Goal: Task Accomplishment & Management: Complete application form

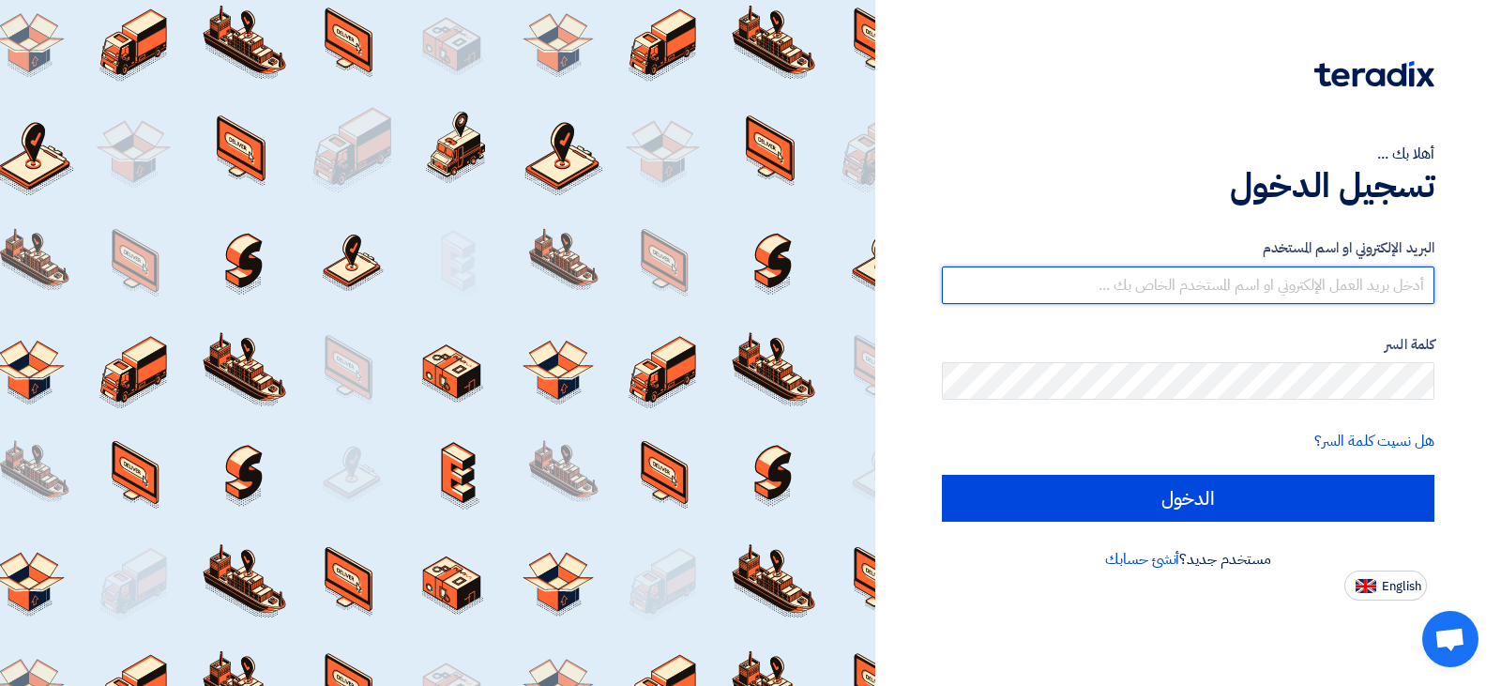
type input "[EMAIL_ADDRESS][DOMAIN_NAME]"
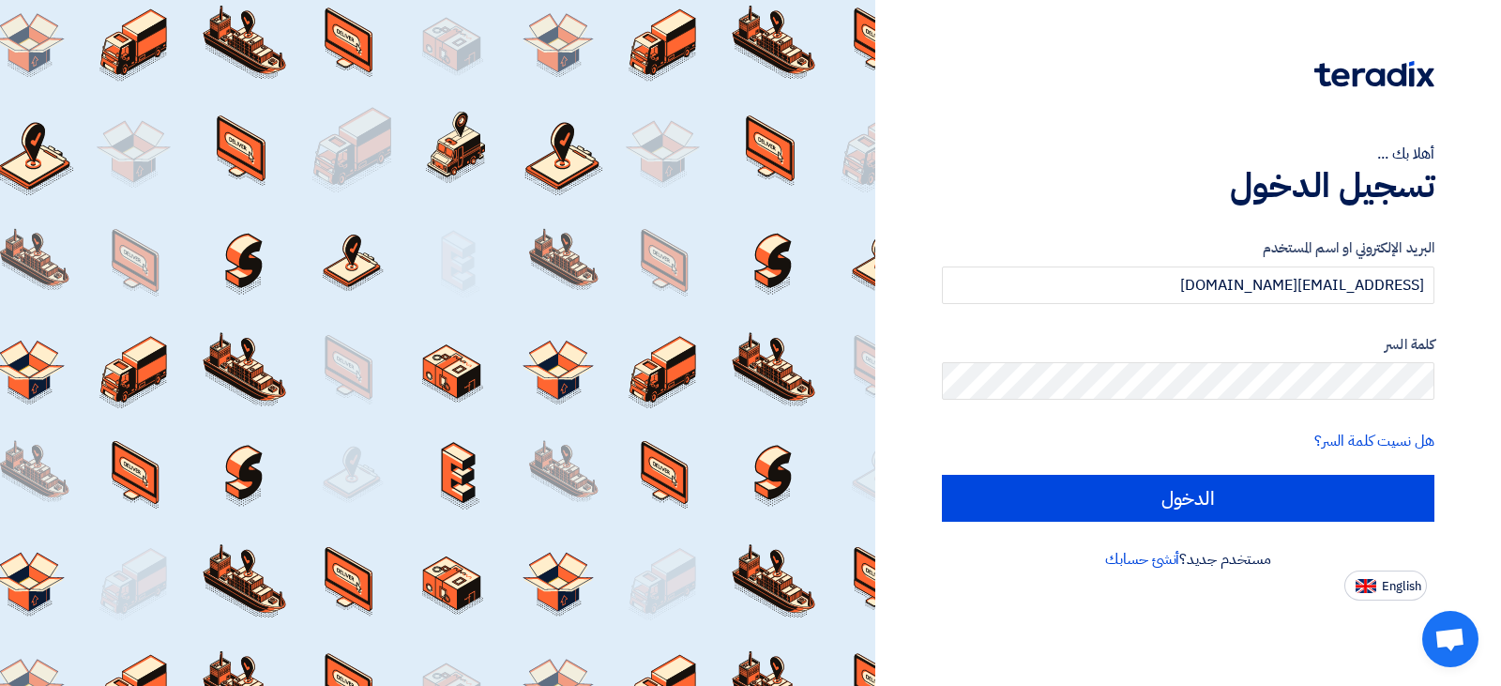
drag, startPoint x: 1286, startPoint y: 532, endPoint x: 1282, endPoint y: 520, distance: 12.8
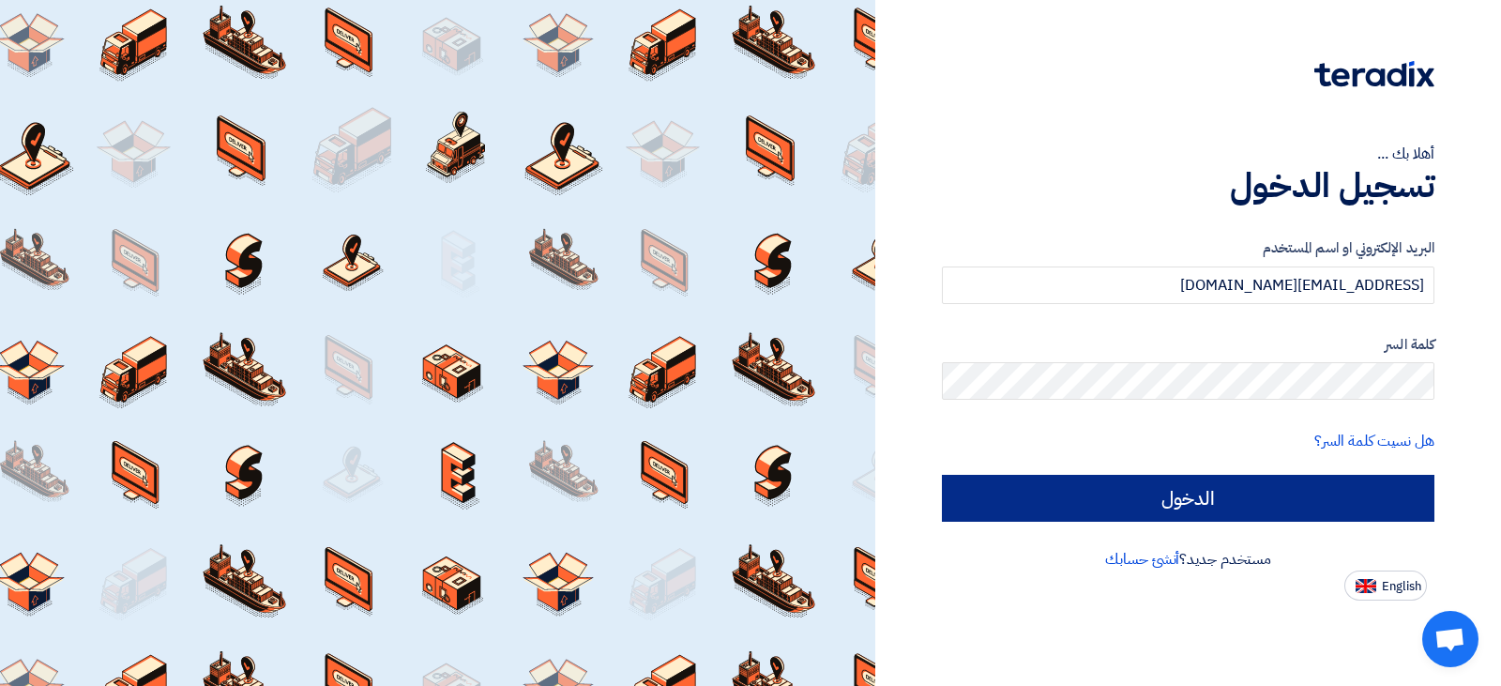
click at [1286, 532] on div "البريد الإلكتروني او اسم المستخدم [EMAIL_ADDRESS][DOMAIN_NAME] كلمة السر هل نسي…" at bounding box center [1188, 379] width 493 height 337
click at [1280, 515] on input "الدخول" at bounding box center [1188, 498] width 493 height 47
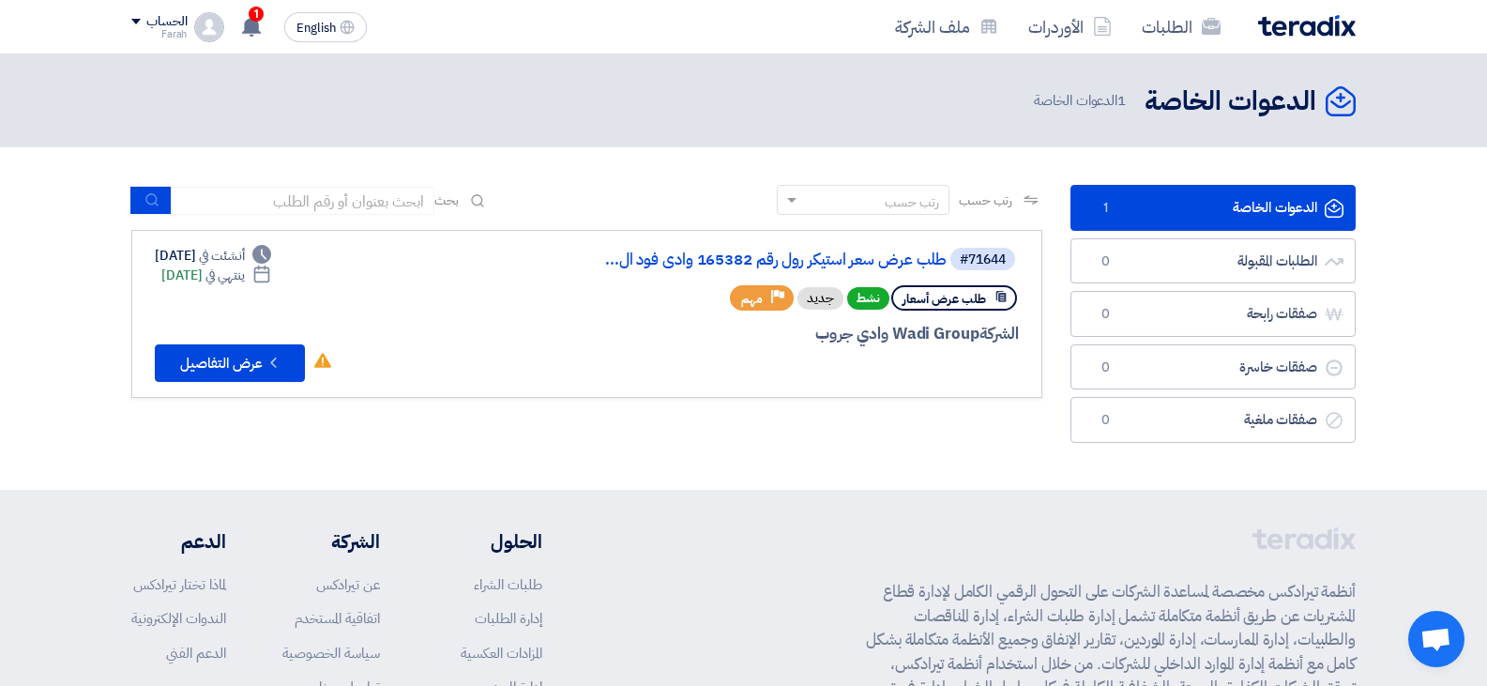
click at [804, 462] on section "الدعوات الخاصة الدعوات الخاصة 1 الطلبات المقبولة الطلبات المقبولة 0 صفقات رابحة…" at bounding box center [743, 318] width 1487 height 343
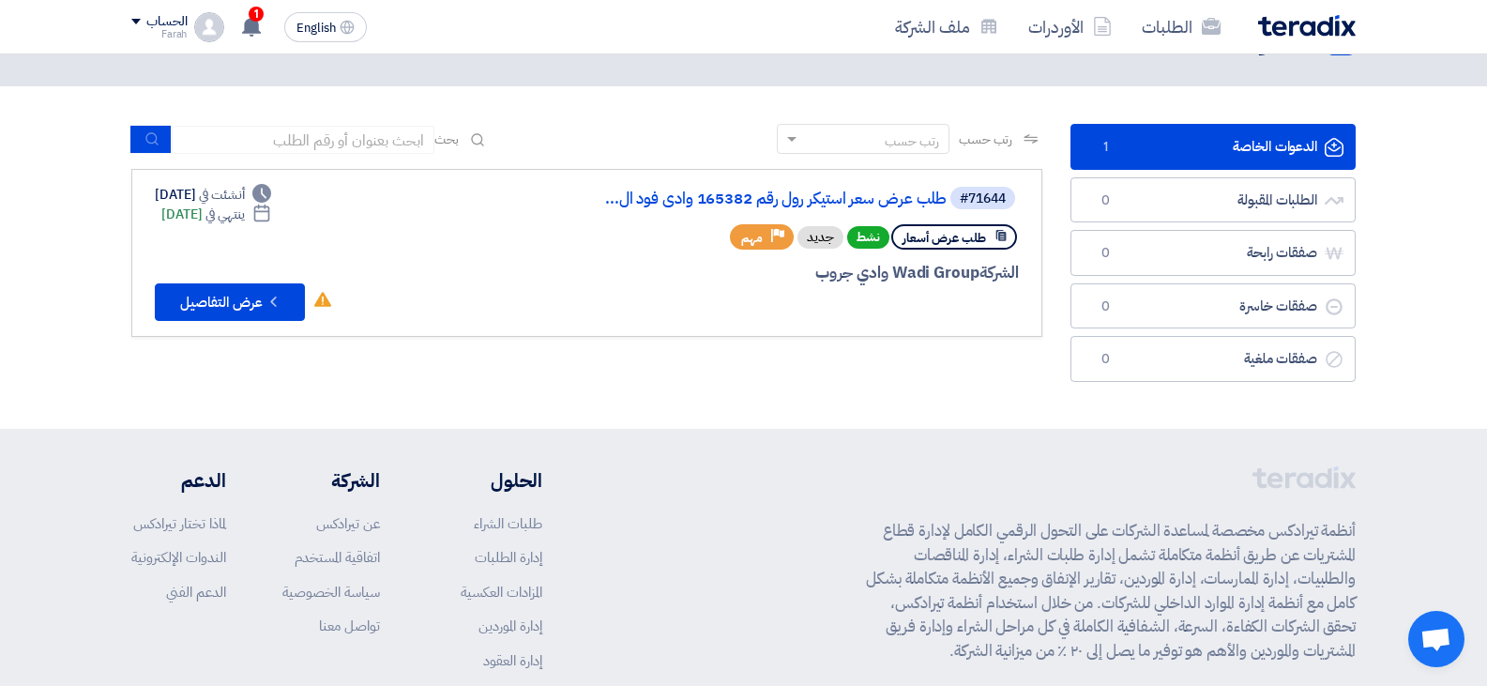
scroll to position [94, 0]
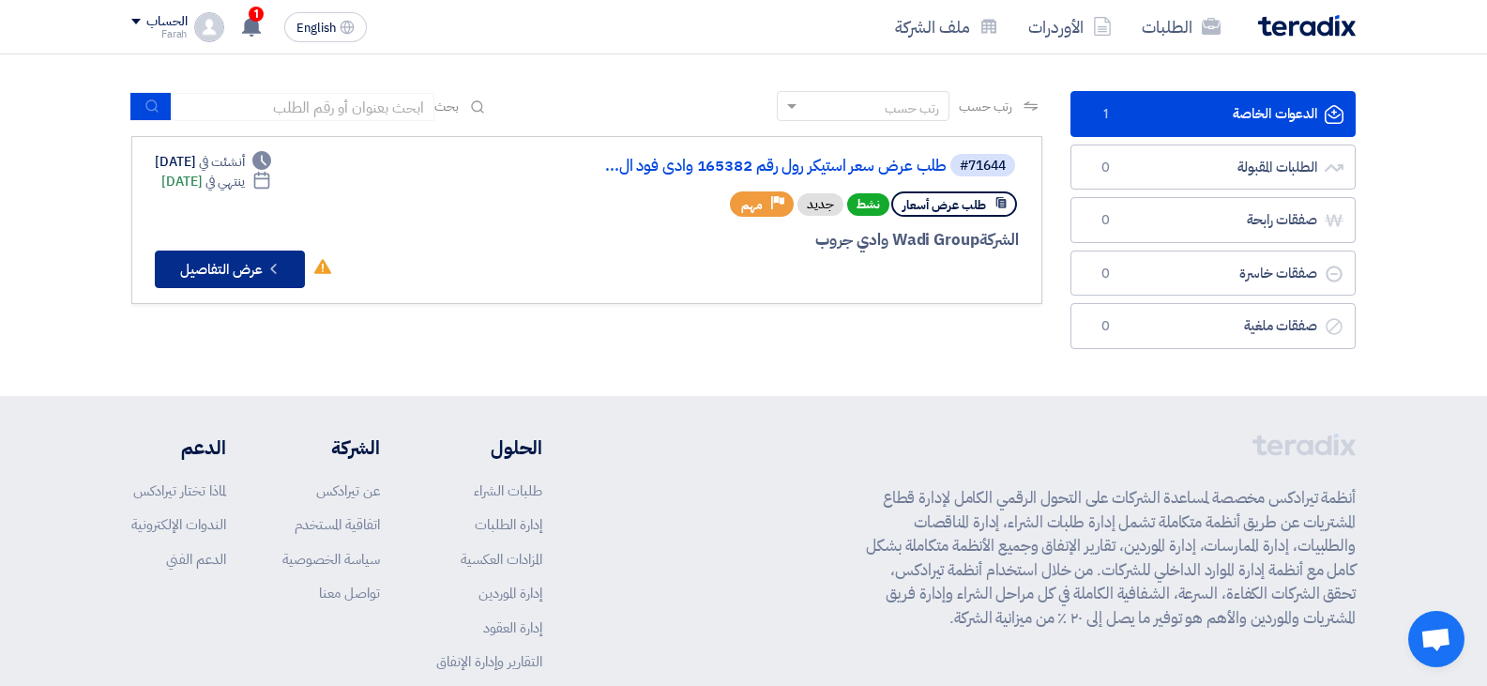
click at [245, 268] on button "Check details عرض التفاصيل" at bounding box center [230, 270] width 150 height 38
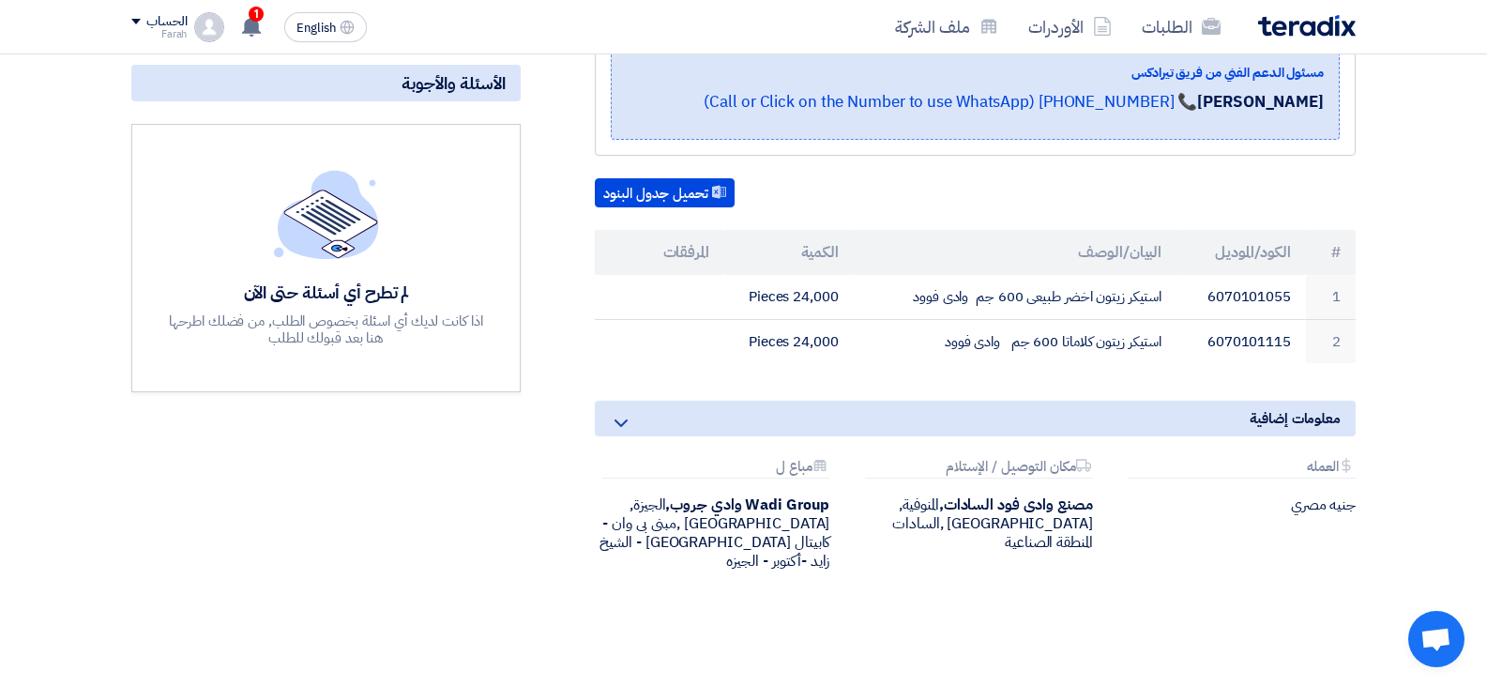
scroll to position [469, 0]
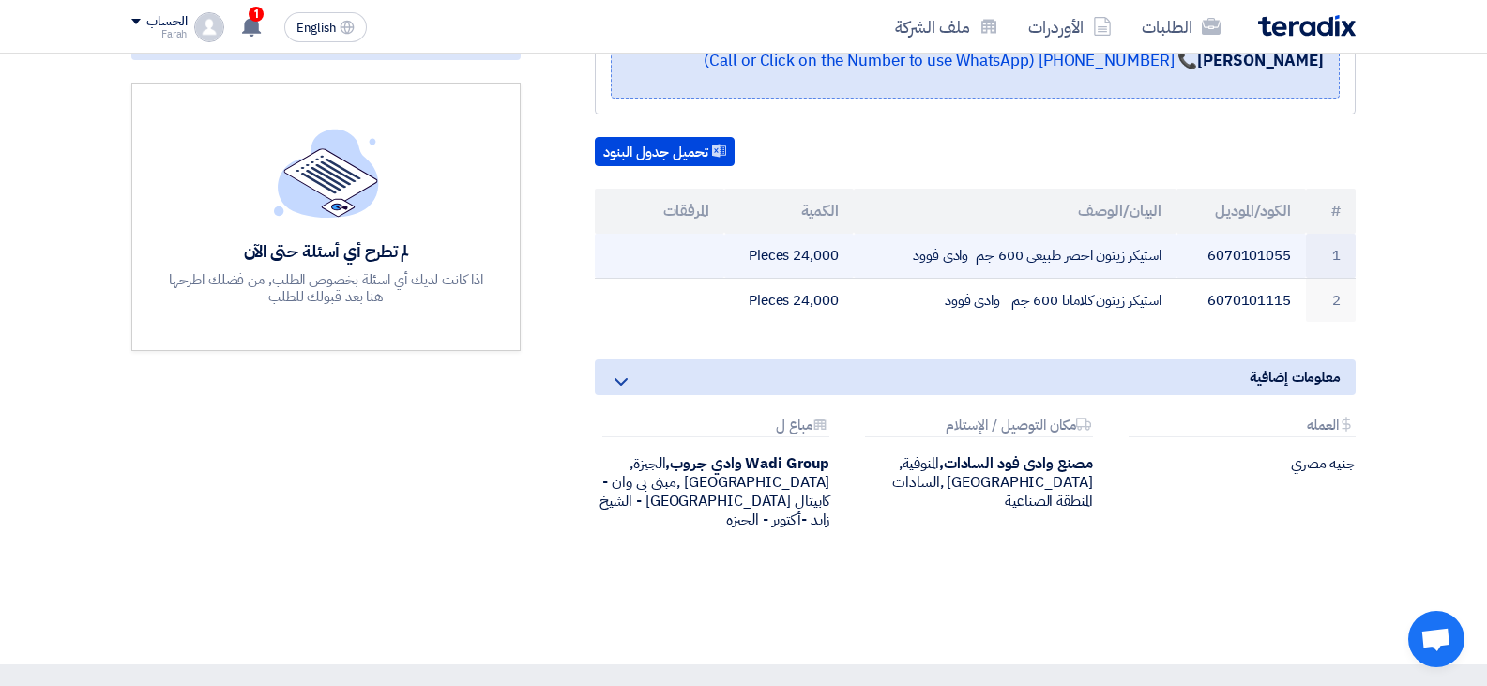
click at [1071, 234] on td "استيكر زيتون اخضر طبيعى 600 جم وادى فوود" at bounding box center [1016, 256] width 324 height 44
click at [1271, 234] on td "6070101055" at bounding box center [1241, 256] width 129 height 44
copy tr "6070101055"
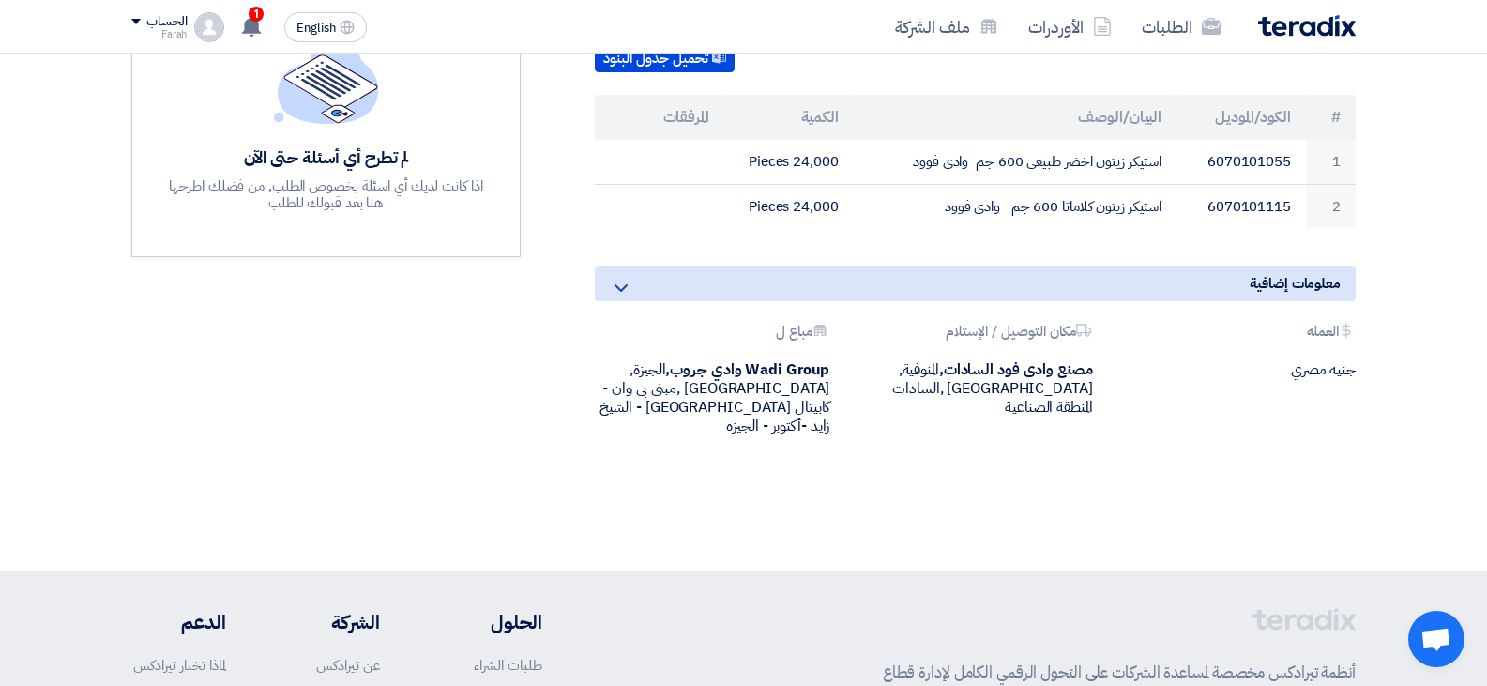
scroll to position [657, 0]
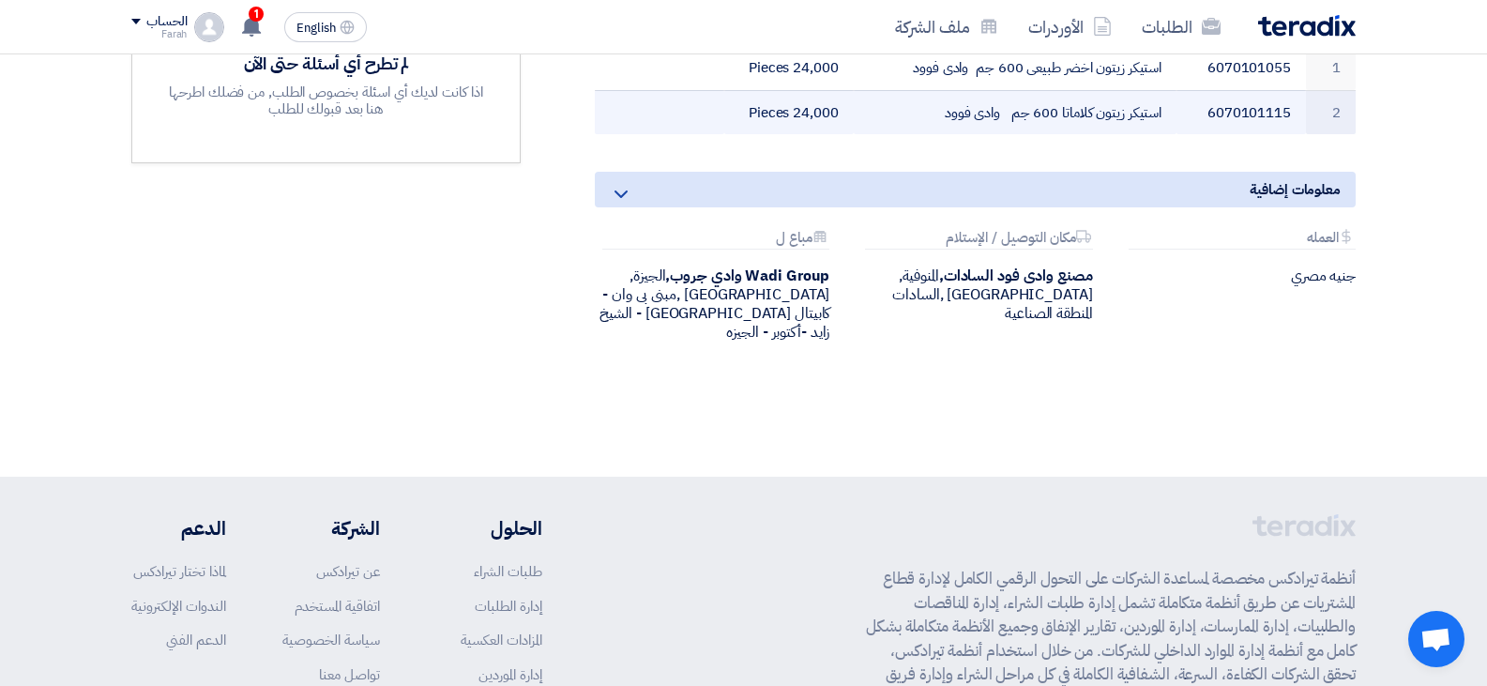
click at [1252, 90] on td "6070101115" at bounding box center [1241, 112] width 129 height 44
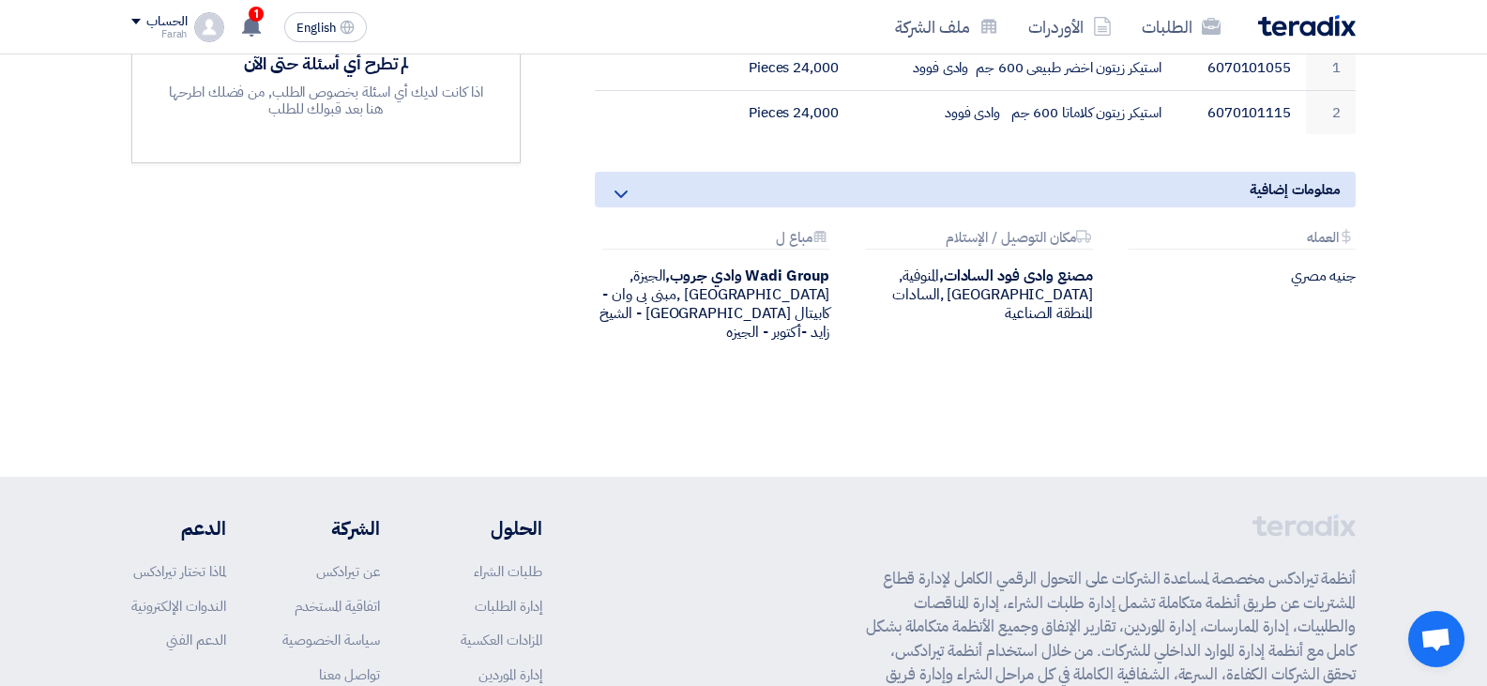
copy td "6070101115"
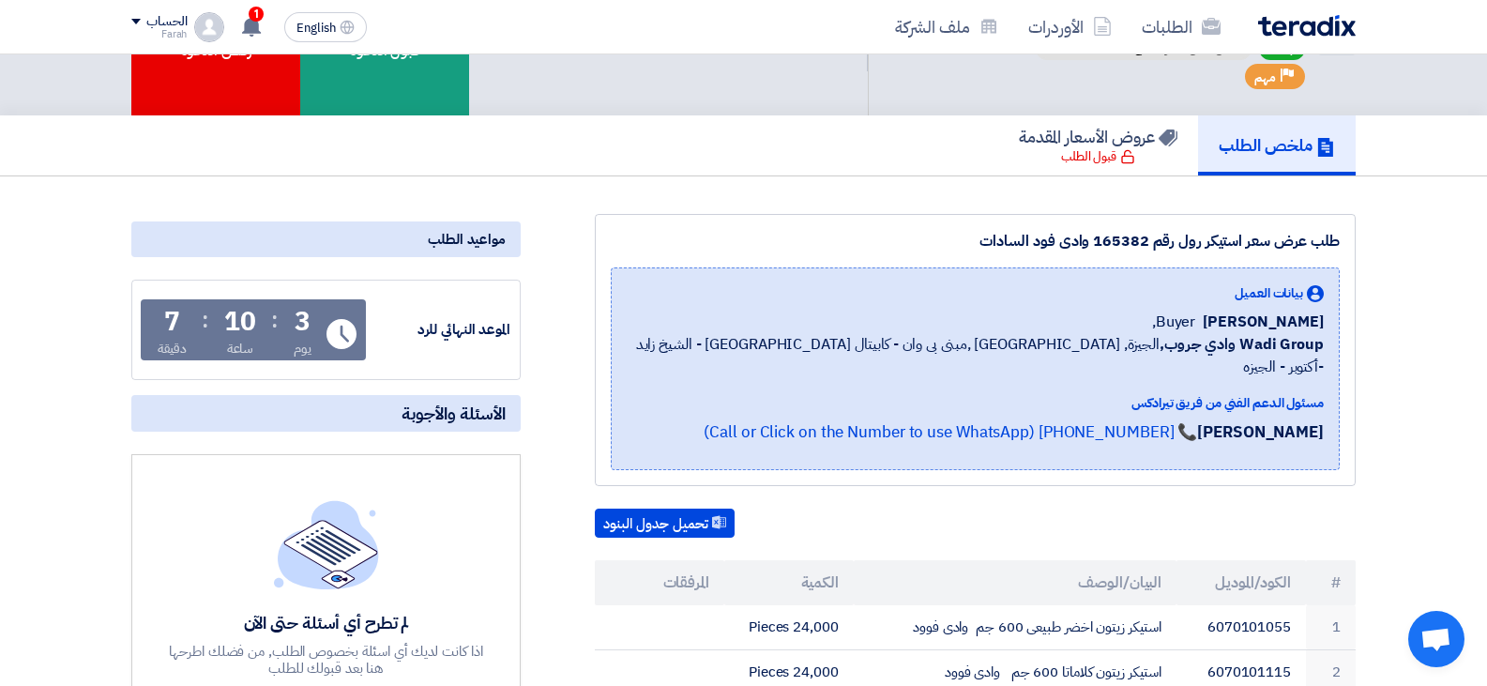
scroll to position [0, 0]
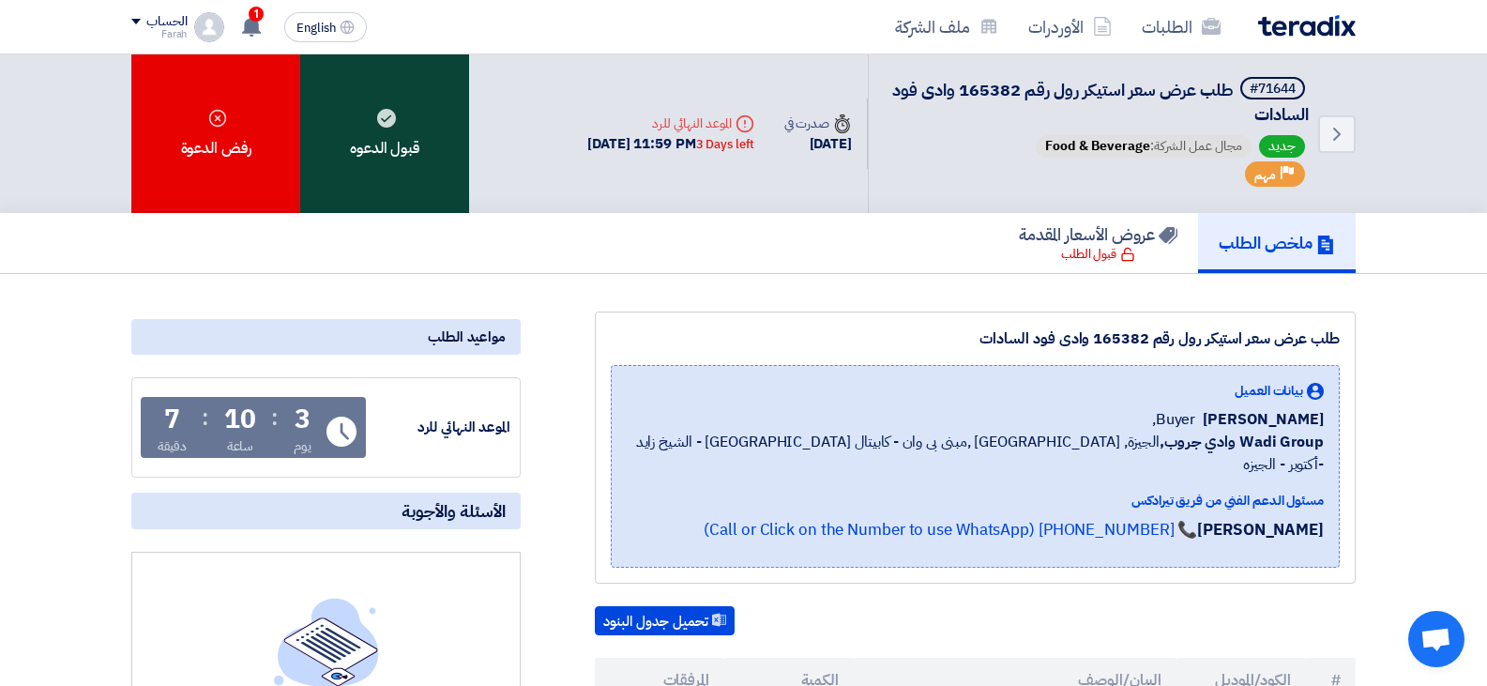
click at [413, 153] on div "قبول الدعوه" at bounding box center [384, 133] width 169 height 159
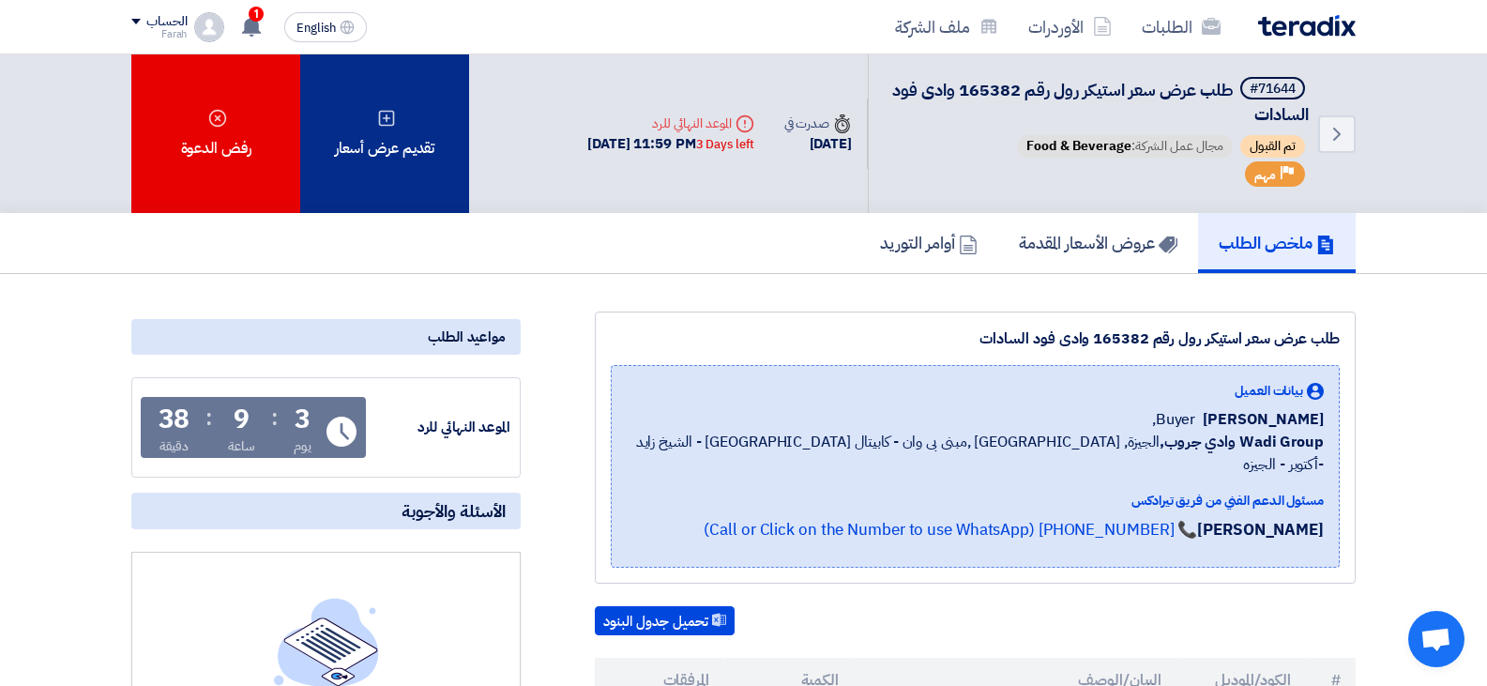
click at [392, 112] on icon at bounding box center [386, 118] width 19 height 19
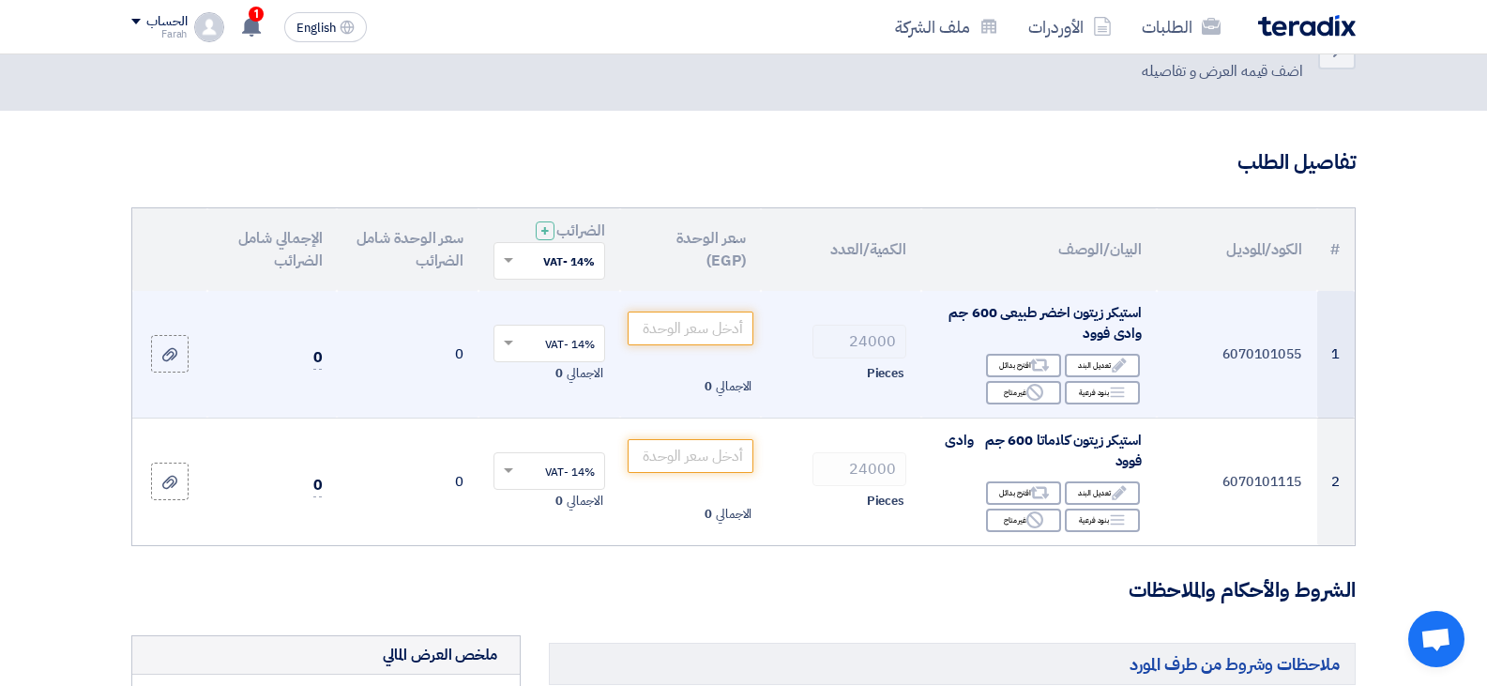
scroll to position [94, 0]
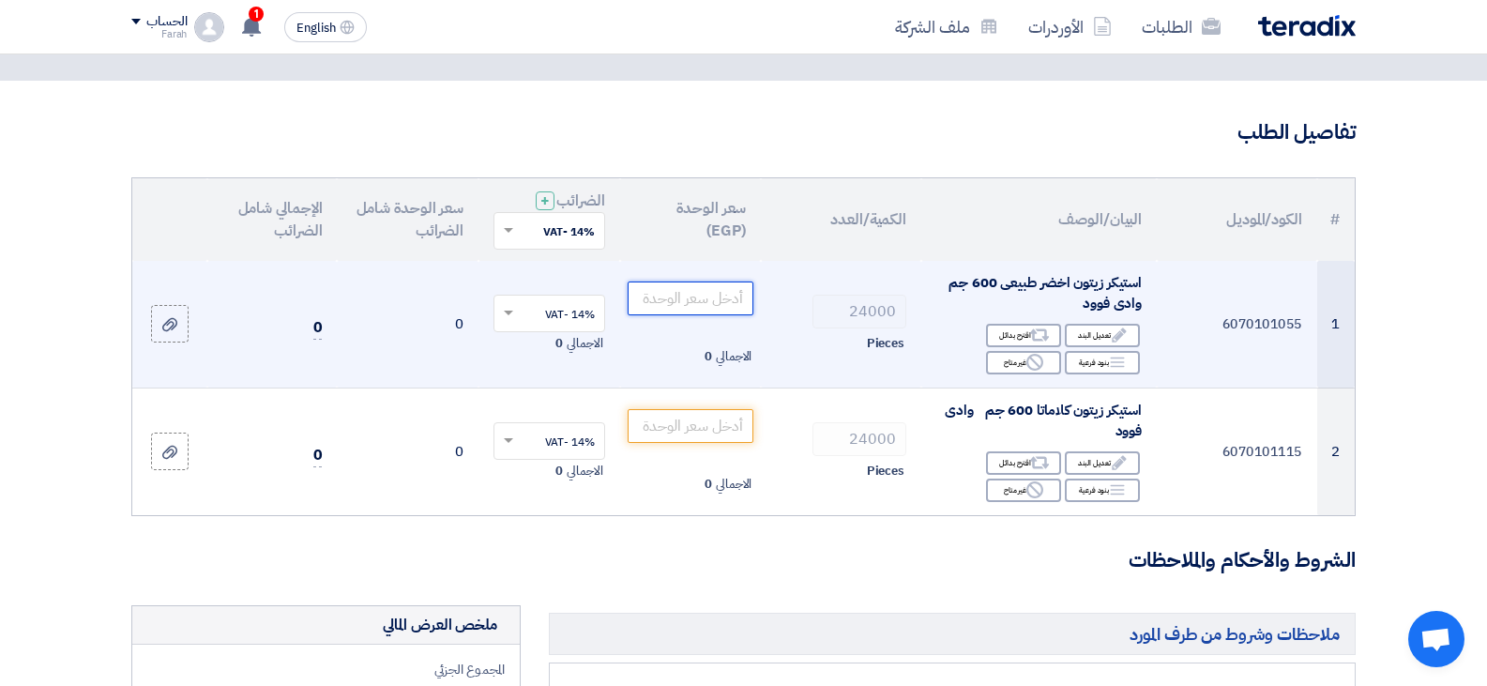
click at [675, 312] on input "number" at bounding box center [691, 299] width 127 height 34
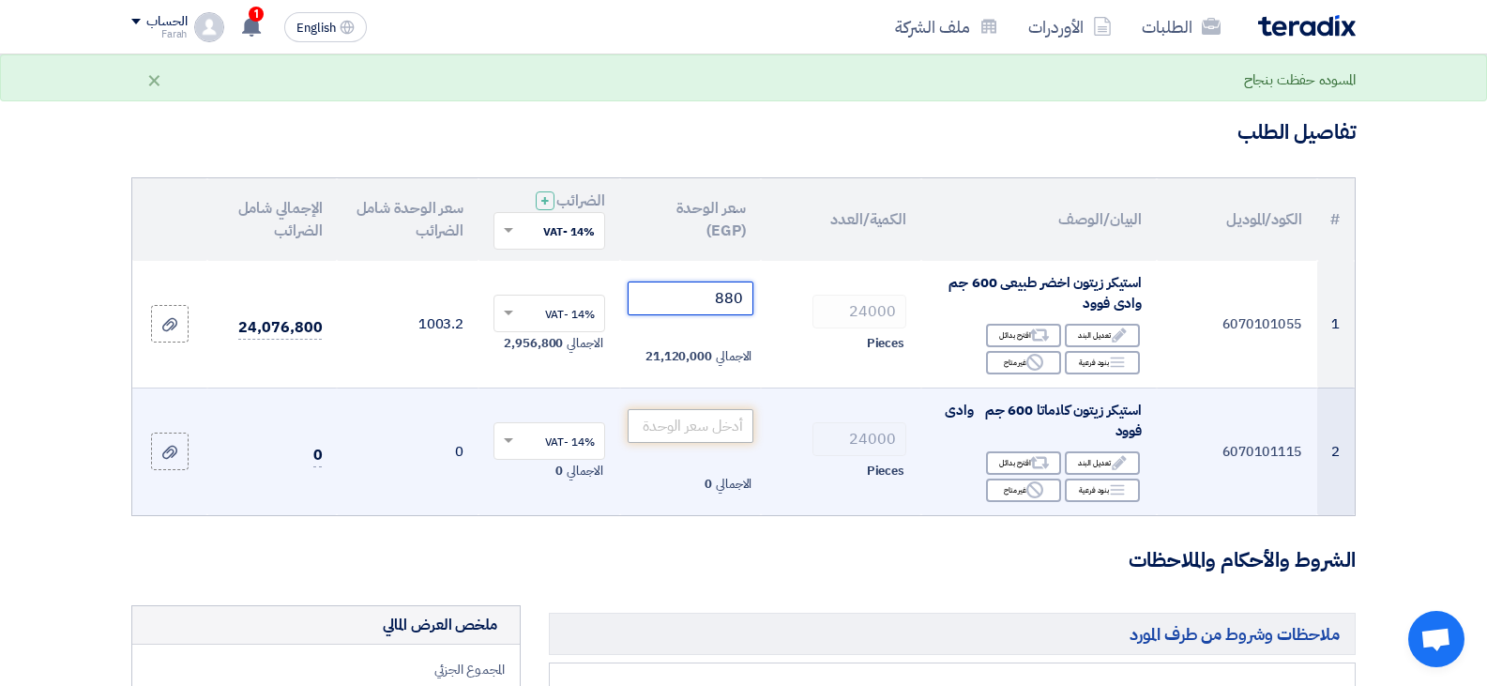
type input "880"
drag, startPoint x: 661, startPoint y: 432, endPoint x: 681, endPoint y: 437, distance: 21.4
click at [662, 432] on input "number" at bounding box center [691, 426] width 127 height 34
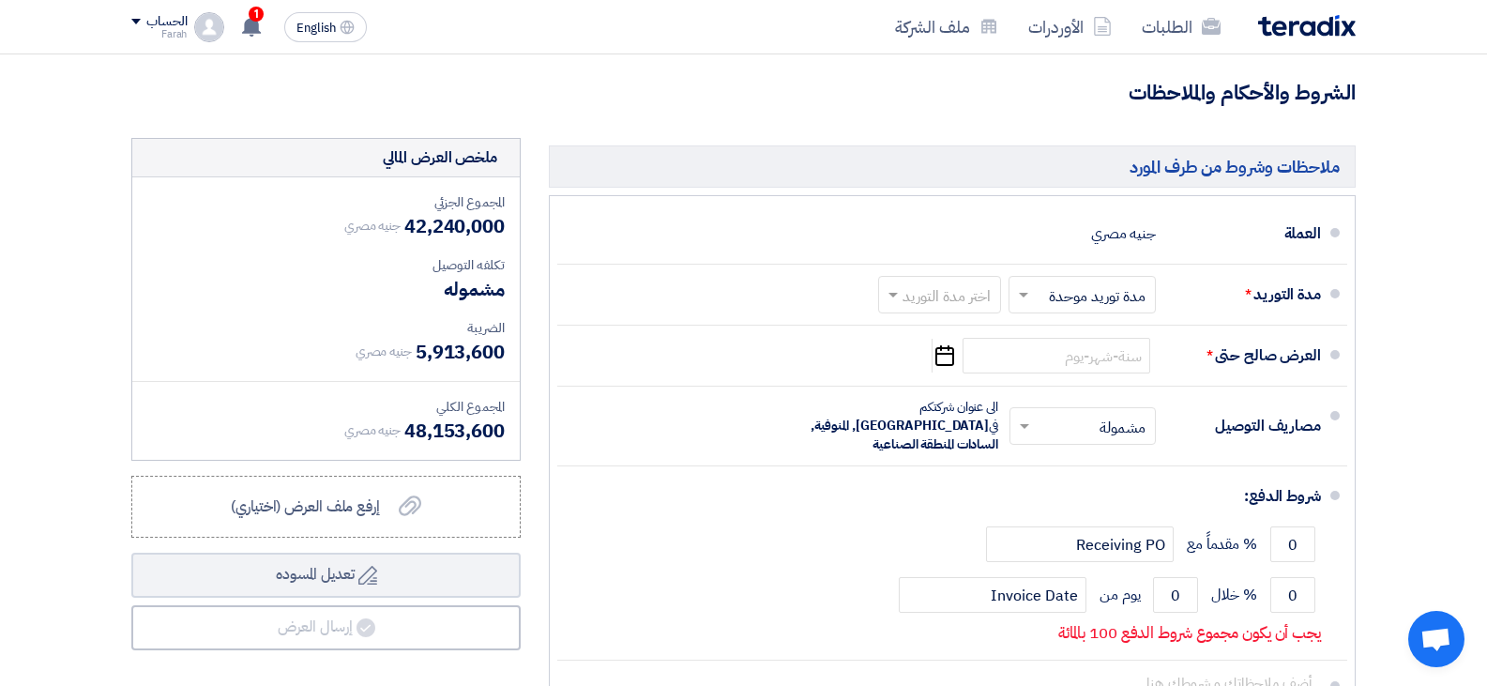
scroll to position [553, 0]
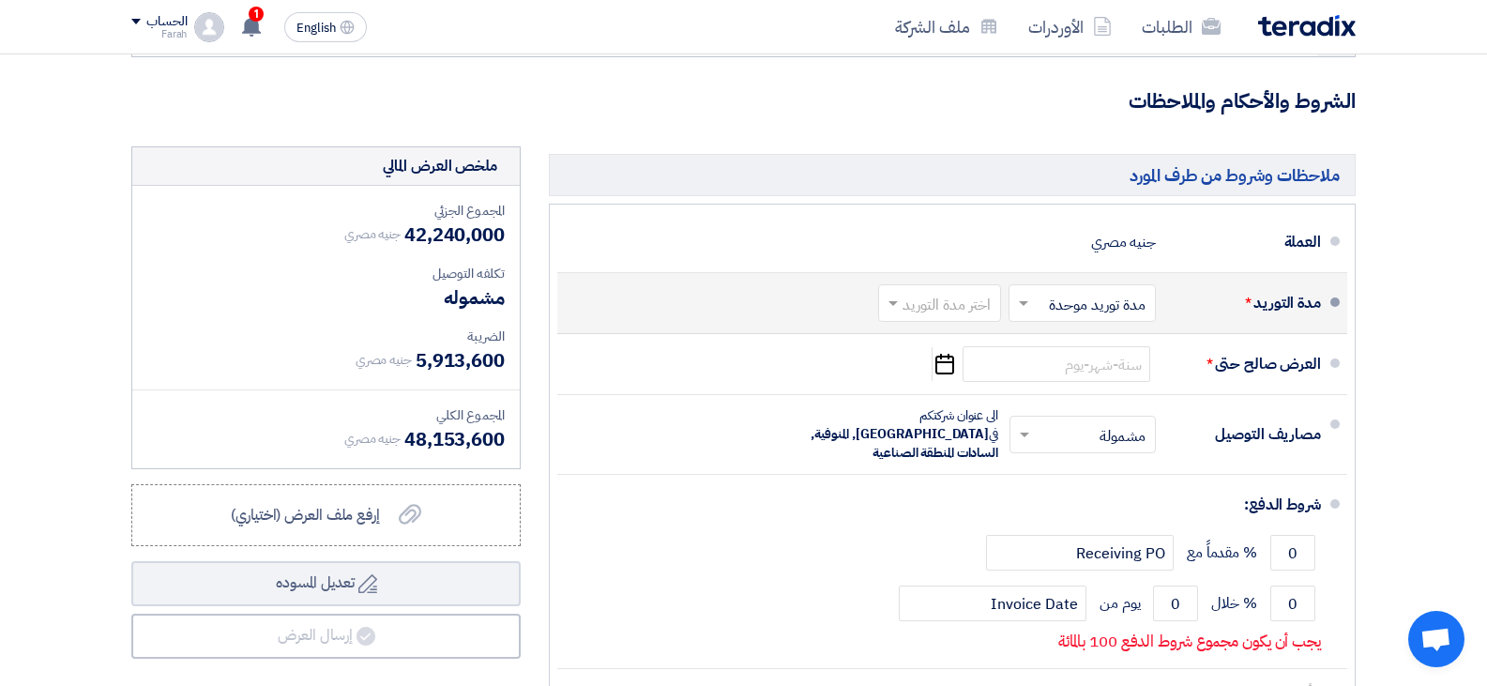
type input "880"
click at [1120, 308] on input "text" at bounding box center [1079, 305] width 138 height 27
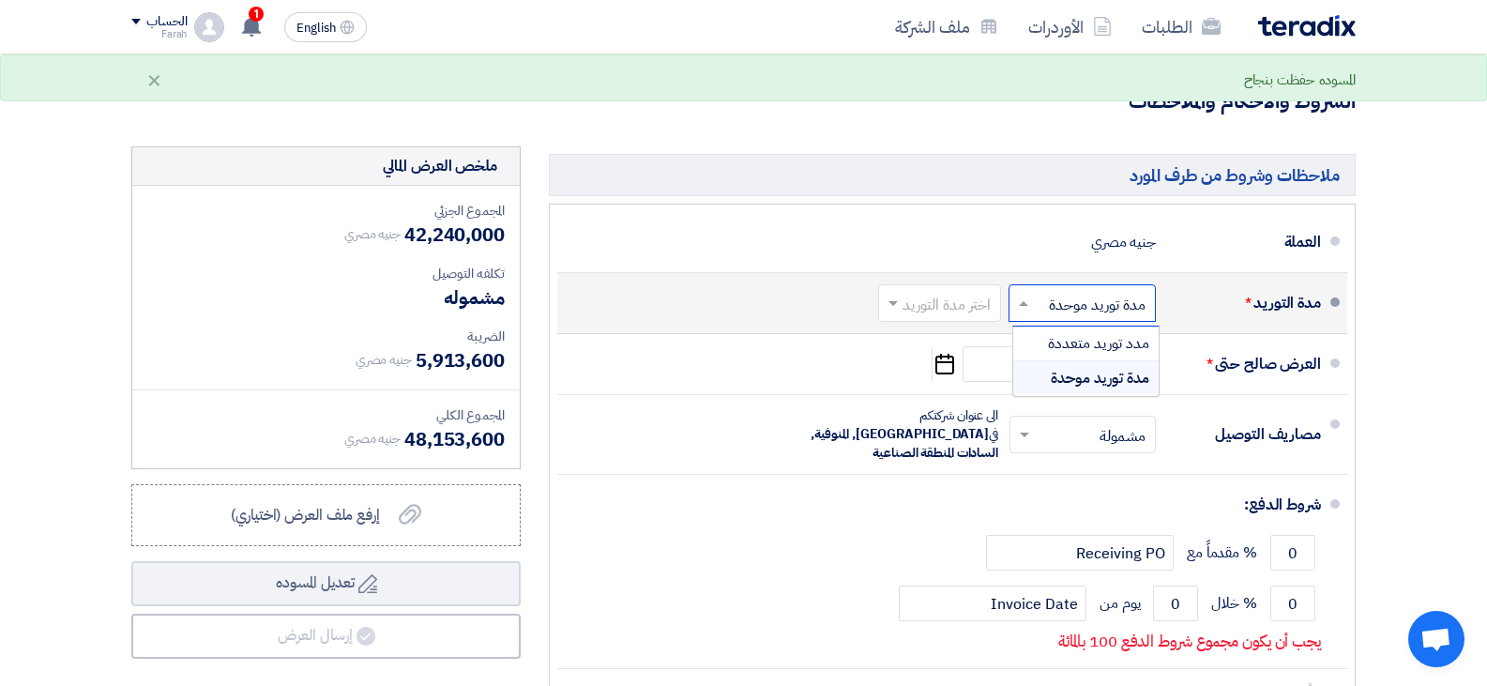
click at [1139, 378] on span "مدة توريد موحدة" at bounding box center [1100, 378] width 99 height 23
click at [975, 308] on input "text" at bounding box center [936, 305] width 114 height 27
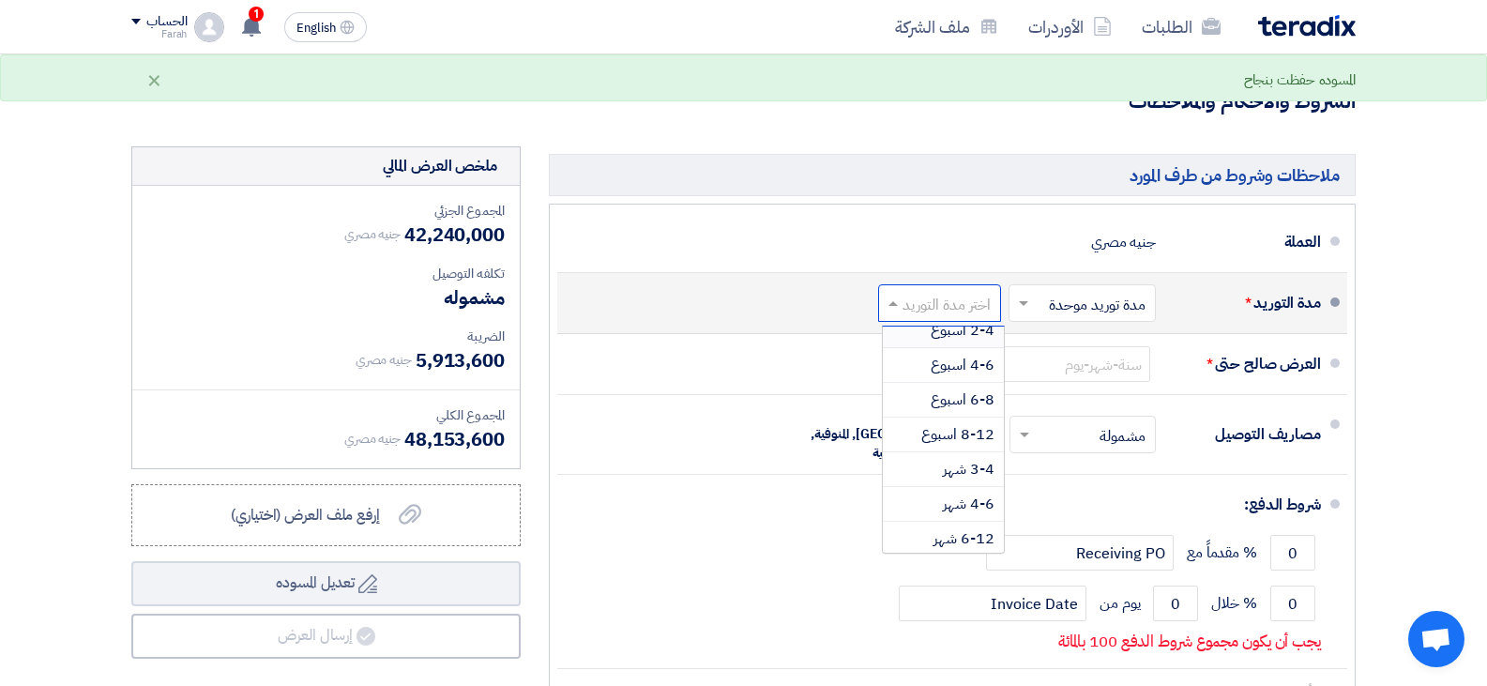
scroll to position [156, 0]
click at [954, 304] on input "text" at bounding box center [936, 305] width 114 height 27
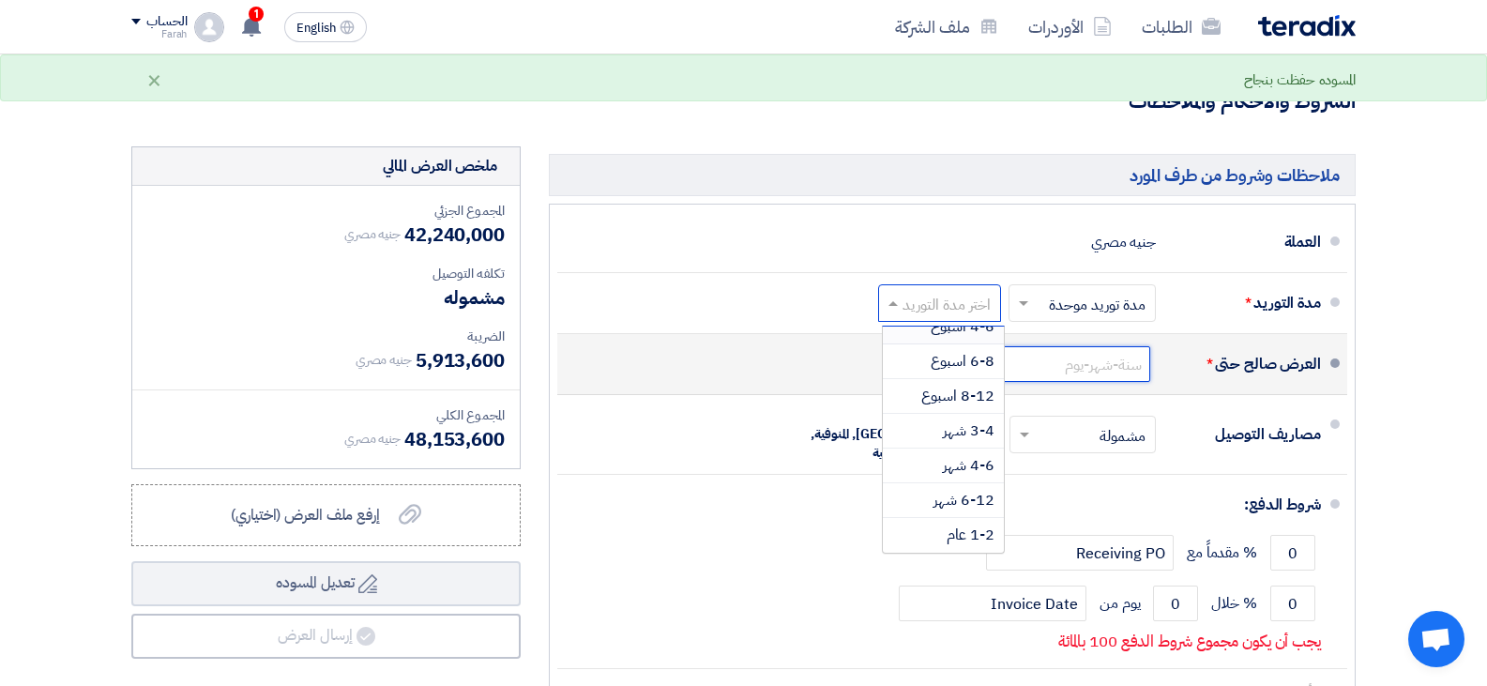
click at [1118, 369] on input at bounding box center [1057, 364] width 188 height 36
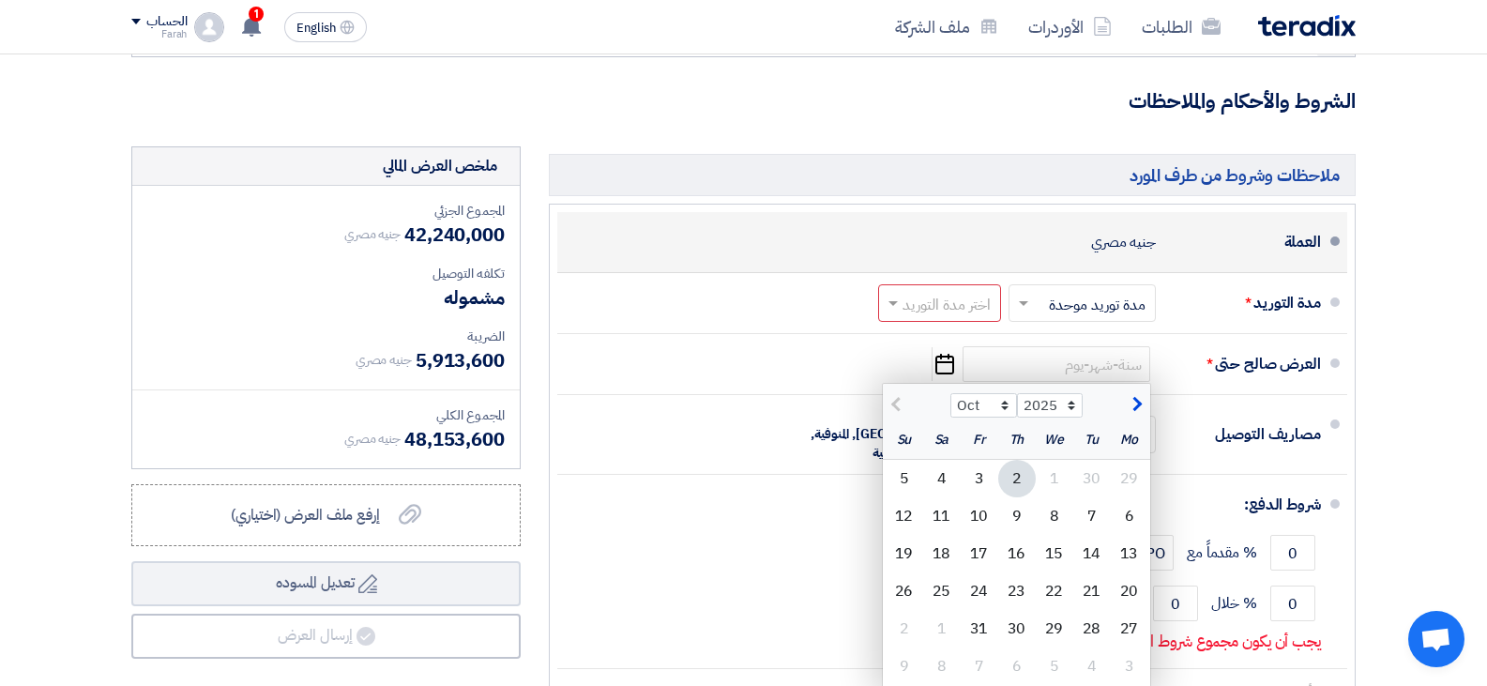
click at [979, 254] on div "العملة جنيه مصري" at bounding box center [946, 242] width 749 height 45
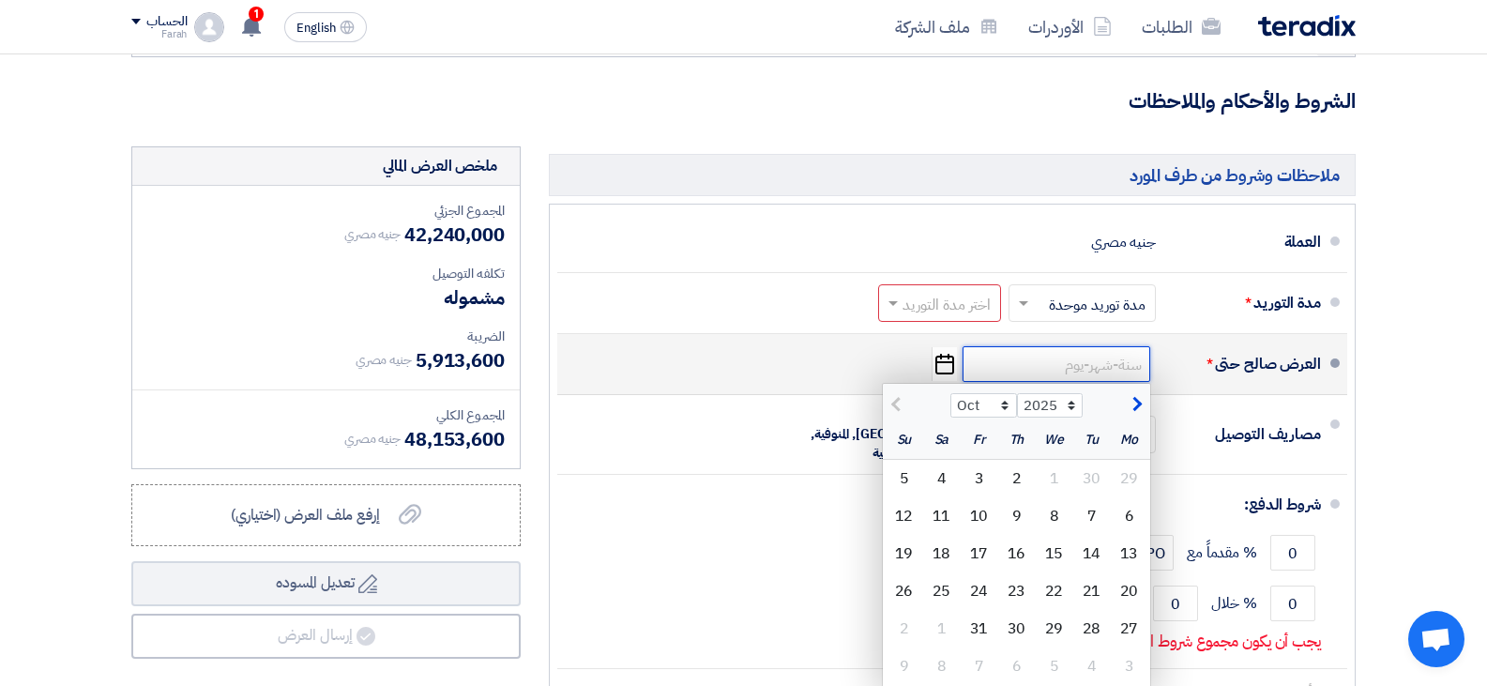
click at [1134, 366] on input at bounding box center [1057, 364] width 188 height 36
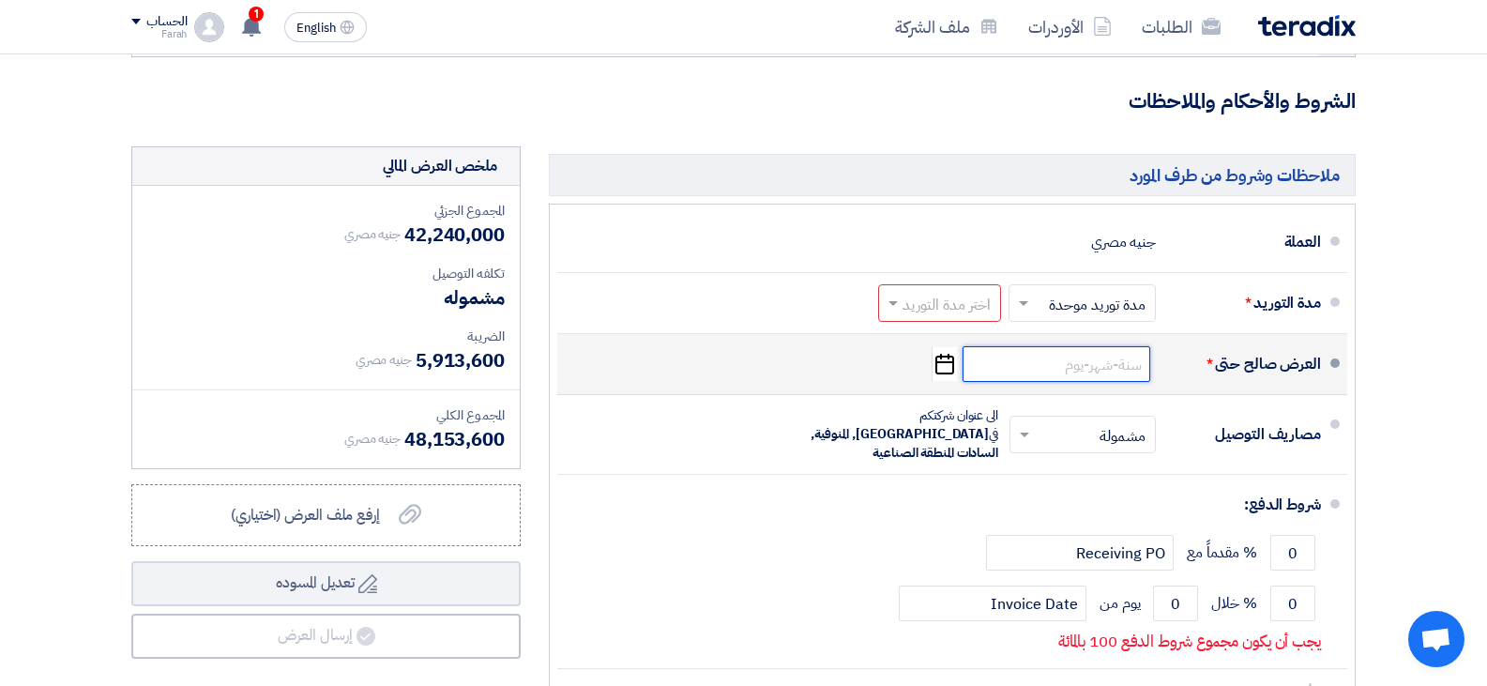
click at [1092, 375] on input at bounding box center [1057, 364] width 188 height 36
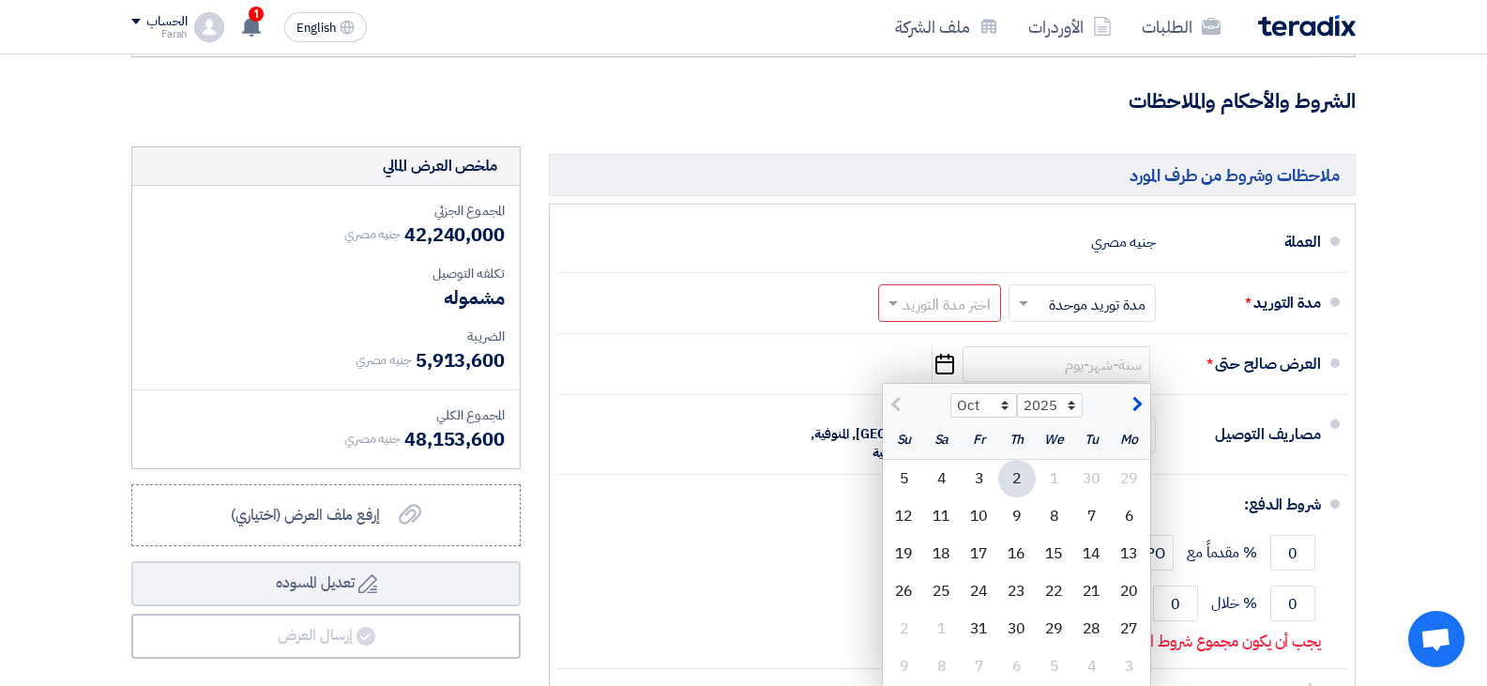
click at [1388, 309] on section "تفاصيل الطلب # الكود/الموديل البيان/الوصف الكمية/العدد سعر الوحدة (EGP) الضرائب…" at bounding box center [743, 229] width 1487 height 1215
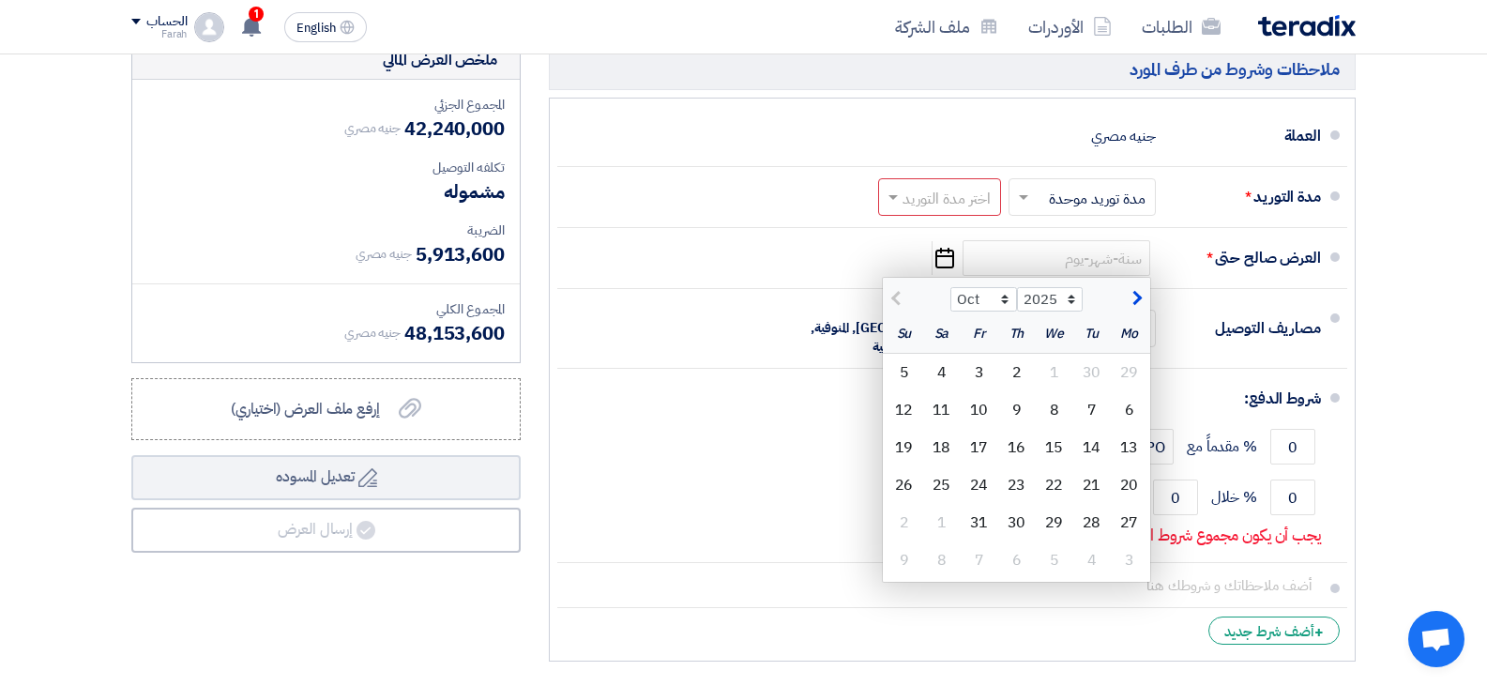
scroll to position [672, 0]
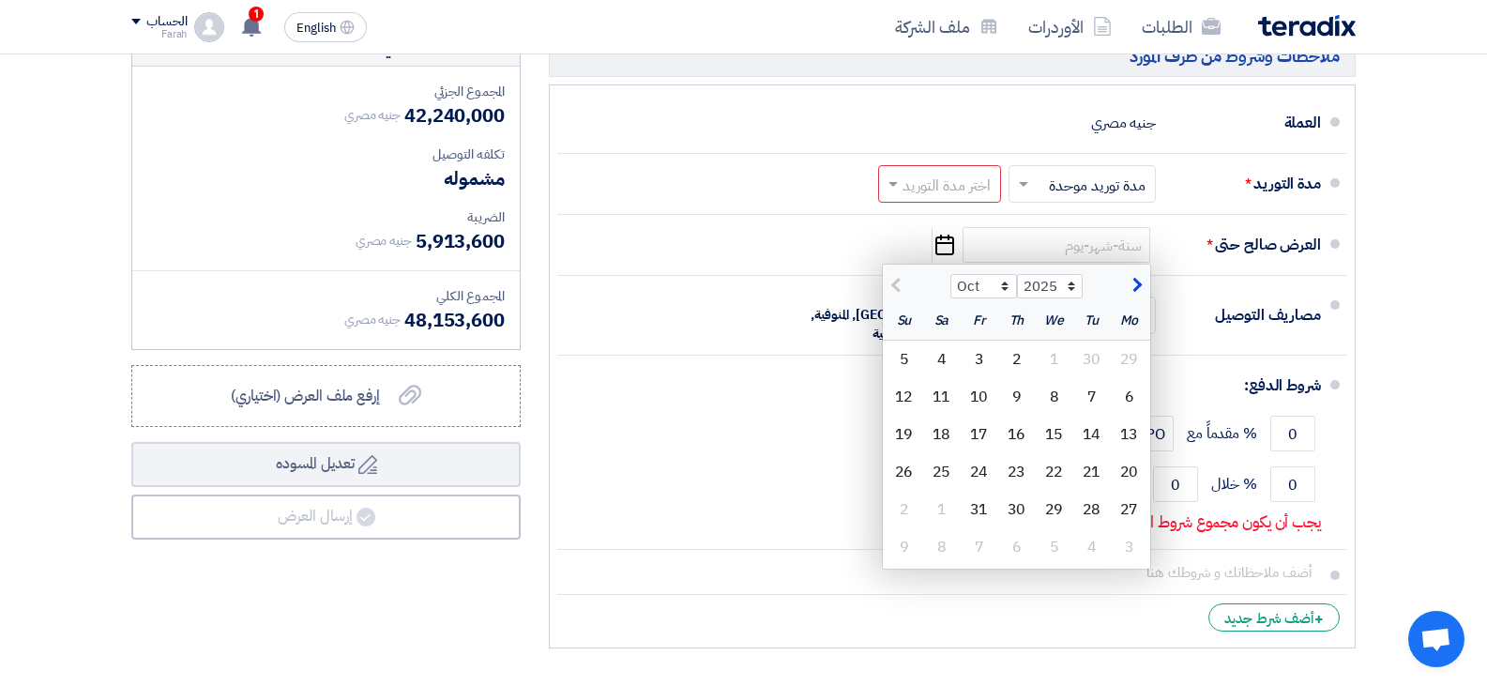
click at [1368, 380] on div "ملاحظات وشروط من طرف المورد العملة جنيه مصري مدة التوريد * اختر مدة التوريد × ×" at bounding box center [952, 342] width 835 height 631
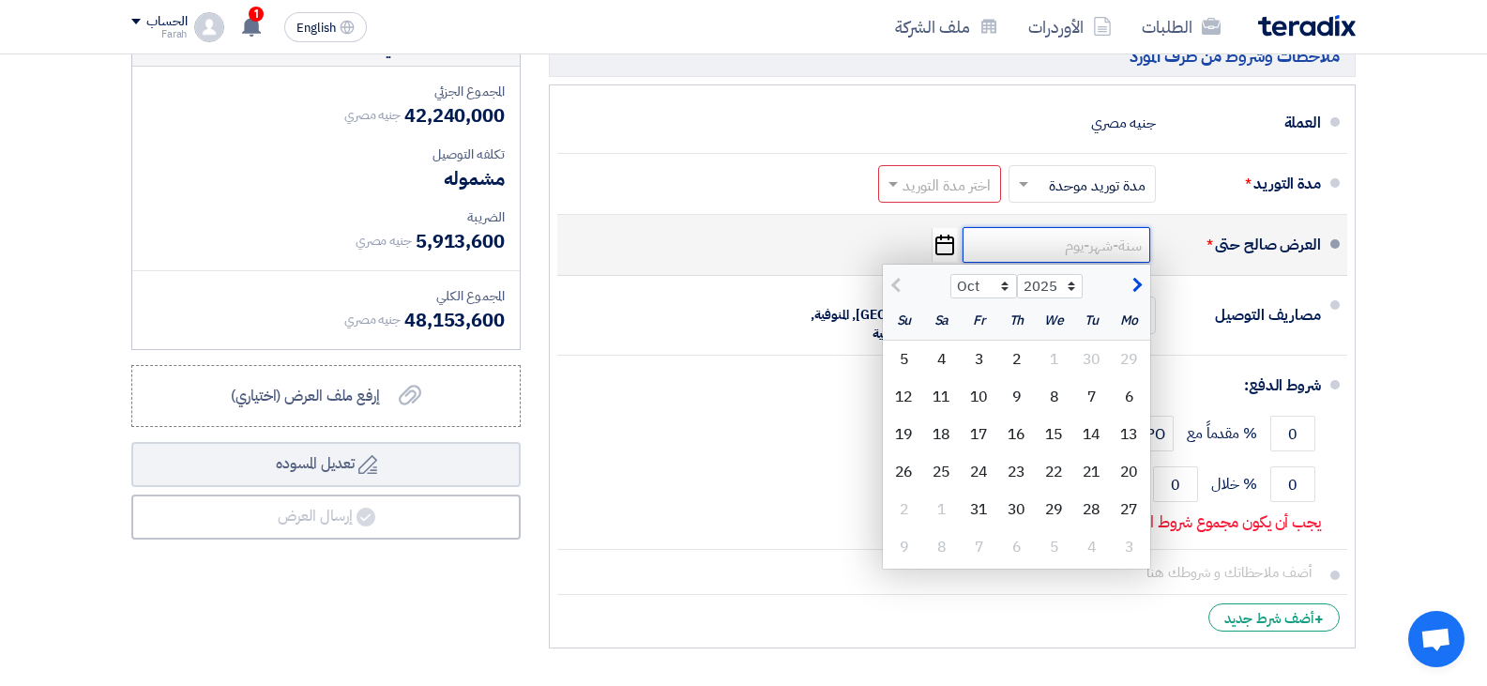
click at [1099, 236] on input at bounding box center [1057, 245] width 188 height 36
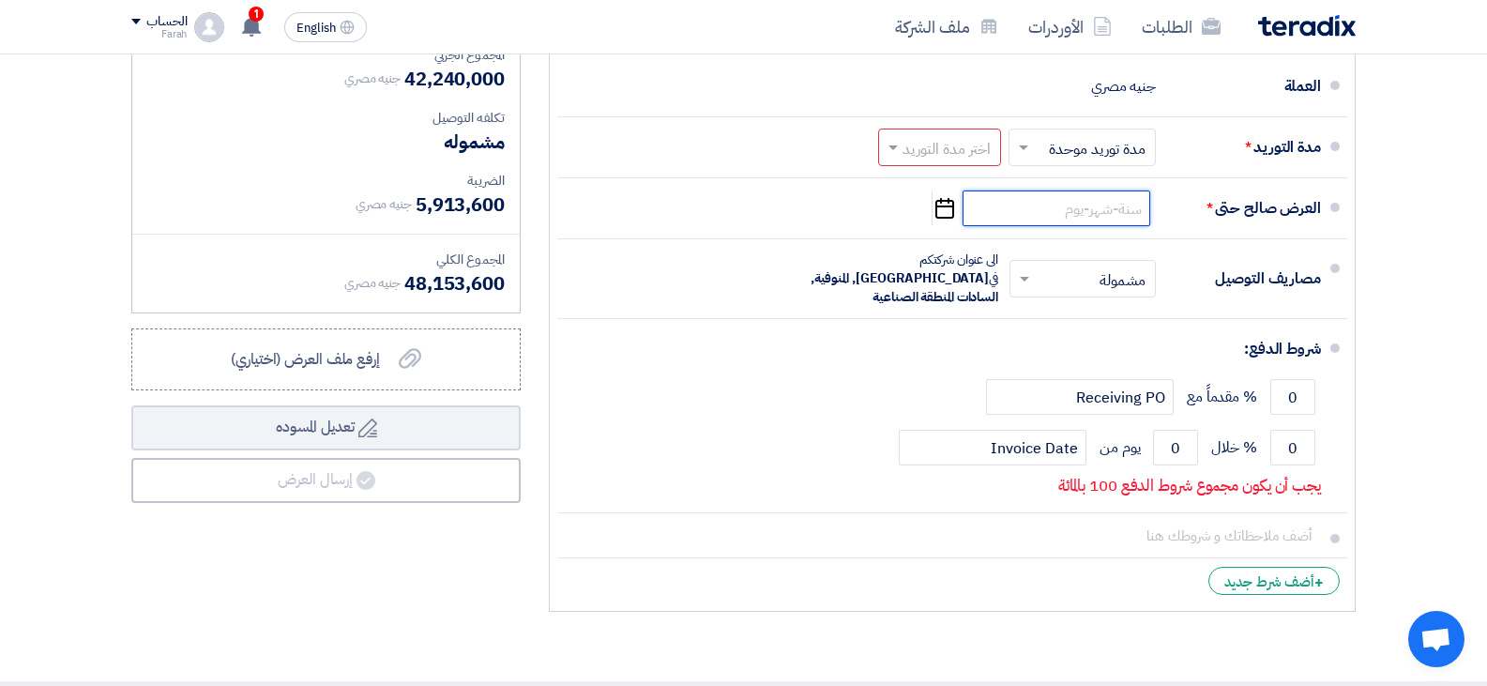
scroll to position [691, 0]
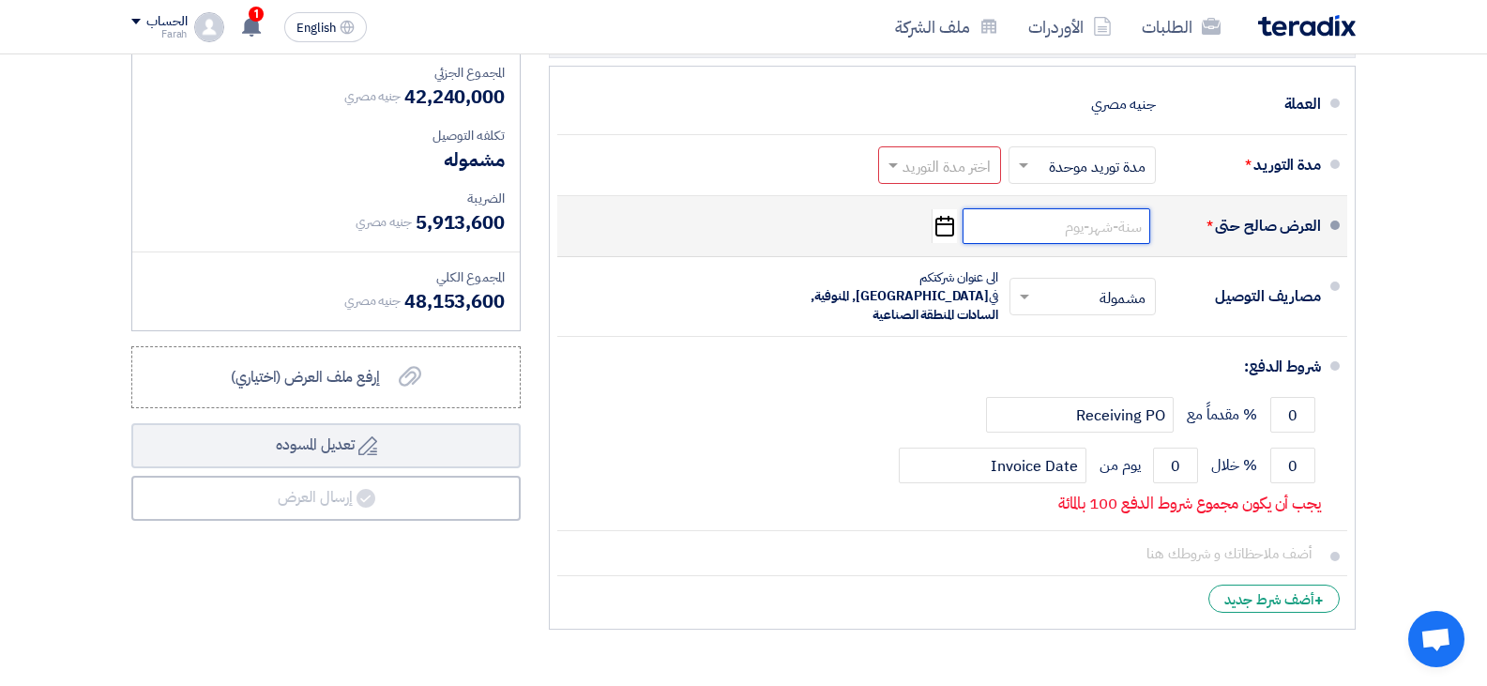
click at [1093, 217] on input at bounding box center [1057, 226] width 188 height 36
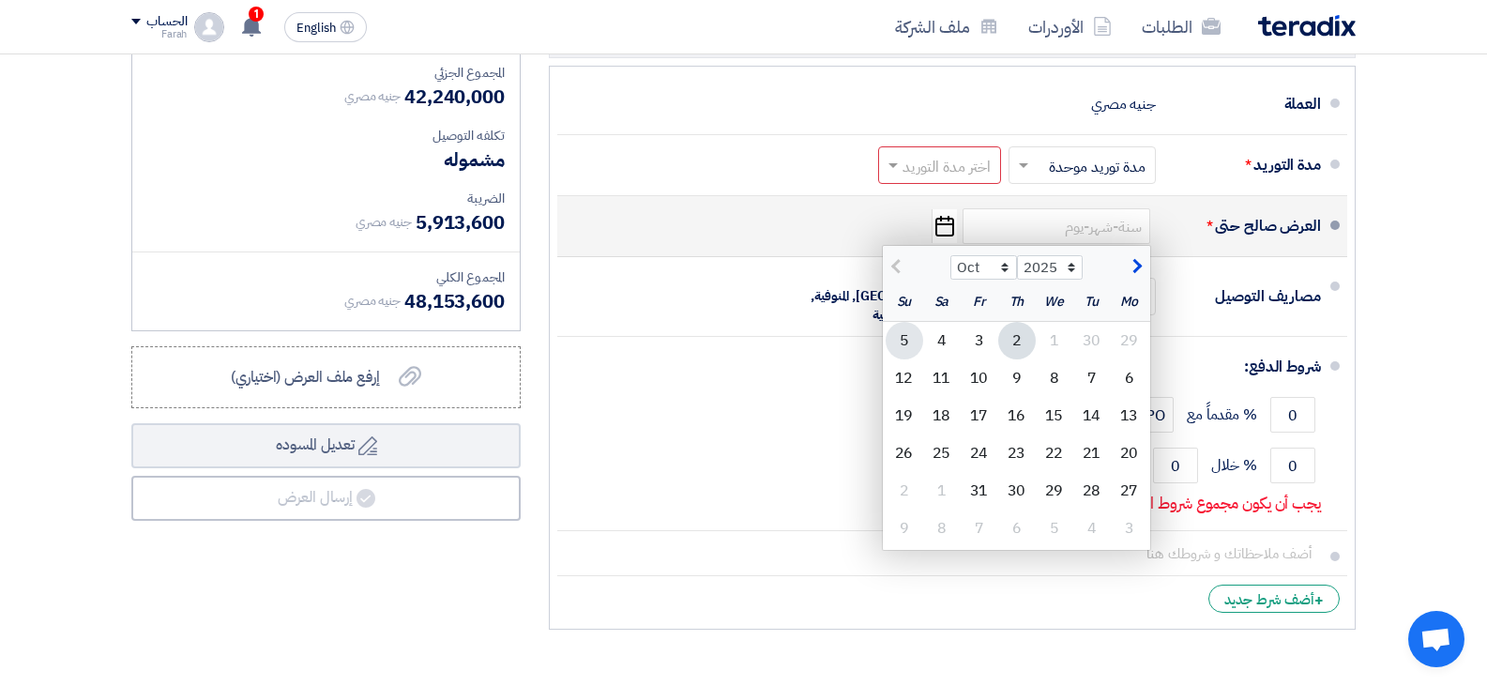
click at [898, 347] on div "5" at bounding box center [905, 341] width 38 height 38
type input "[DATE]"
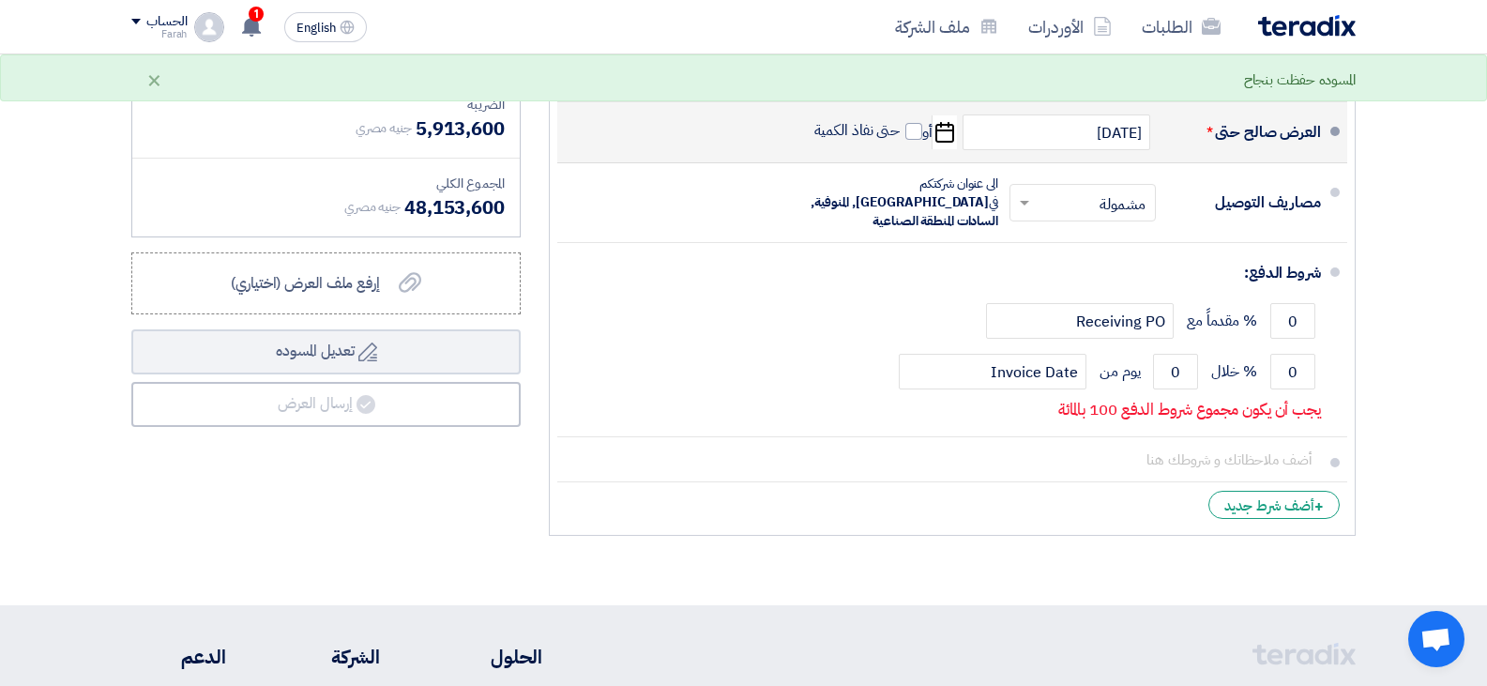
scroll to position [0, 0]
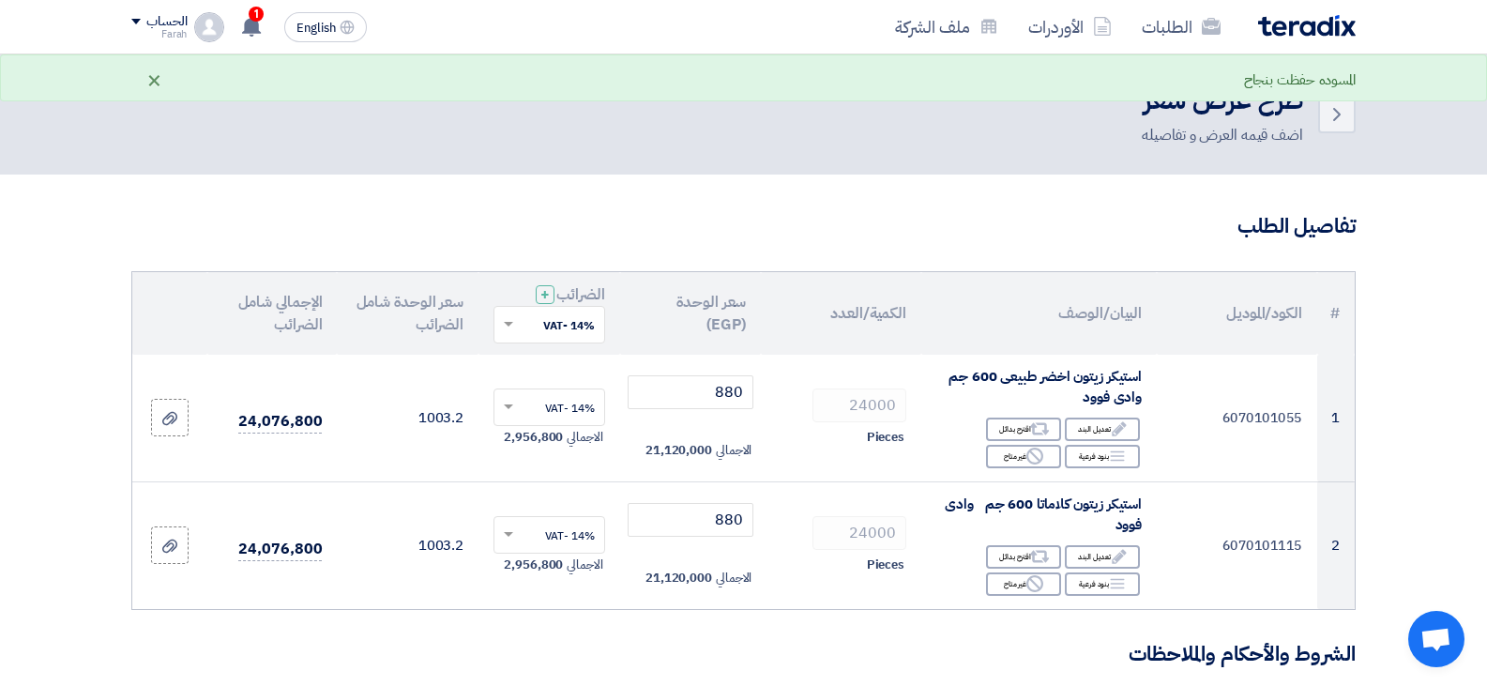
click at [152, 79] on div "×" at bounding box center [154, 80] width 16 height 23
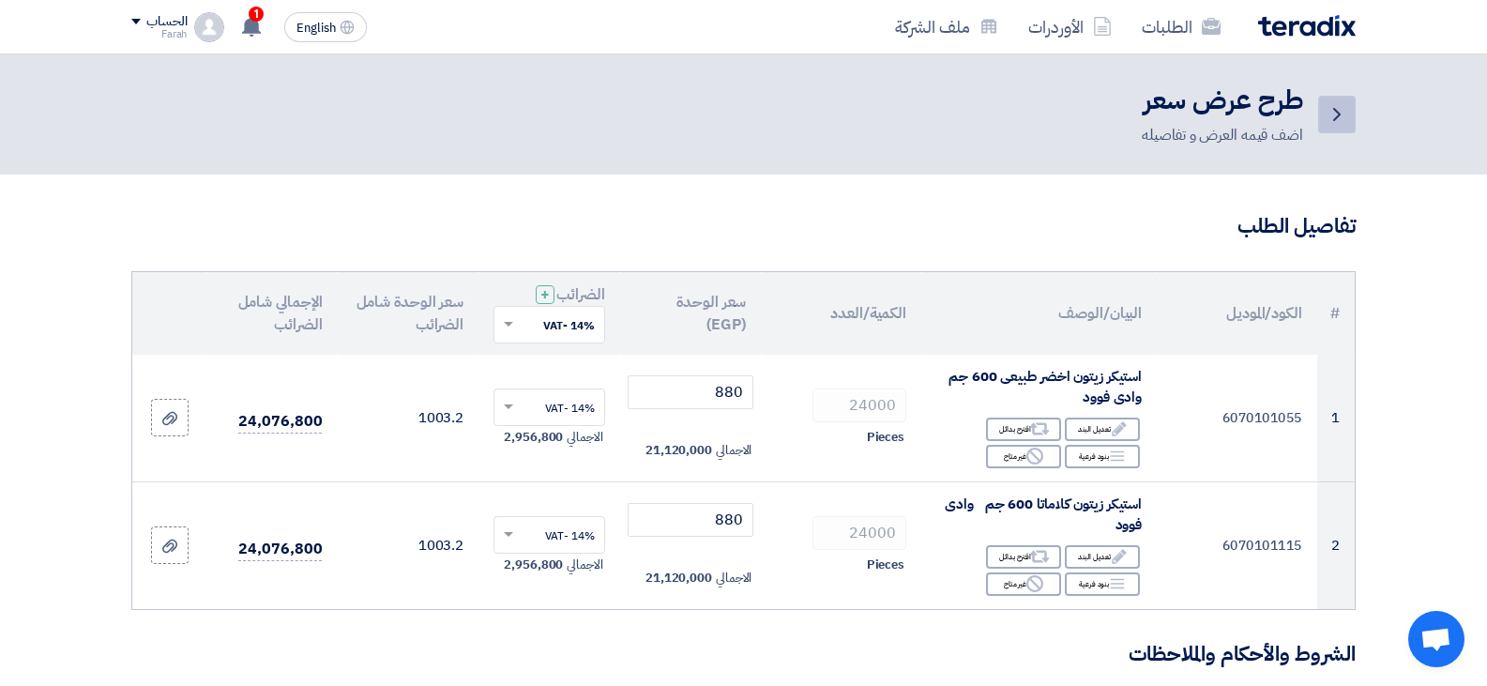
click at [1329, 111] on icon "Back" at bounding box center [1337, 114] width 23 height 23
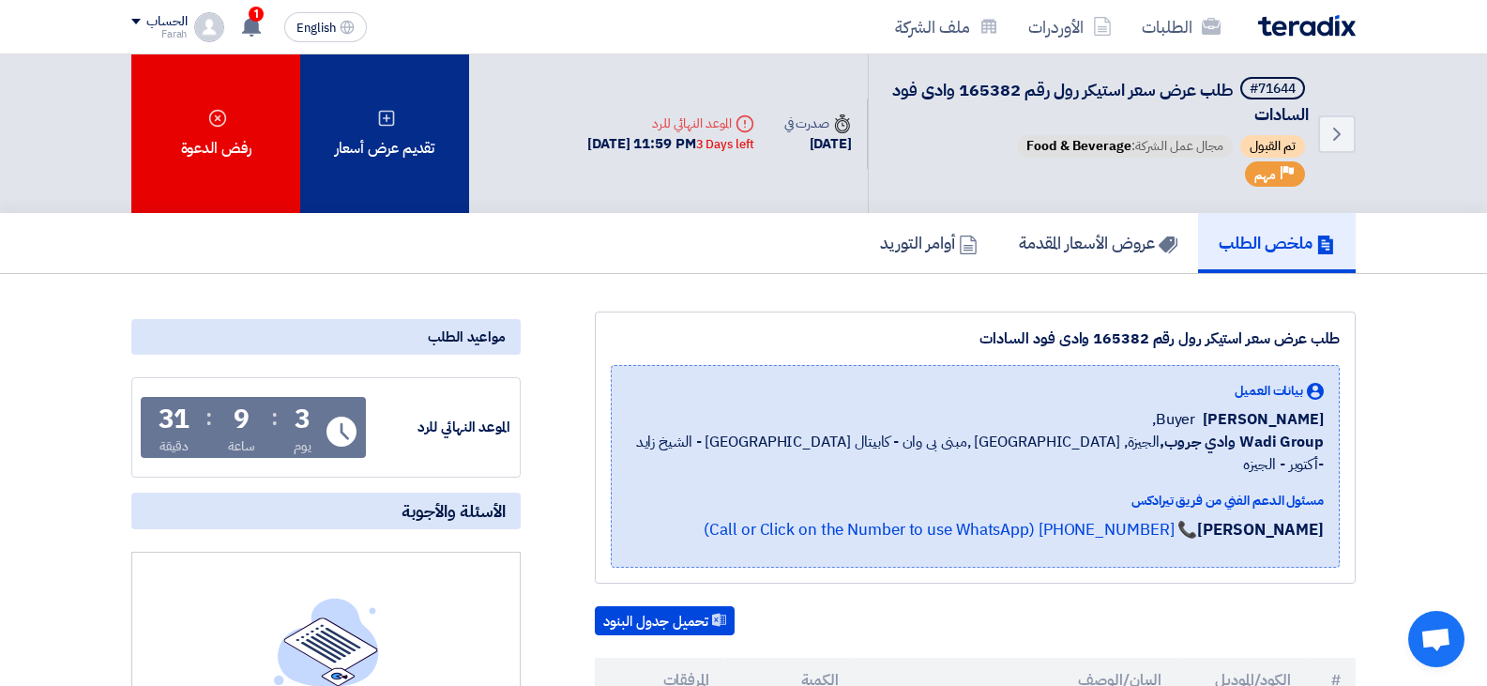
click at [370, 107] on div "تقديم عرض أسعار" at bounding box center [384, 133] width 169 height 159
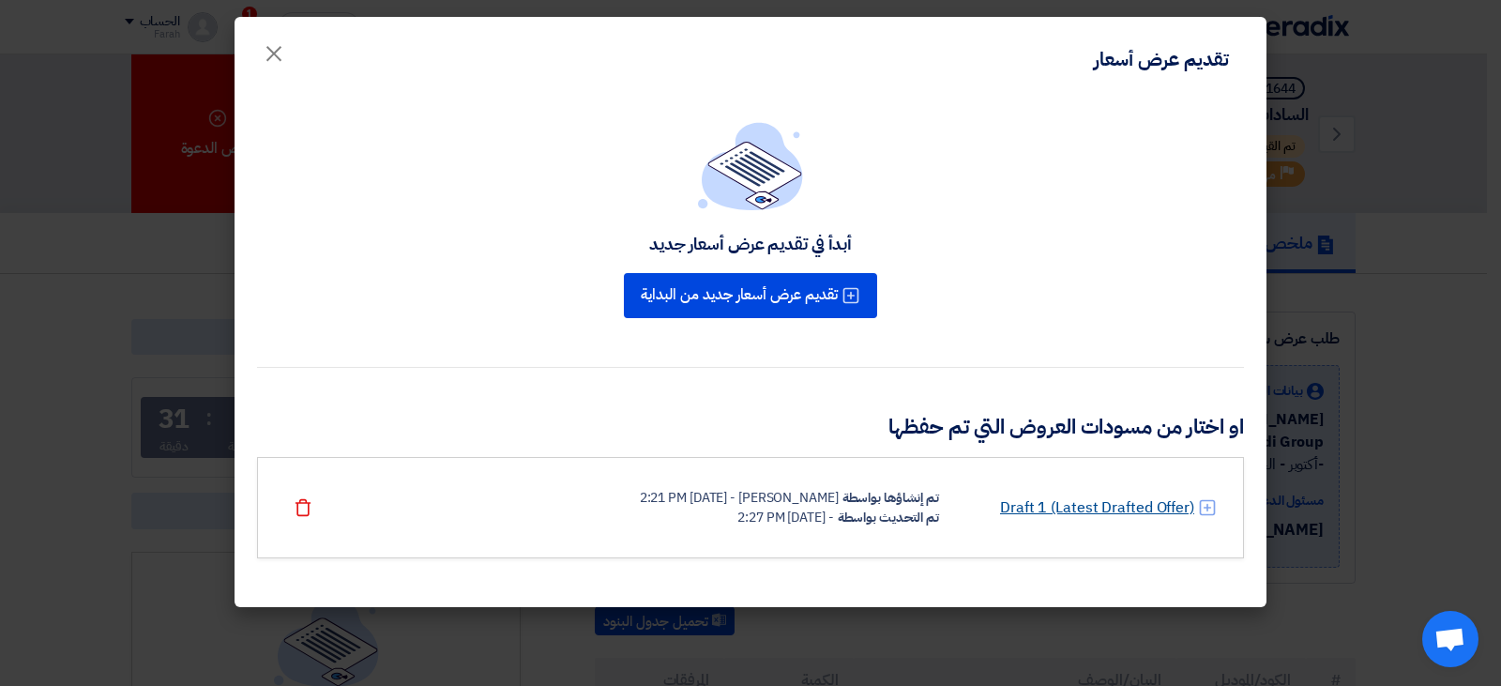
click at [1053, 506] on link "Draft 1 (Latest Drafted Offer)" at bounding box center [1097, 507] width 194 height 23
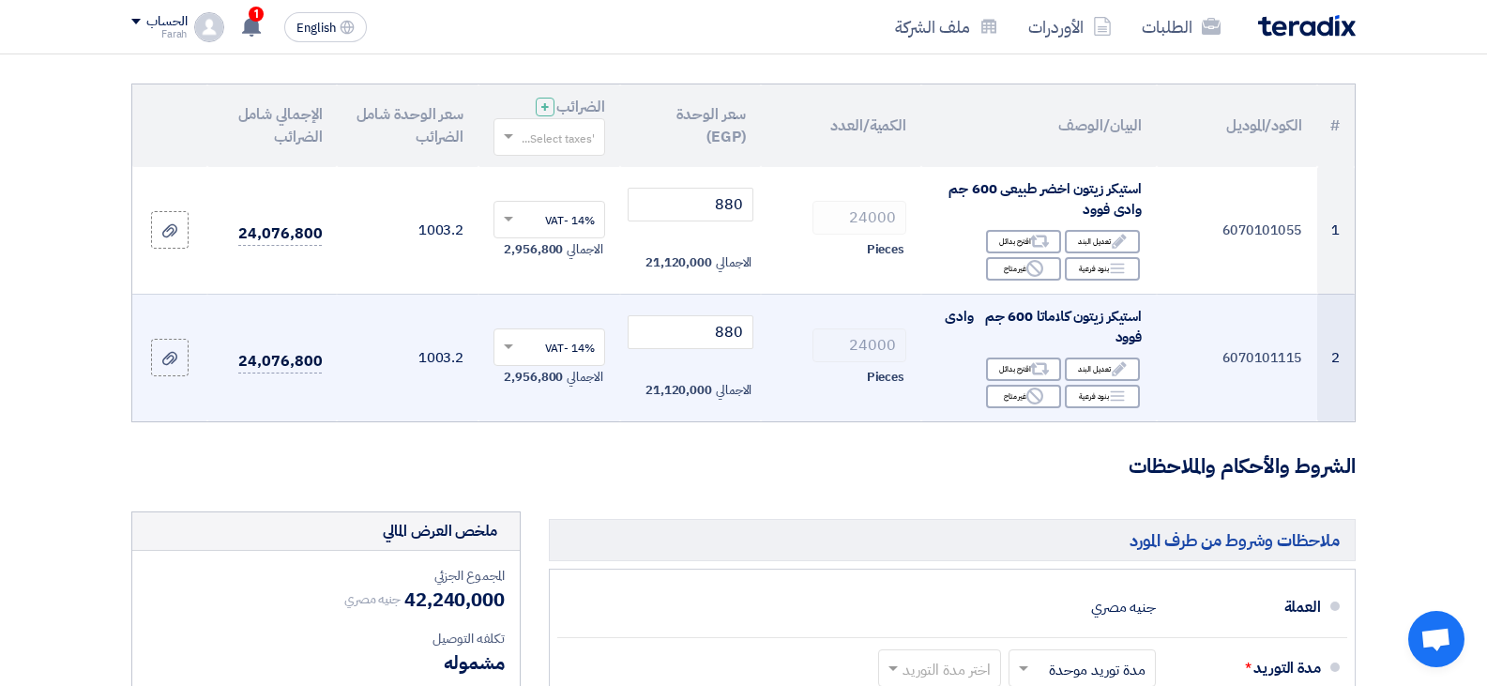
click at [1338, 376] on td "2" at bounding box center [1336, 358] width 38 height 128
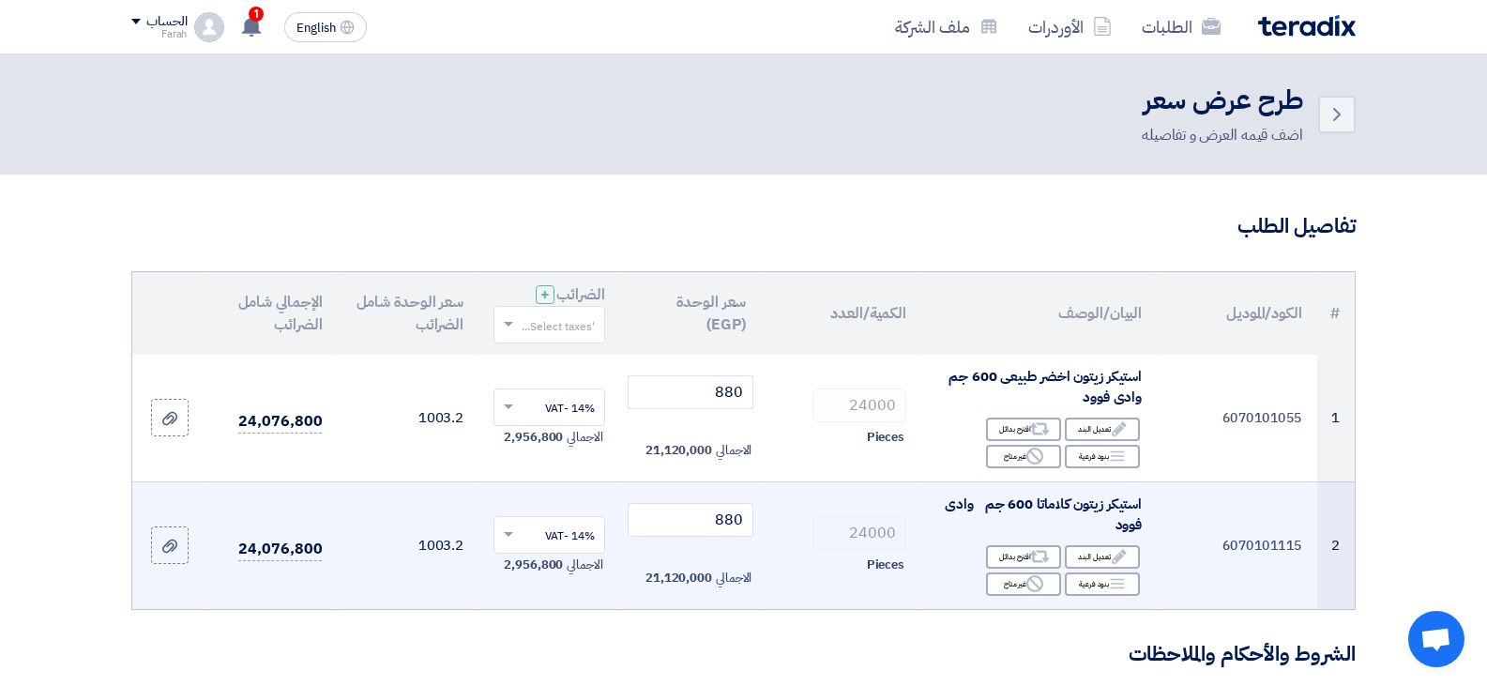
click at [881, 567] on span "Pieces" at bounding box center [886, 565] width 38 height 19
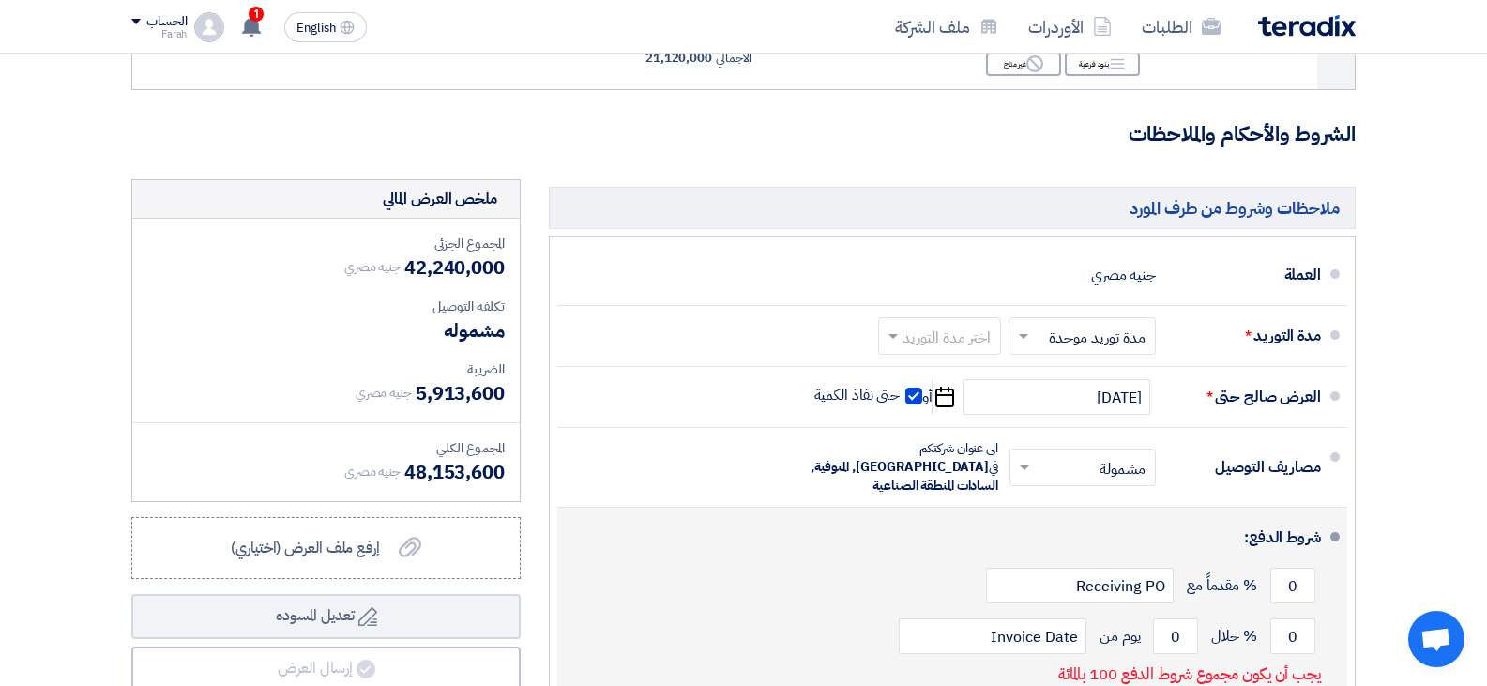
scroll to position [563, 0]
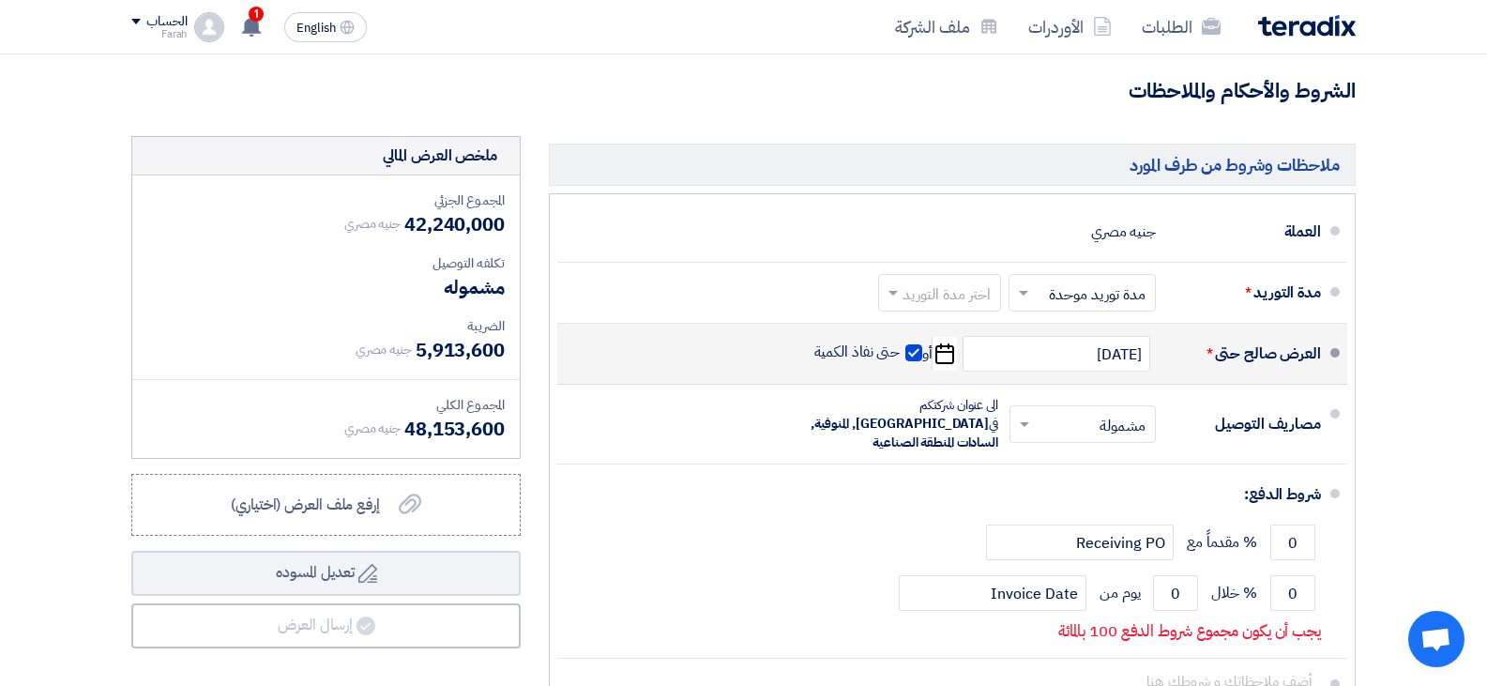
drag, startPoint x: 910, startPoint y: 351, endPoint x: 910, endPoint y: 361, distance: 10.3
click at [910, 361] on span "حتى نفاذ الكمية" at bounding box center [869, 354] width 109 height 23
click at [910, 359] on span at bounding box center [914, 352] width 17 height 17
click at [901, 359] on input "حتى نفاذ الكمية" at bounding box center [856, 361] width 90 height 36
checkbox input "false"
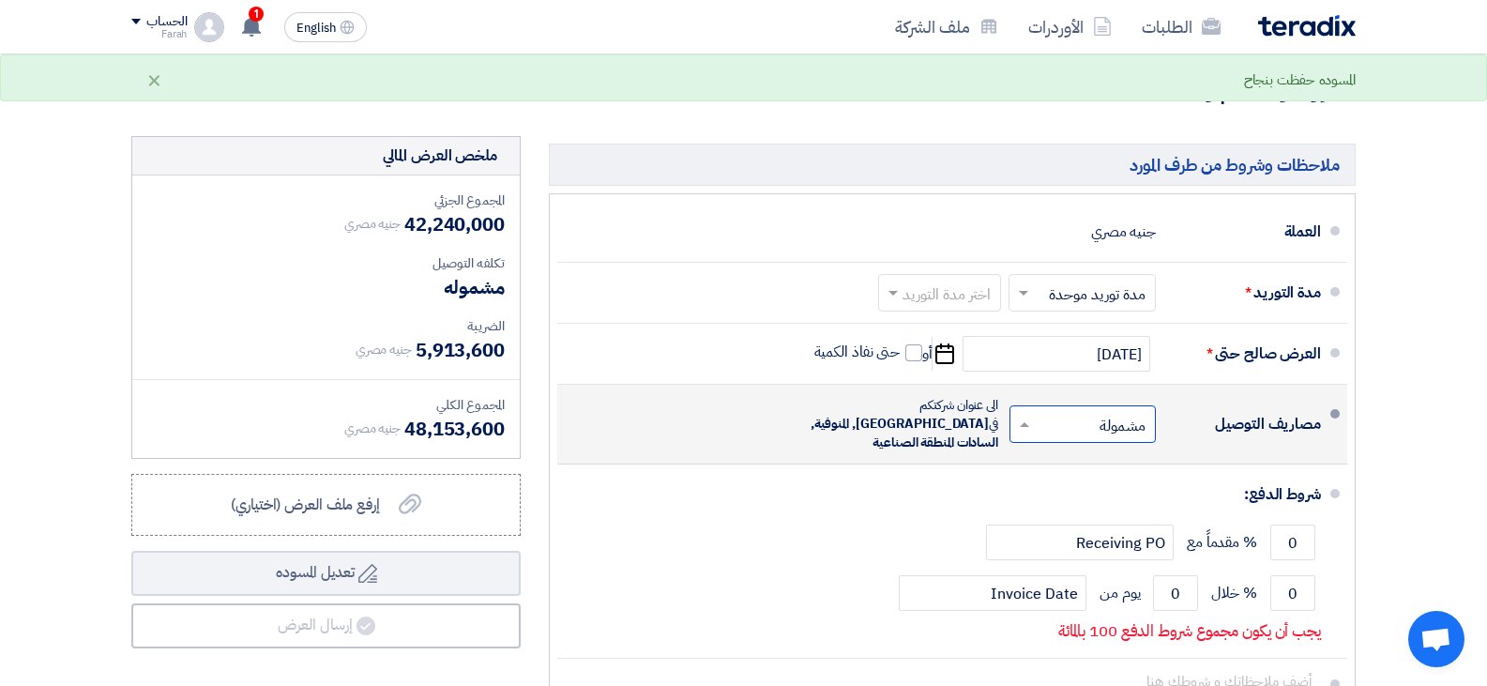
click at [1043, 421] on input "text" at bounding box center [1079, 426] width 137 height 27
click at [1027, 420] on span at bounding box center [1022, 424] width 23 height 19
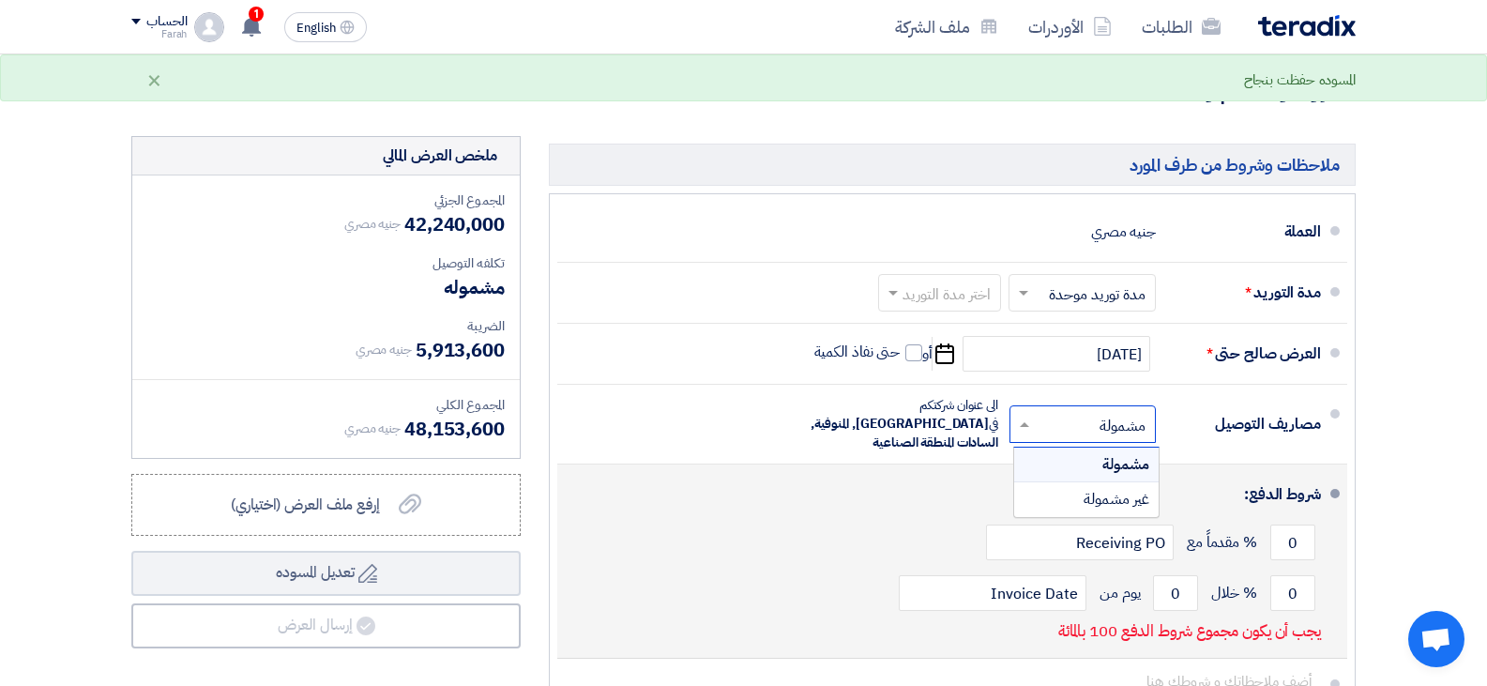
click at [945, 472] on div "شروط الدفع:" at bounding box center [954, 494] width 734 height 45
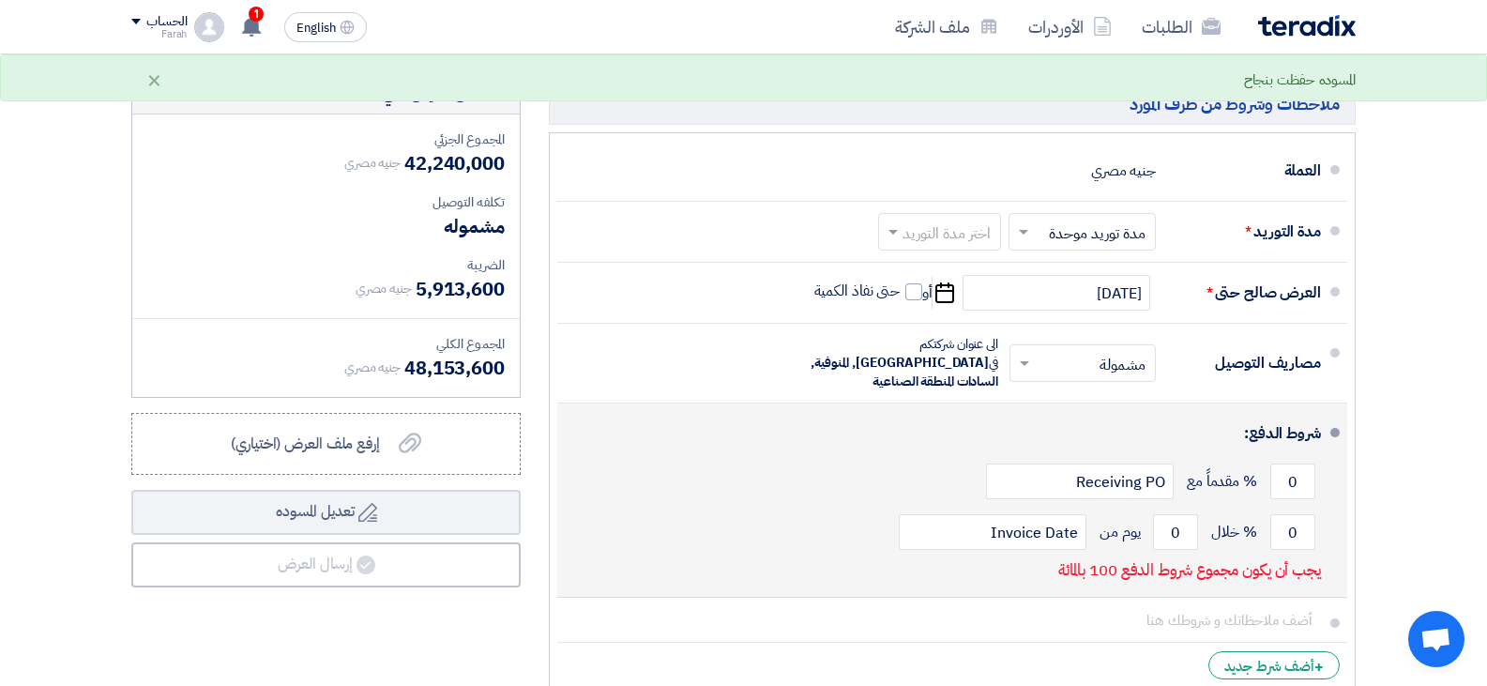
scroll to position [751, 0]
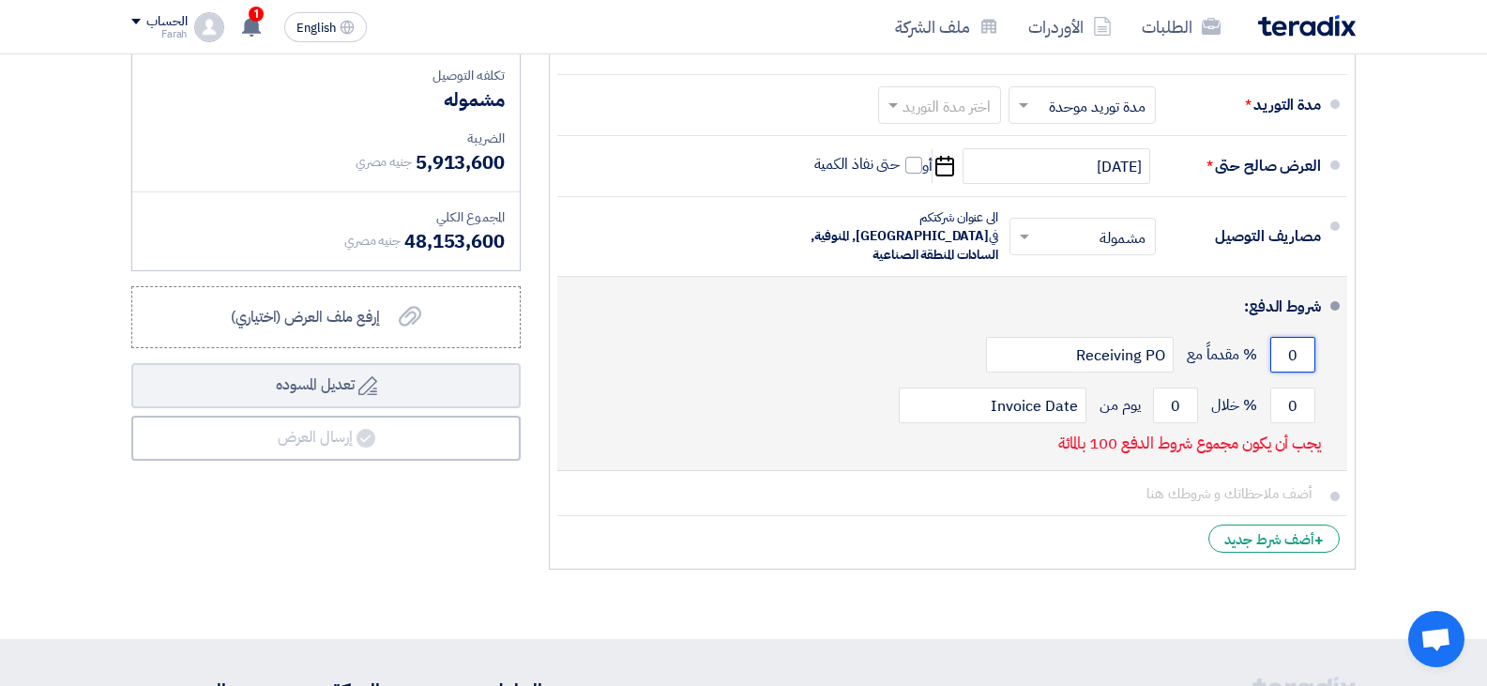
click at [1295, 337] on input "0" at bounding box center [1293, 355] width 45 height 36
drag, startPoint x: 1298, startPoint y: 330, endPoint x: 1264, endPoint y: 330, distance: 33.8
click at [1264, 330] on div "0 % مقدماً مع Receiving PO" at bounding box center [946, 354] width 749 height 51
click at [1296, 388] on input "0" at bounding box center [1293, 406] width 45 height 36
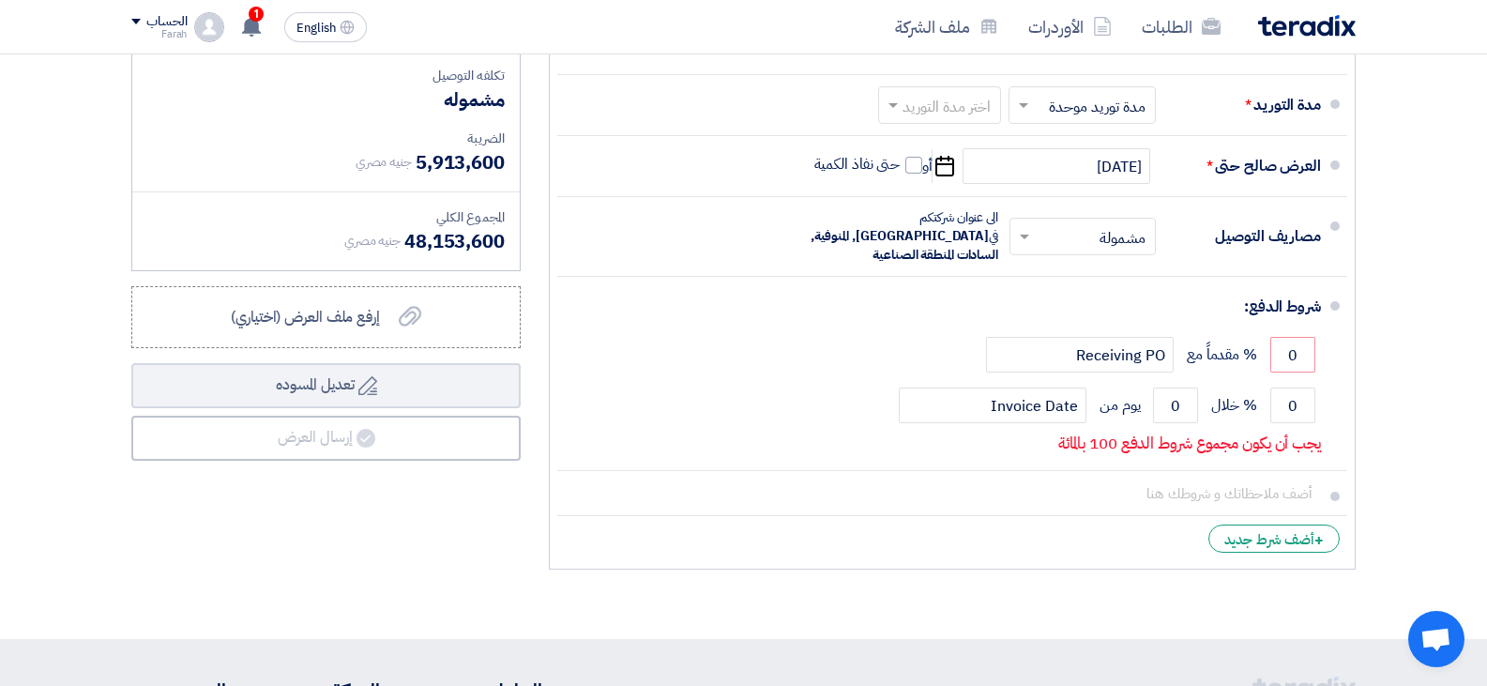
click at [1406, 223] on section "تفاصيل الطلب # الكود/الموديل البيان/الوصف الكمية/العدد سعر الوحدة (EGP) الضرائب…" at bounding box center [743, 31] width 1487 height 1215
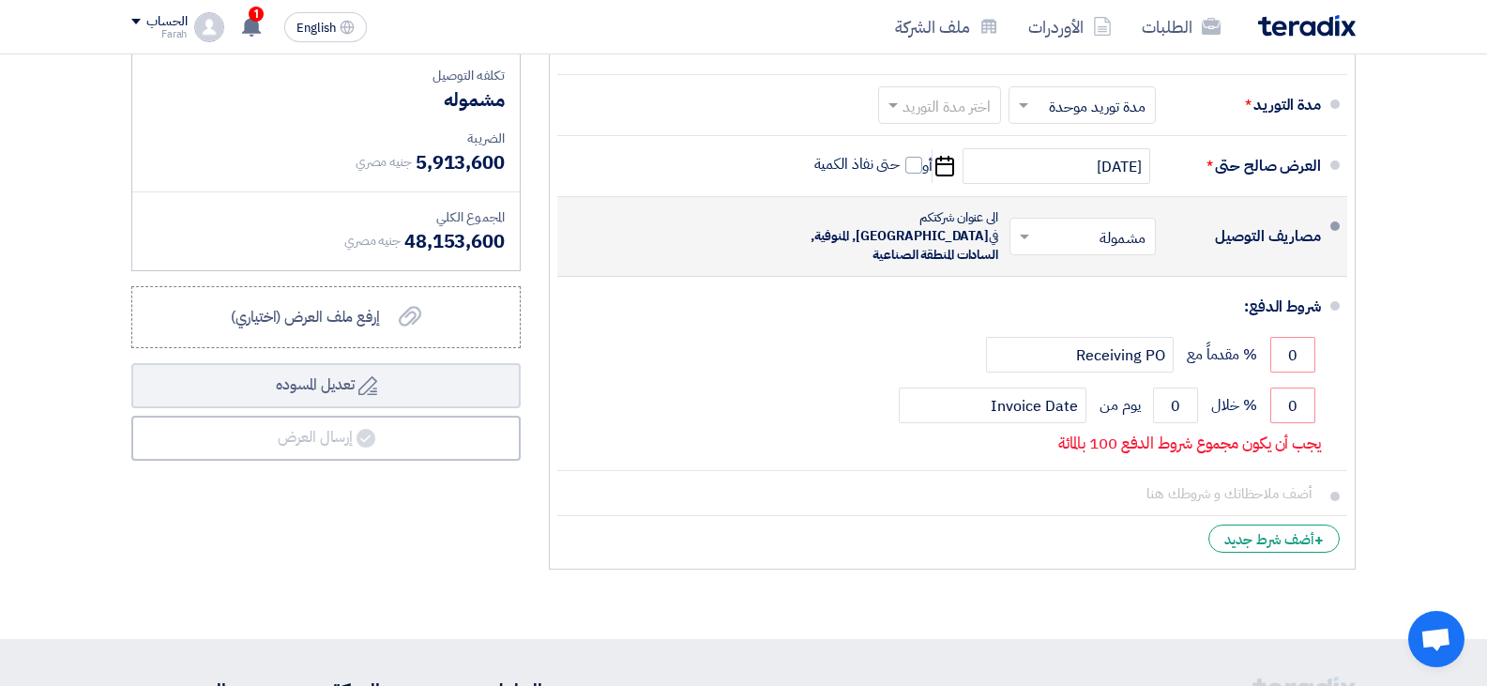
click at [1339, 234] on li "مصاريف التوصيل × مشمولة × الى عنوان شركتكم في [GEOGRAPHIC_DATA], [GEOGRAPHIC_DA…" at bounding box center [952, 237] width 790 height 80
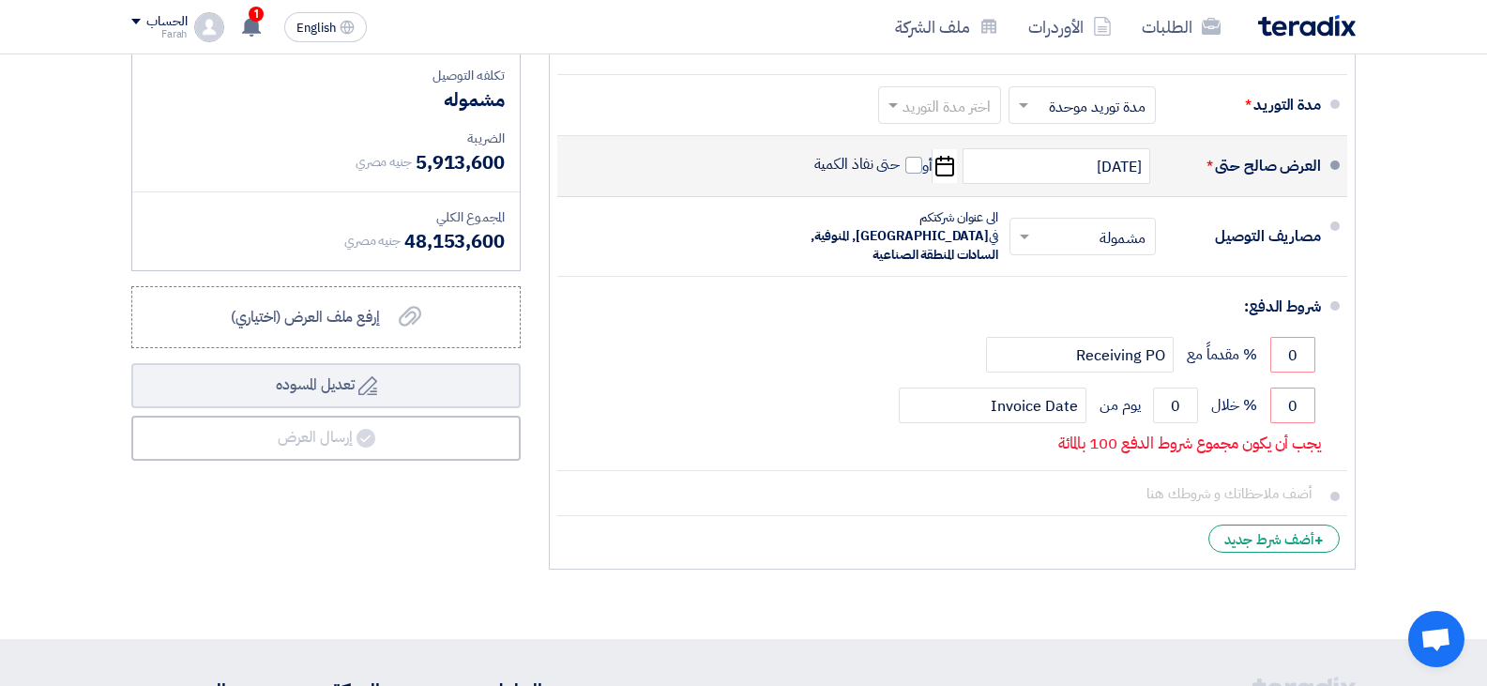
click at [1332, 171] on li "العرض صالح حتى * [DATE] Pick a date أو حتى نفاذ الكمية" at bounding box center [952, 166] width 790 height 61
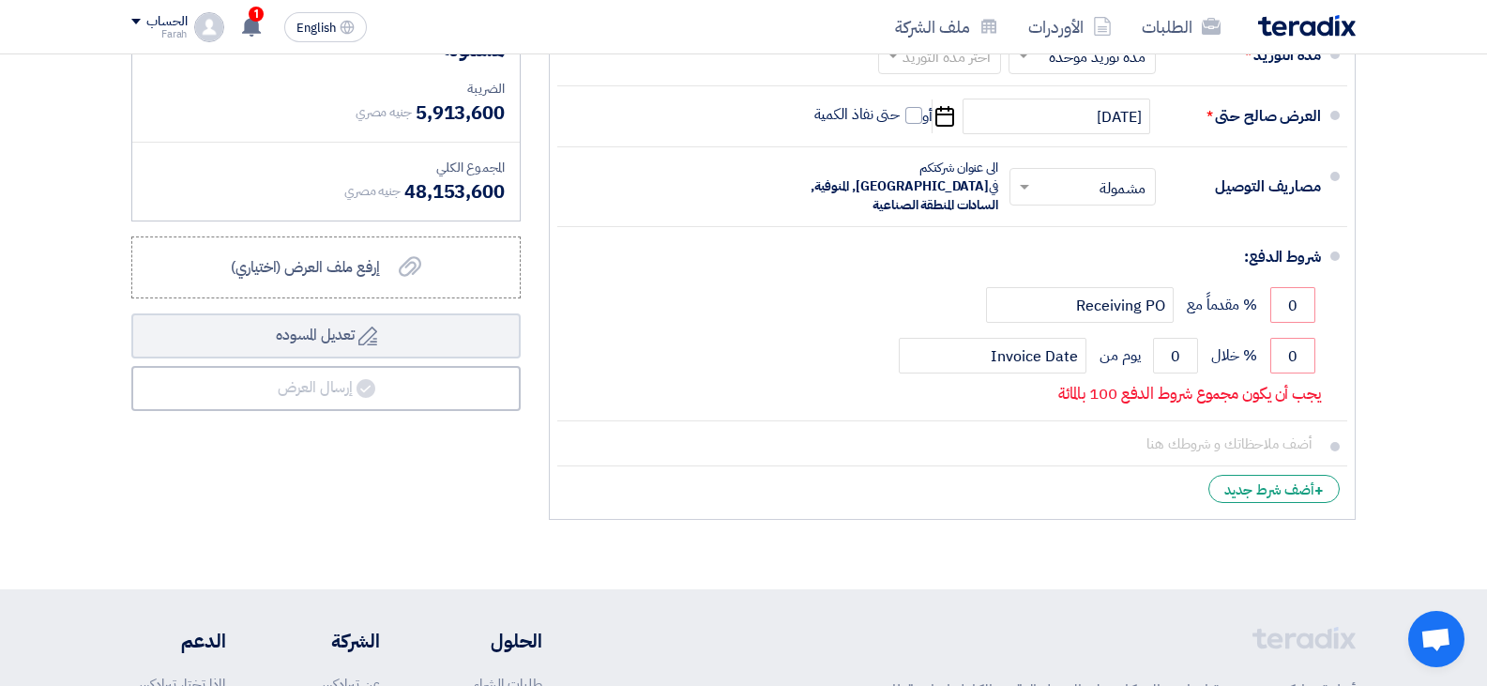
scroll to position [802, 0]
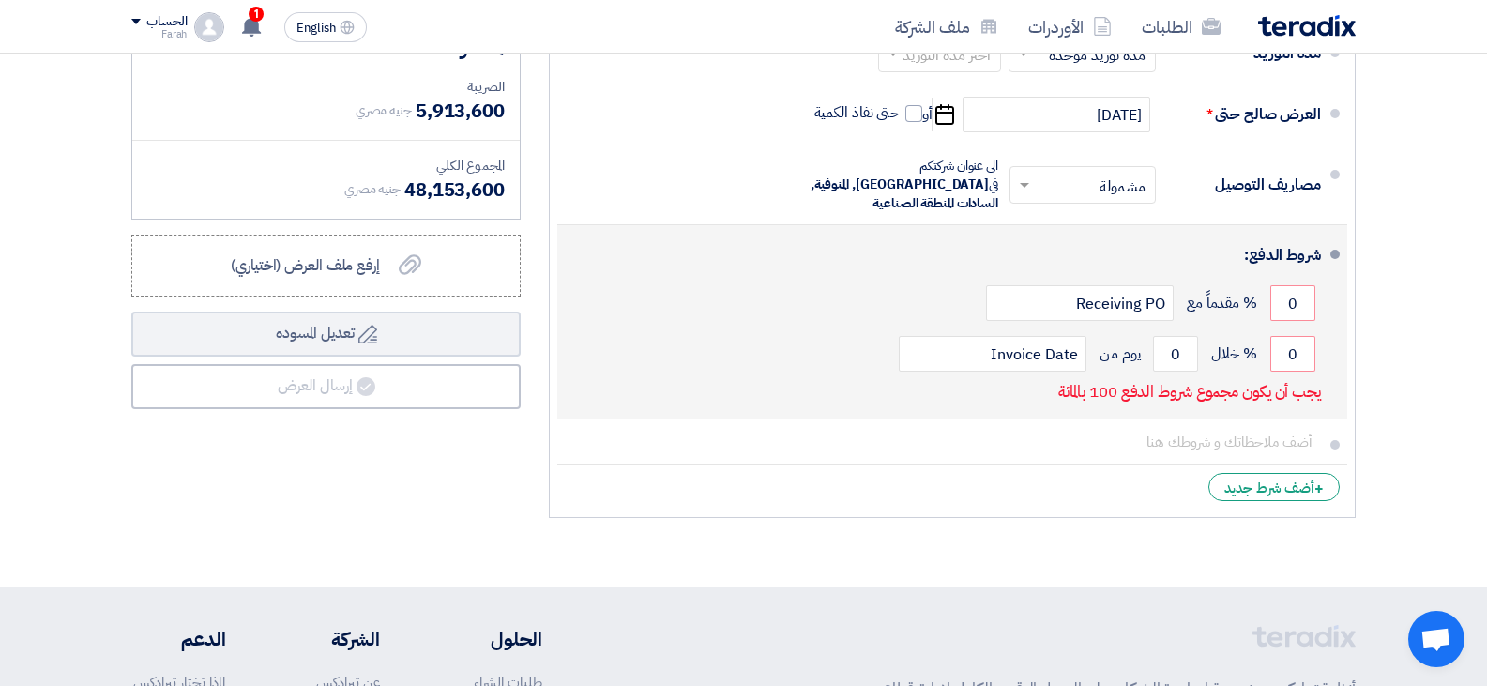
drag, startPoint x: 1333, startPoint y: 378, endPoint x: 1210, endPoint y: 378, distance: 122.9
click at [1210, 378] on li "شروط الدفع: 0 % مقدماً مع Receiving PO 0 % خلال 0 Invoice Date" at bounding box center [952, 322] width 790 height 194
click at [1210, 383] on p "يجب أن يكون مجموع شروط الدفع 100 بالمائة" at bounding box center [1189, 392] width 263 height 19
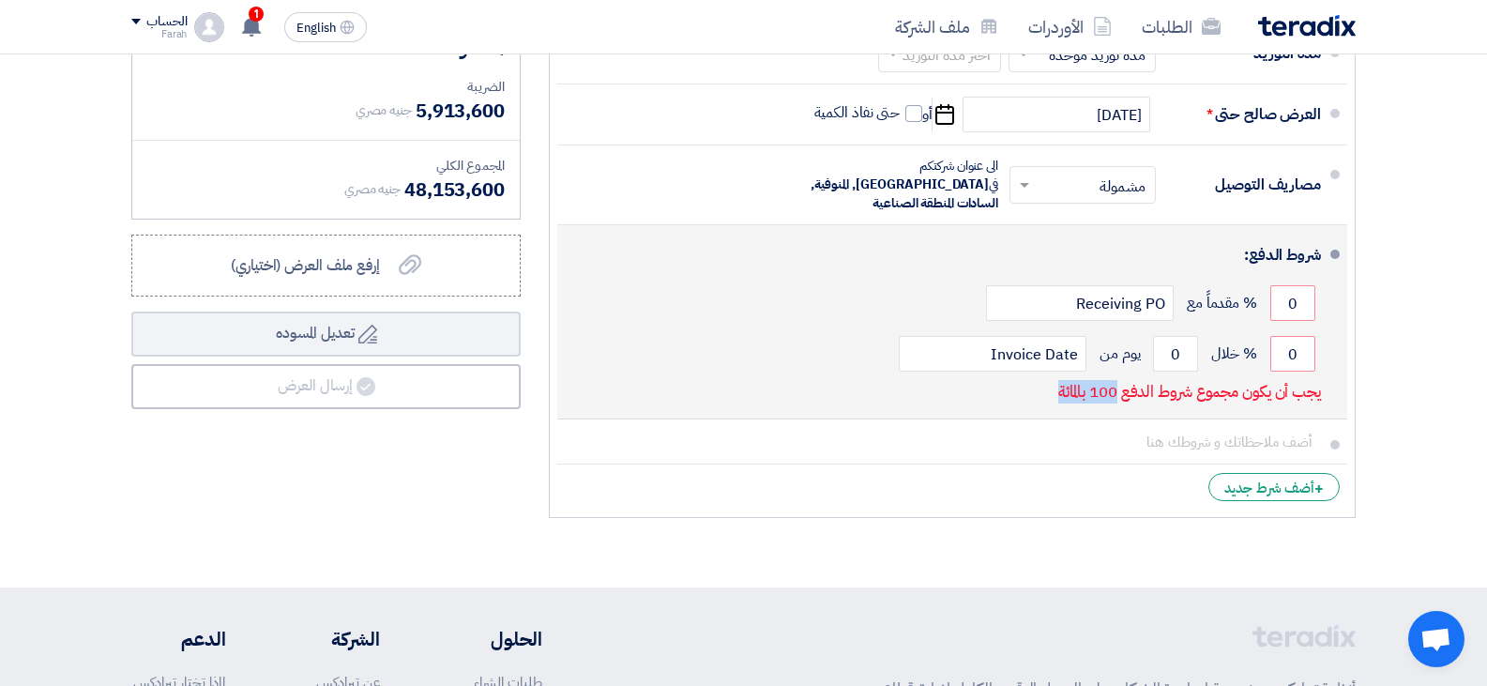
click at [1210, 383] on p "يجب أن يكون مجموع شروط الدفع 100 بالمائة" at bounding box center [1189, 392] width 263 height 19
click at [1269, 383] on p "يجب أن يكون مجموع شروط الدفع 100 بالمائة" at bounding box center [1189, 392] width 263 height 19
drag, startPoint x: 1355, startPoint y: 375, endPoint x: 1175, endPoint y: 362, distance: 180.6
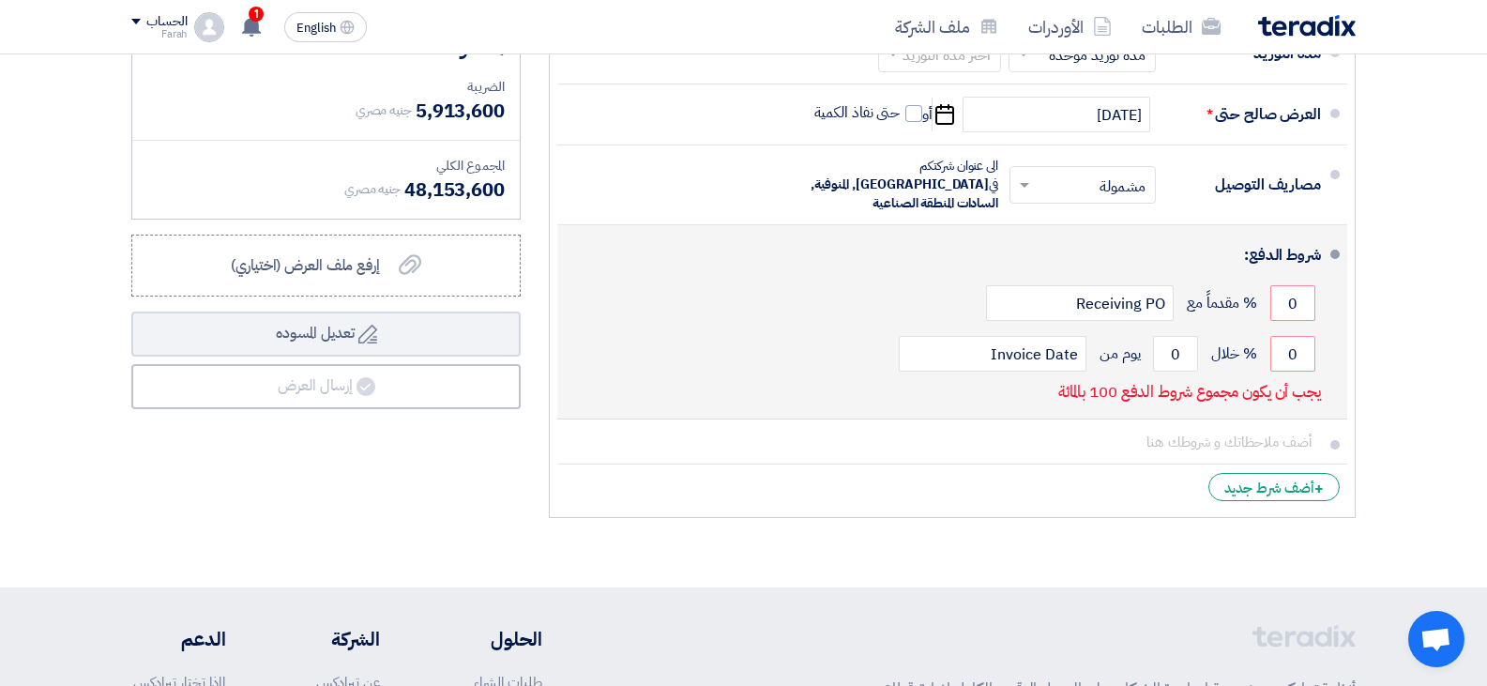
click at [1129, 362] on ul "العملة جنيه مصري مدة التوريد * اختر مدة التوريد × مدة توريد موحدة ×" at bounding box center [952, 236] width 807 height 564
click at [1279, 383] on p "يجب أن يكون مجموع شروط الدفع 100 بالمائة" at bounding box center [1189, 392] width 263 height 19
drag, startPoint x: 1298, startPoint y: 340, endPoint x: 1272, endPoint y: 340, distance: 25.3
click at [1272, 340] on input "0" at bounding box center [1293, 354] width 45 height 36
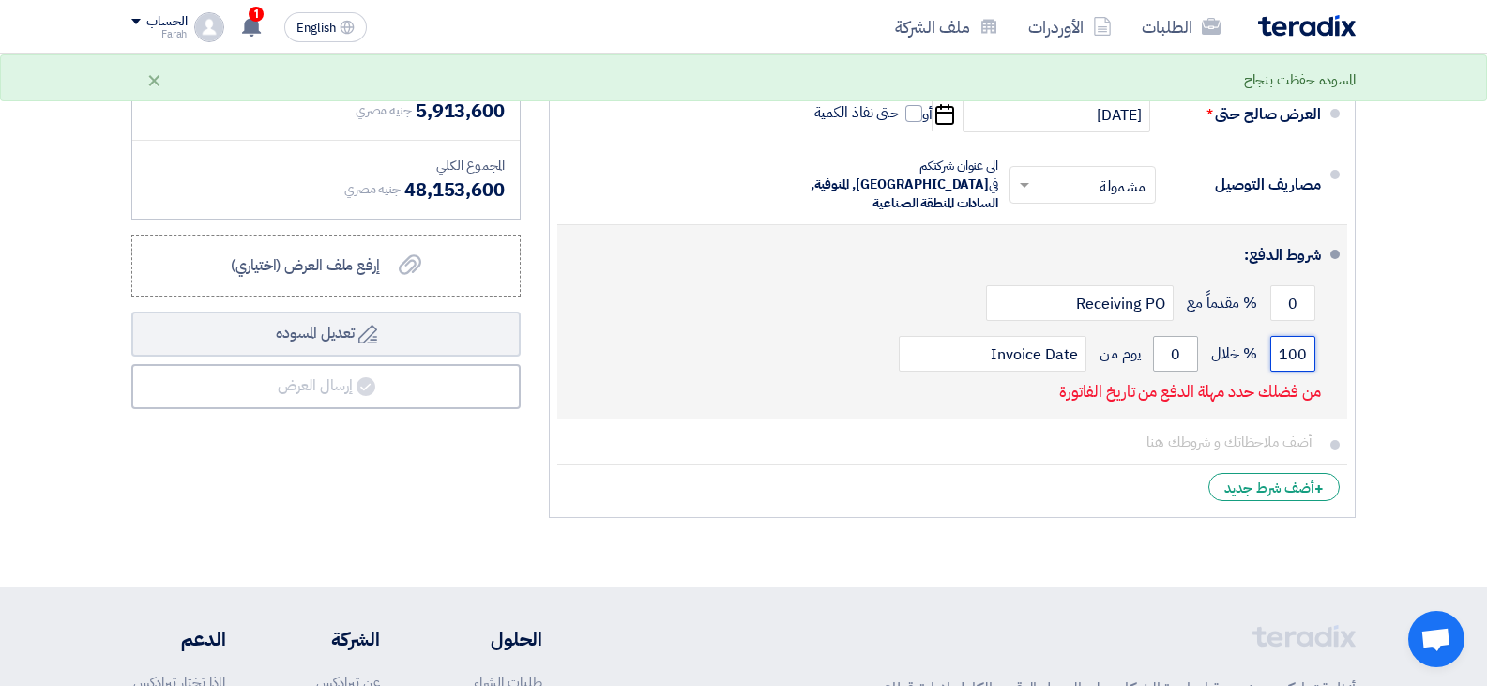
type input "100"
click at [1181, 341] on input "0" at bounding box center [1175, 354] width 45 height 36
click at [1178, 341] on input "0" at bounding box center [1175, 354] width 45 height 36
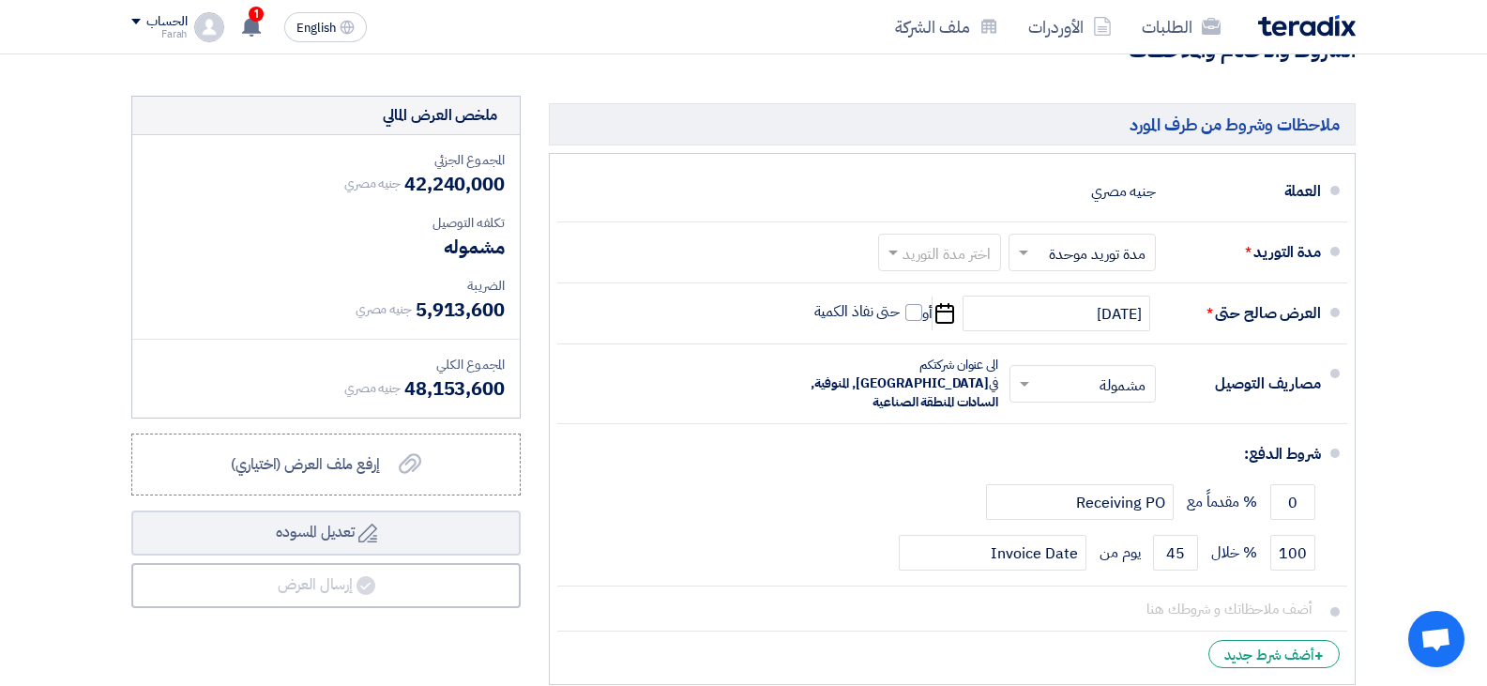
scroll to position [595, 0]
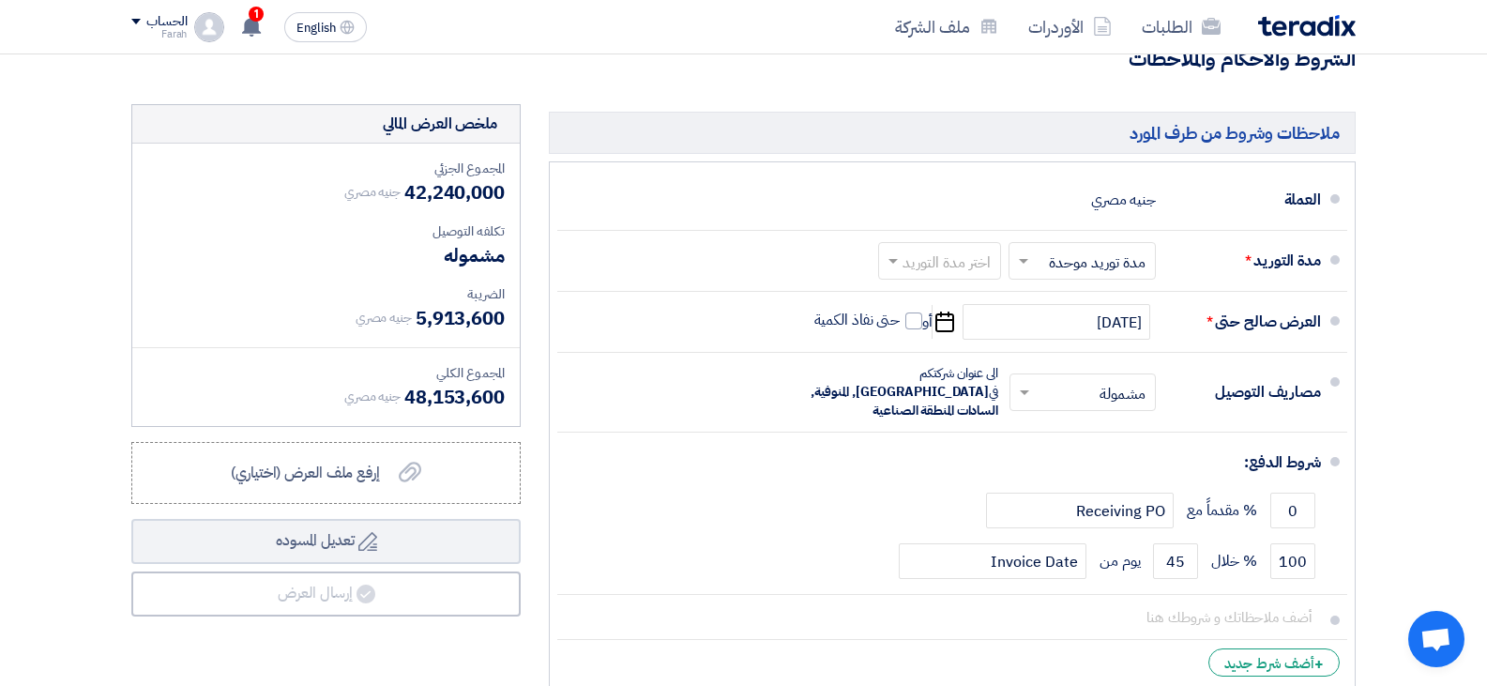
drag, startPoint x: 481, startPoint y: 254, endPoint x: 500, endPoint y: 251, distance: 19.0
click at [500, 251] on span "مشموله" at bounding box center [474, 255] width 61 height 28
drag, startPoint x: 510, startPoint y: 253, endPoint x: 481, endPoint y: 251, distance: 28.3
click at [481, 251] on div "المجموع الجزئي جنيه مصري 42,240,000 تكلفه التوصيل مشموله الضريبة جنيه مصري" at bounding box center [326, 285] width 388 height 282
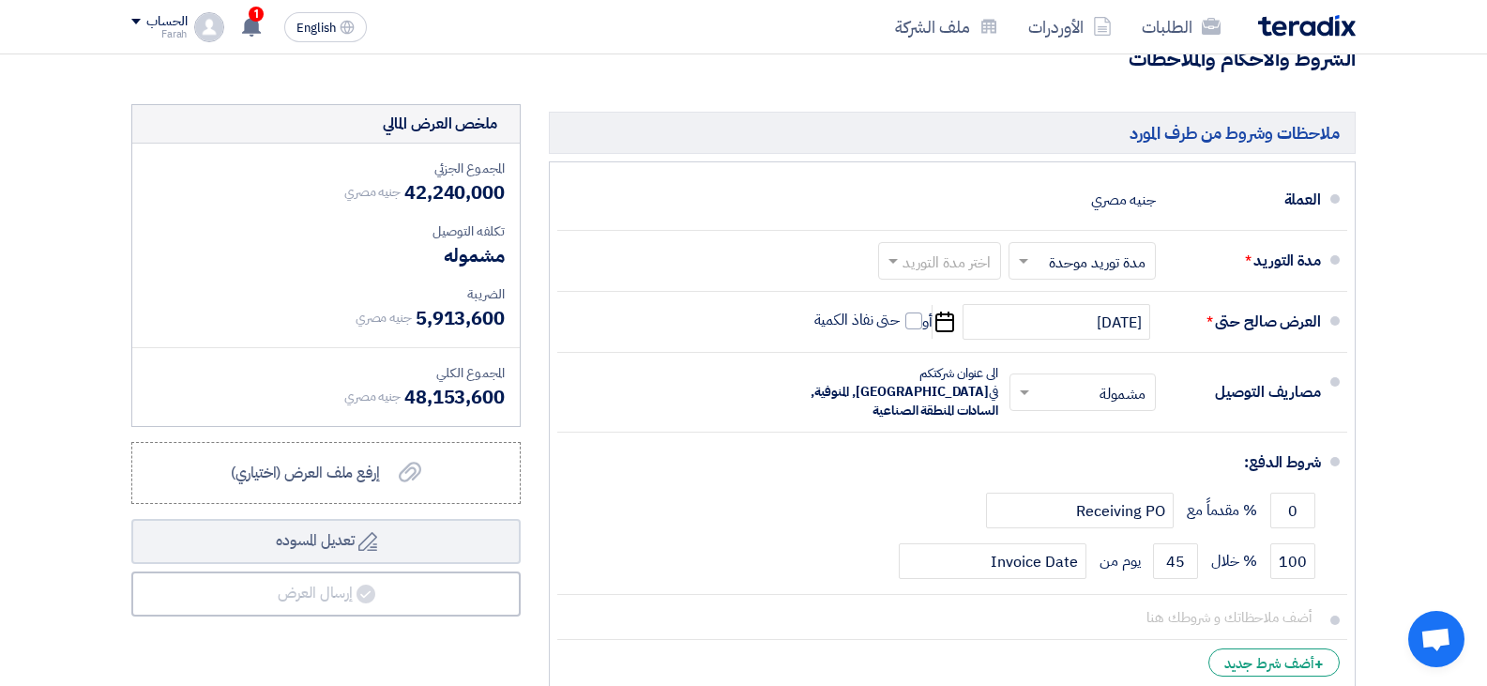
drag, startPoint x: 470, startPoint y: 266, endPoint x: 446, endPoint y: 262, distance: 24.7
click at [446, 262] on span "مشموله" at bounding box center [474, 255] width 61 height 28
drag, startPoint x: 487, startPoint y: 244, endPoint x: 471, endPoint y: 258, distance: 21.3
click at [471, 258] on span "مشموله" at bounding box center [474, 255] width 61 height 28
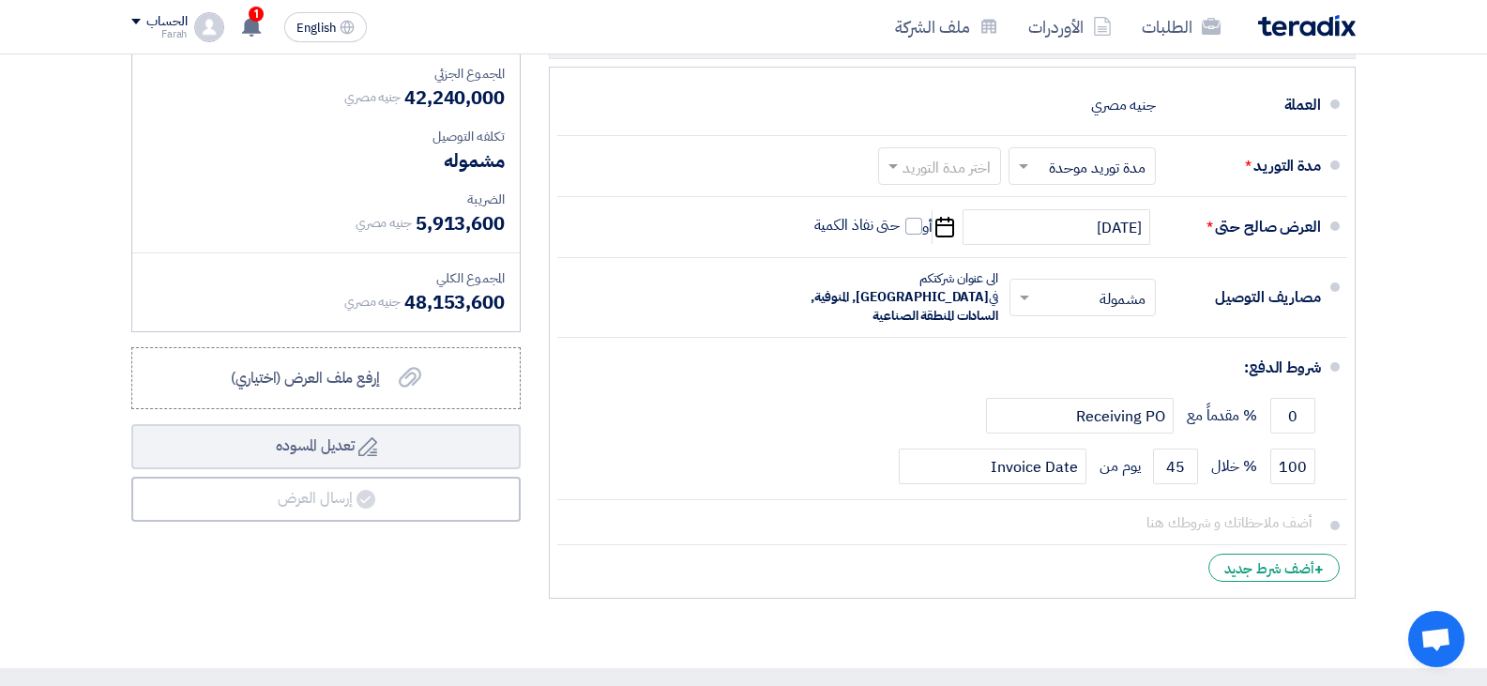
scroll to position [736, 0]
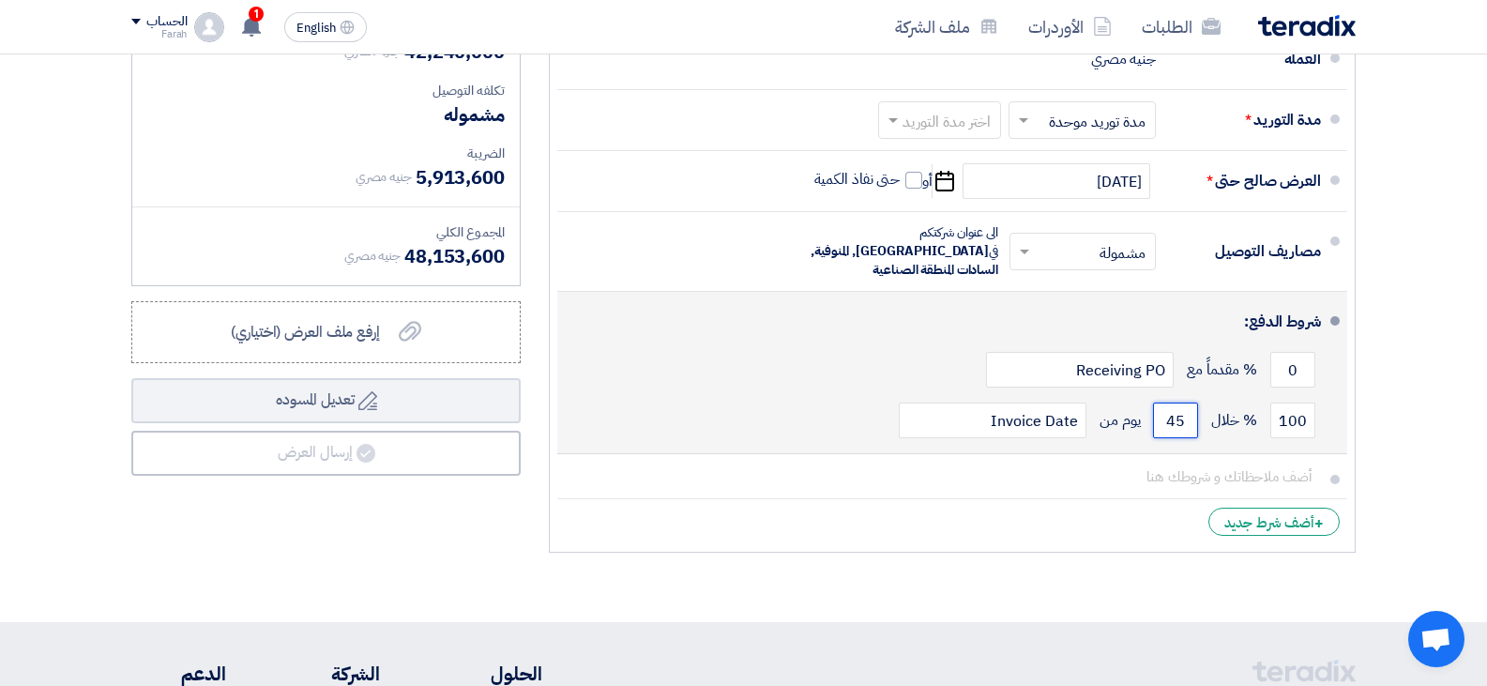
drag, startPoint x: 1187, startPoint y: 404, endPoint x: 1132, endPoint y: 403, distance: 55.4
click at [1132, 403] on div "100 % خلال 45 يوم من Invoice Date" at bounding box center [946, 420] width 749 height 51
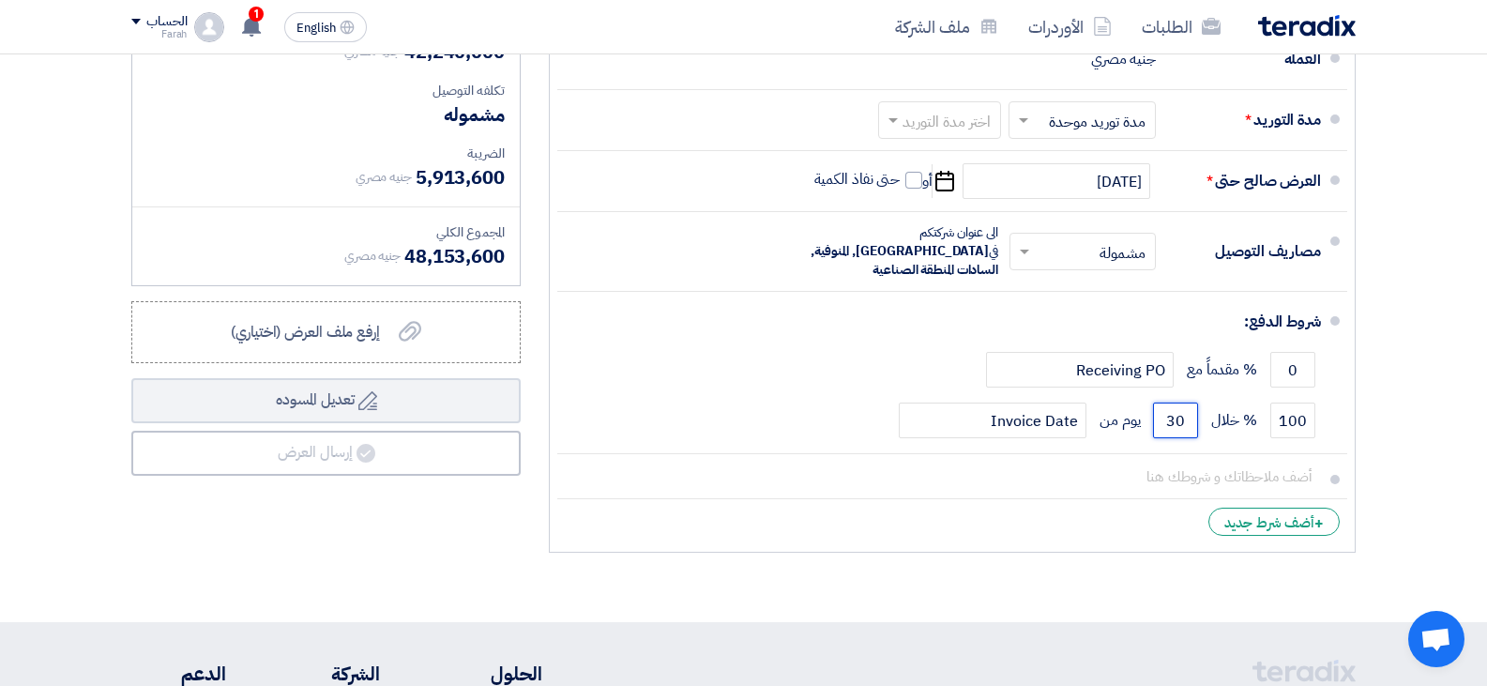
type input "30"
click at [1378, 456] on section "تفاصيل الطلب # الكود/الموديل البيان/الوصف الكمية/العدد سعر الوحدة (EGP) الضرائب…" at bounding box center [743, 30] width 1487 height 1183
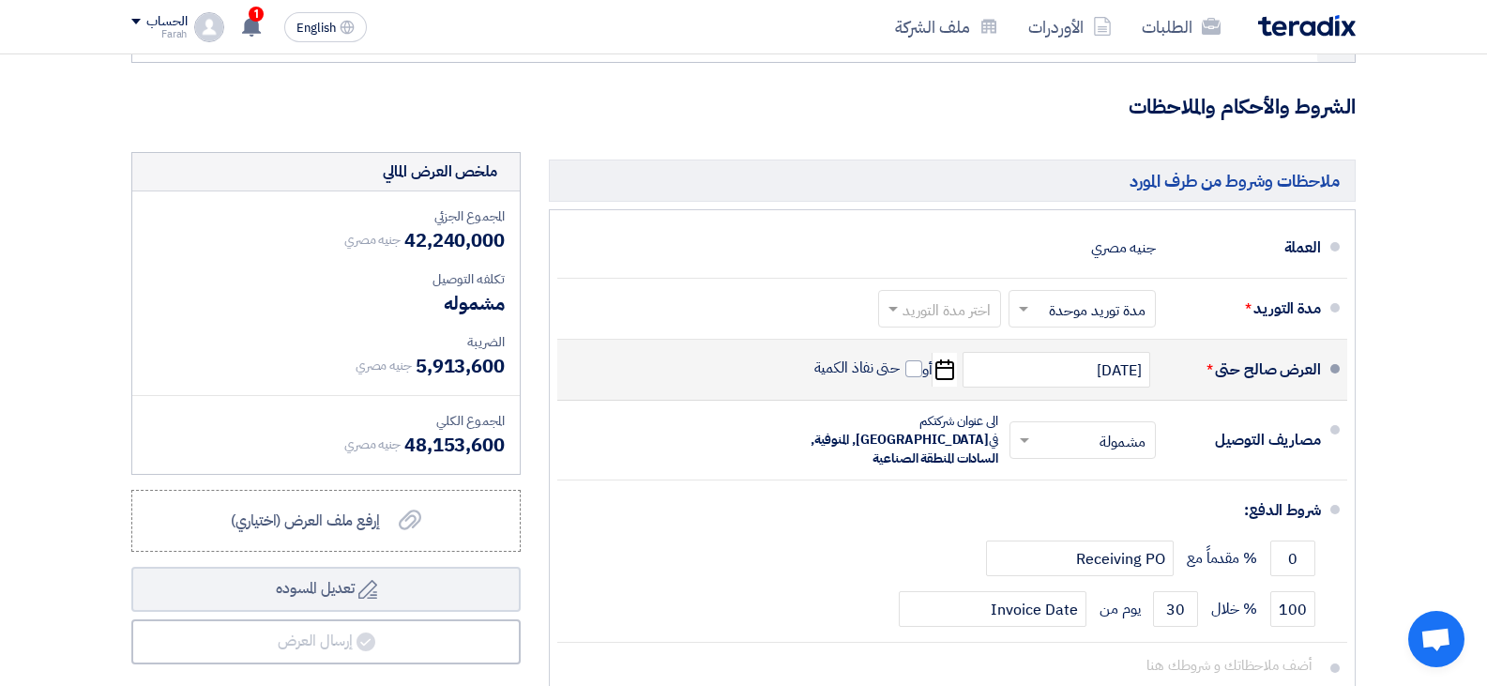
scroll to position [548, 0]
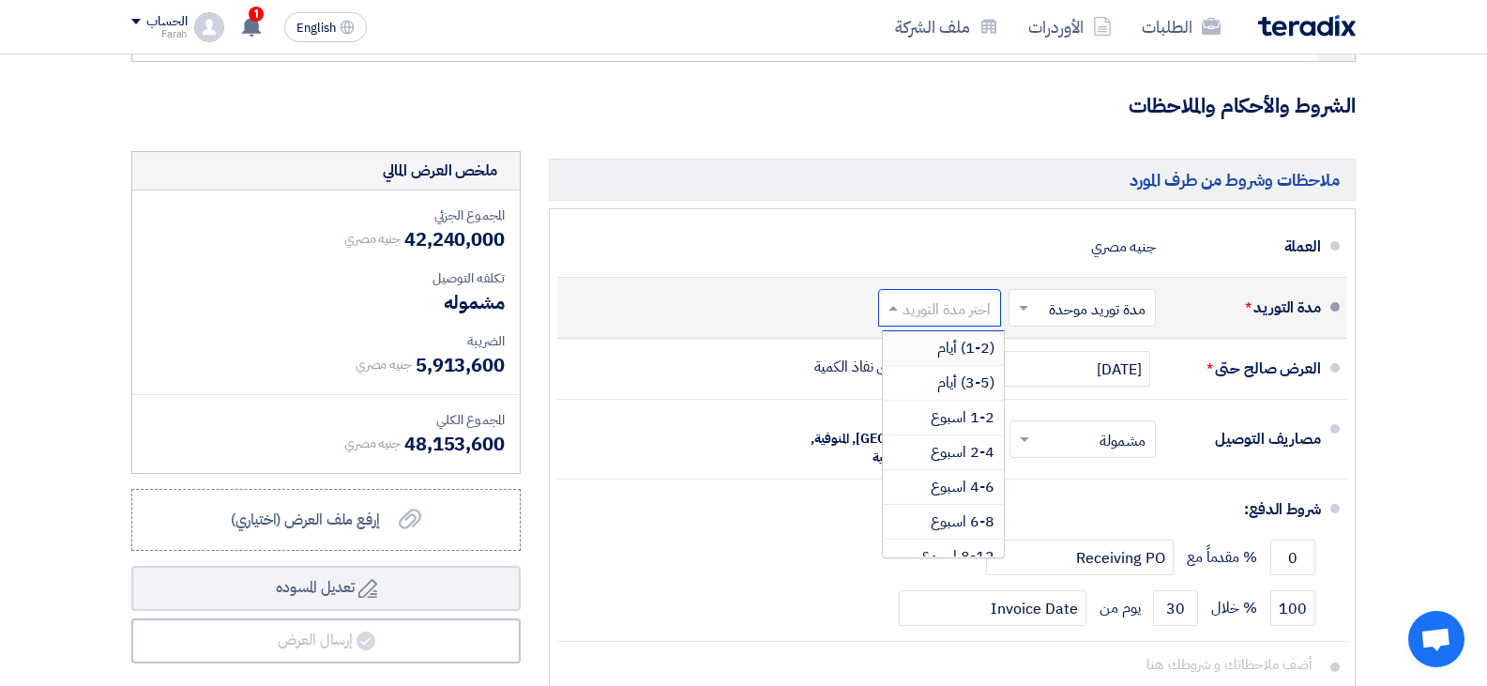
click at [983, 309] on input "text" at bounding box center [936, 310] width 114 height 27
click at [961, 372] on span "6-8 اسبوع" at bounding box center [963, 366] width 64 height 23
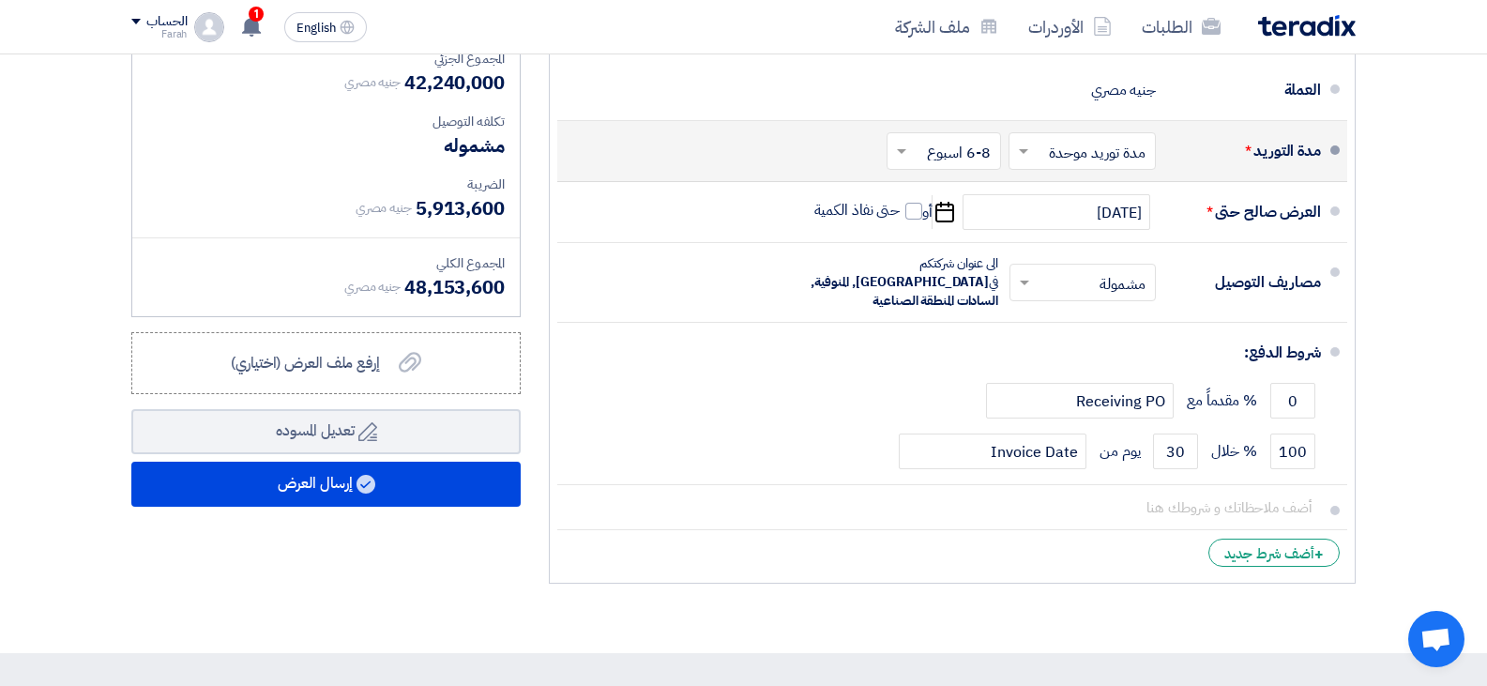
scroll to position [699, 0]
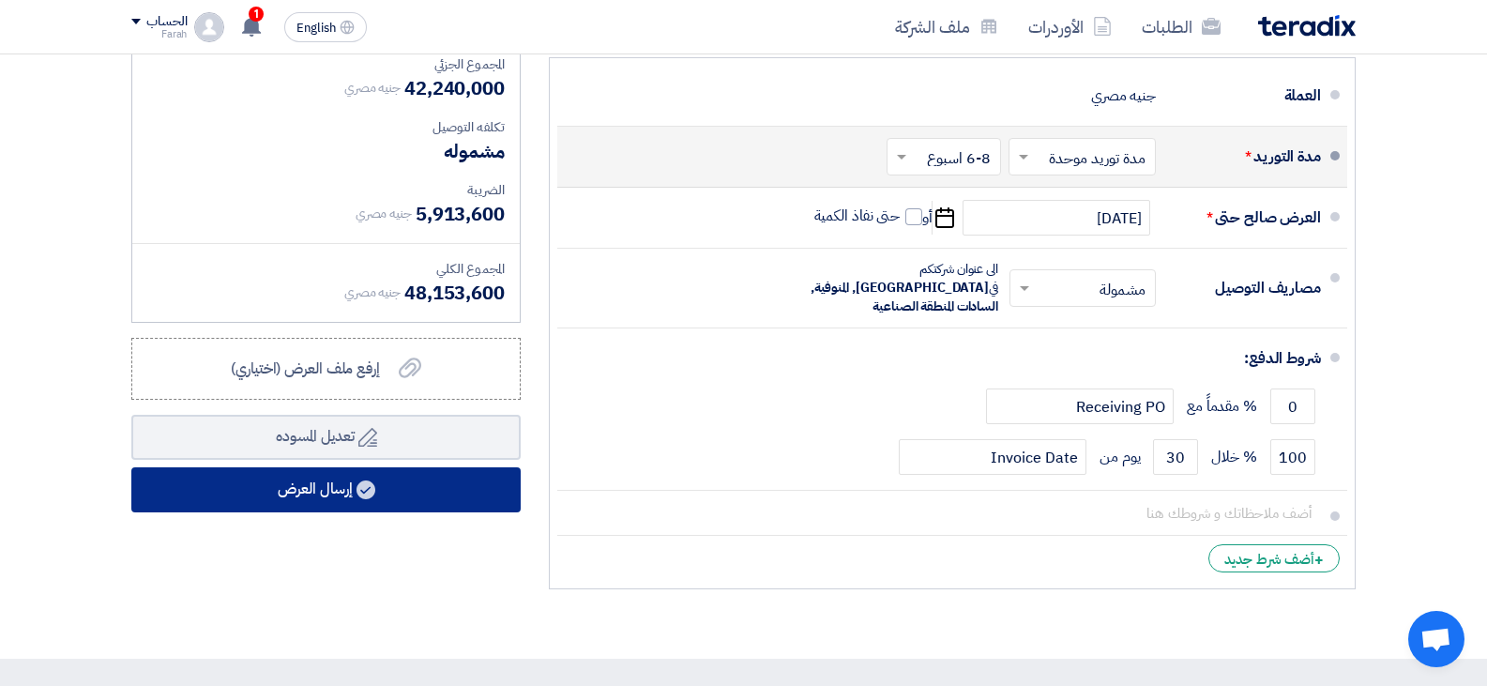
click at [311, 498] on button "إرسال العرض" at bounding box center [325, 489] width 389 height 45
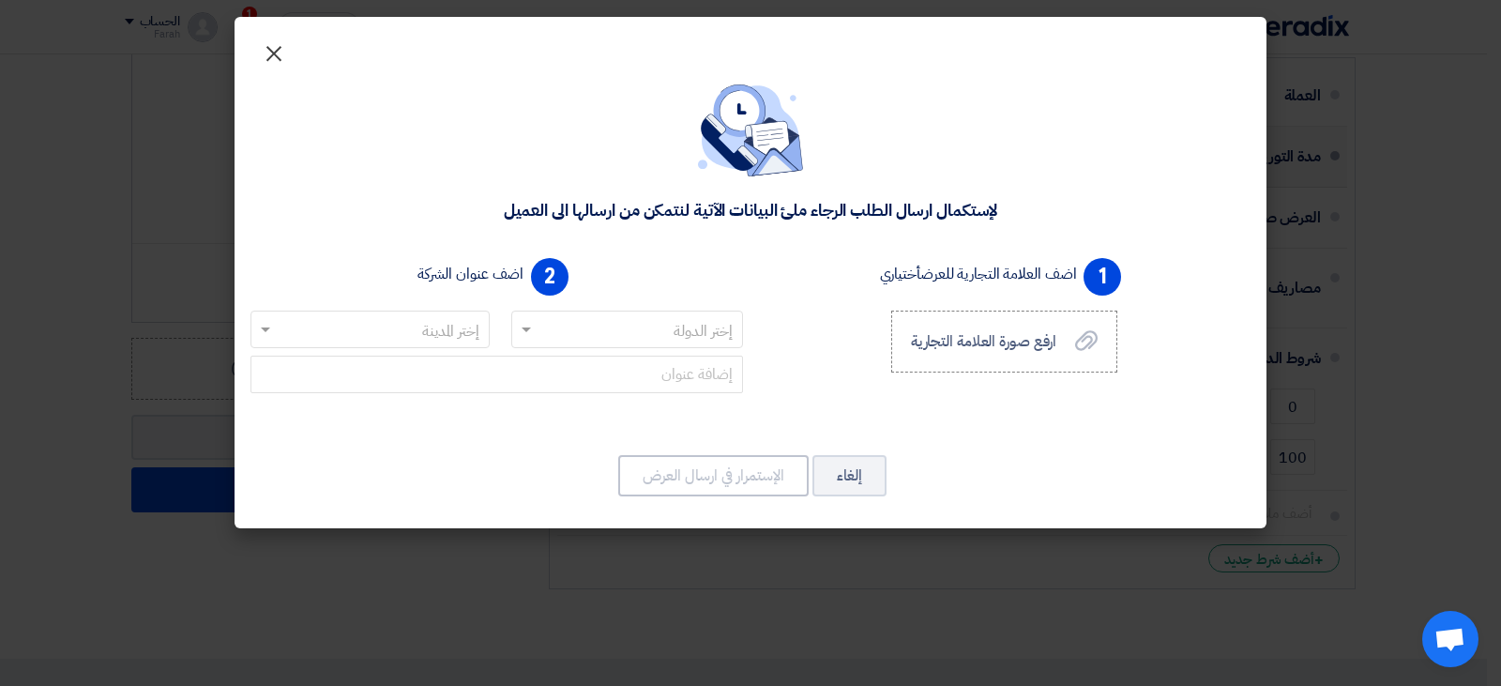
click at [268, 52] on span "×" at bounding box center [274, 52] width 23 height 56
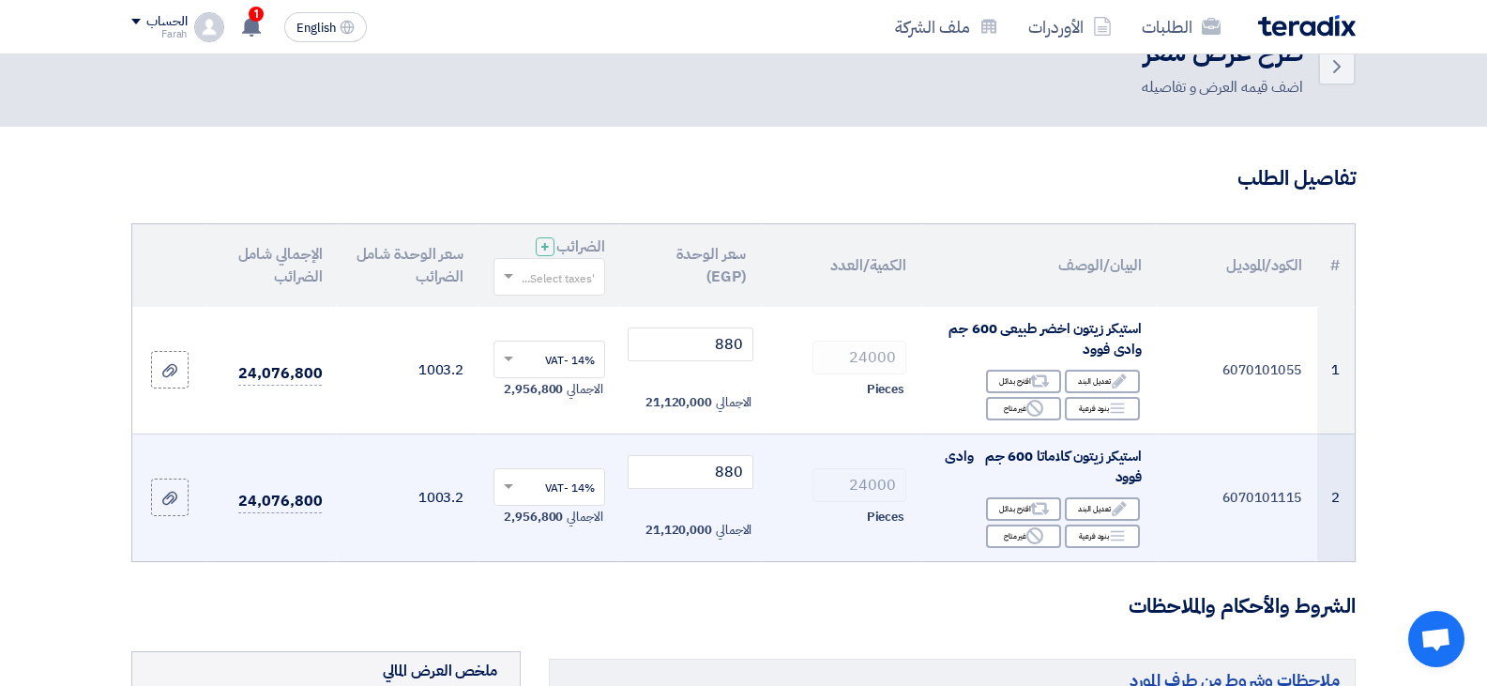
scroll to position [0, 0]
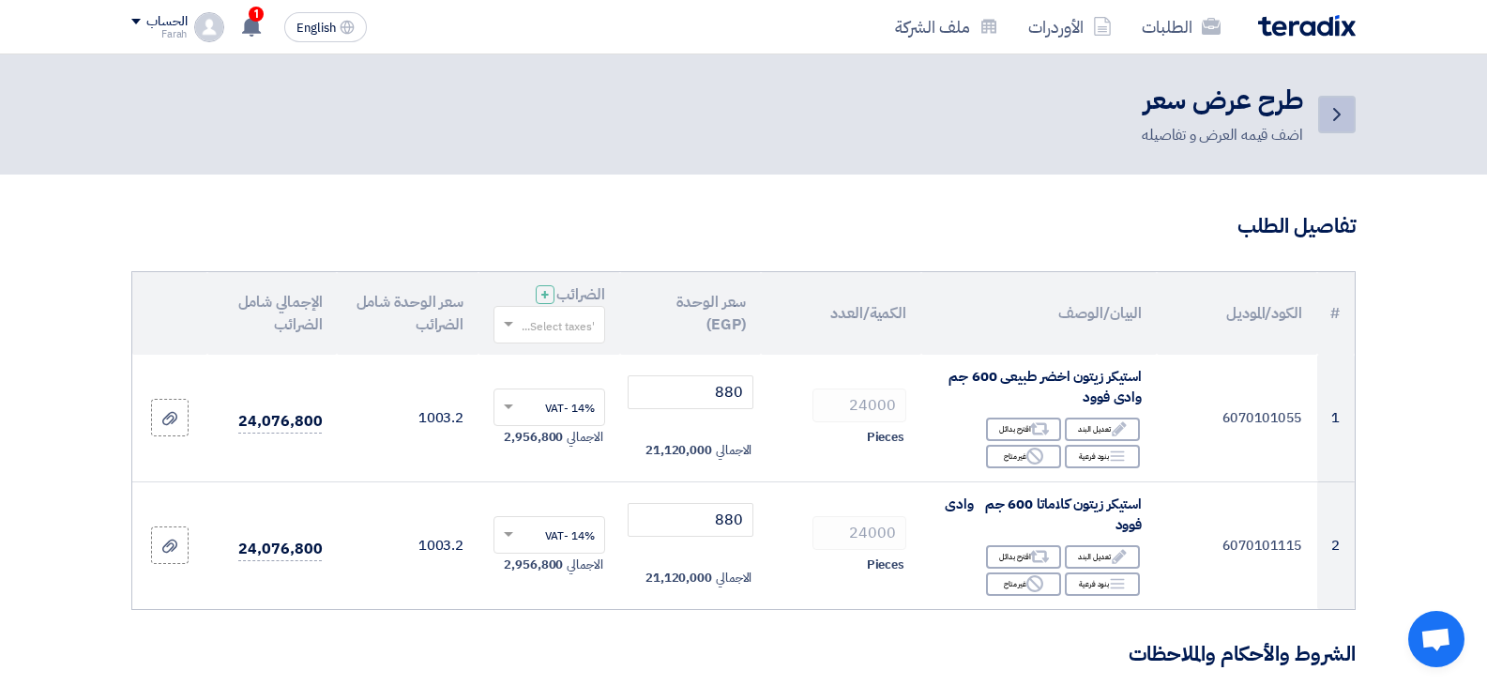
click at [1344, 113] on icon "Back" at bounding box center [1337, 114] width 23 height 23
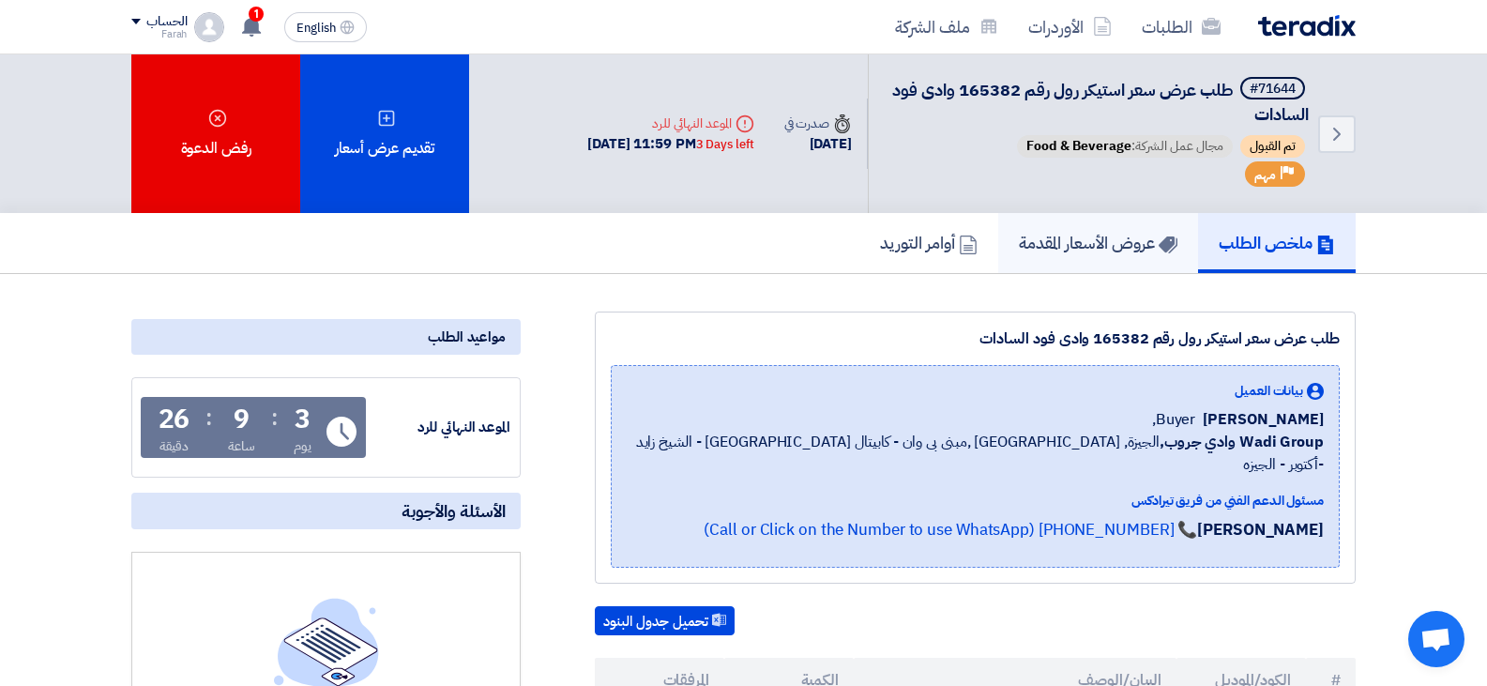
click at [1011, 269] on link "عروض الأسعار المقدمة" at bounding box center [1098, 243] width 200 height 60
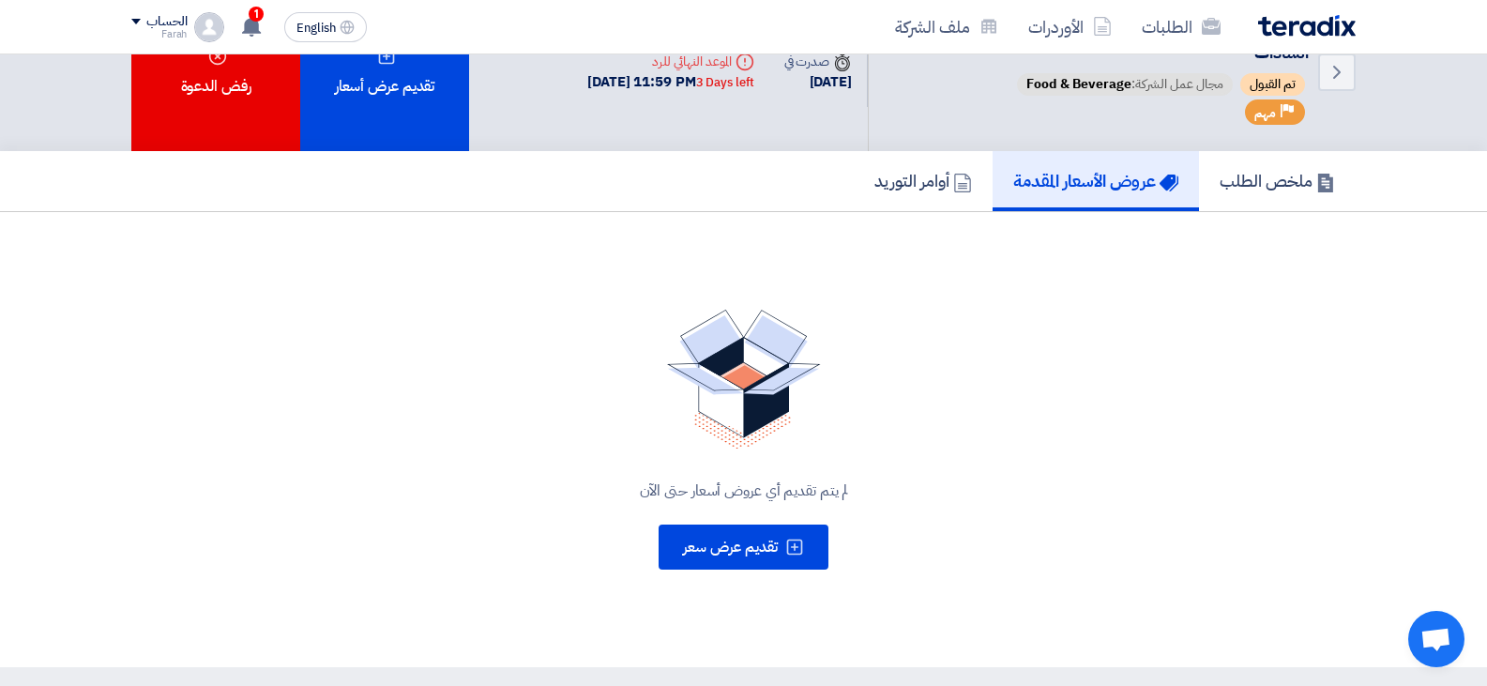
scroll to position [94, 0]
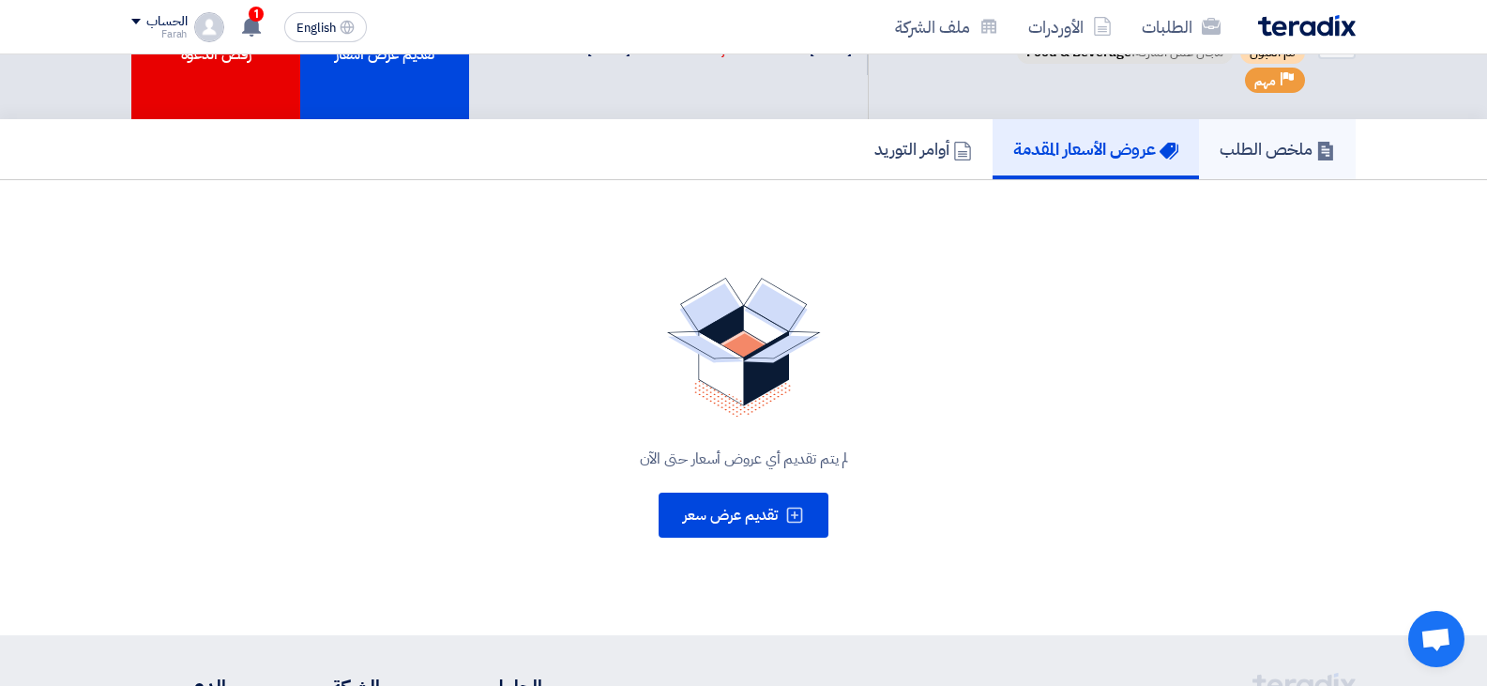
click at [1291, 142] on h5 "ملخص الطلب" at bounding box center [1277, 149] width 115 height 22
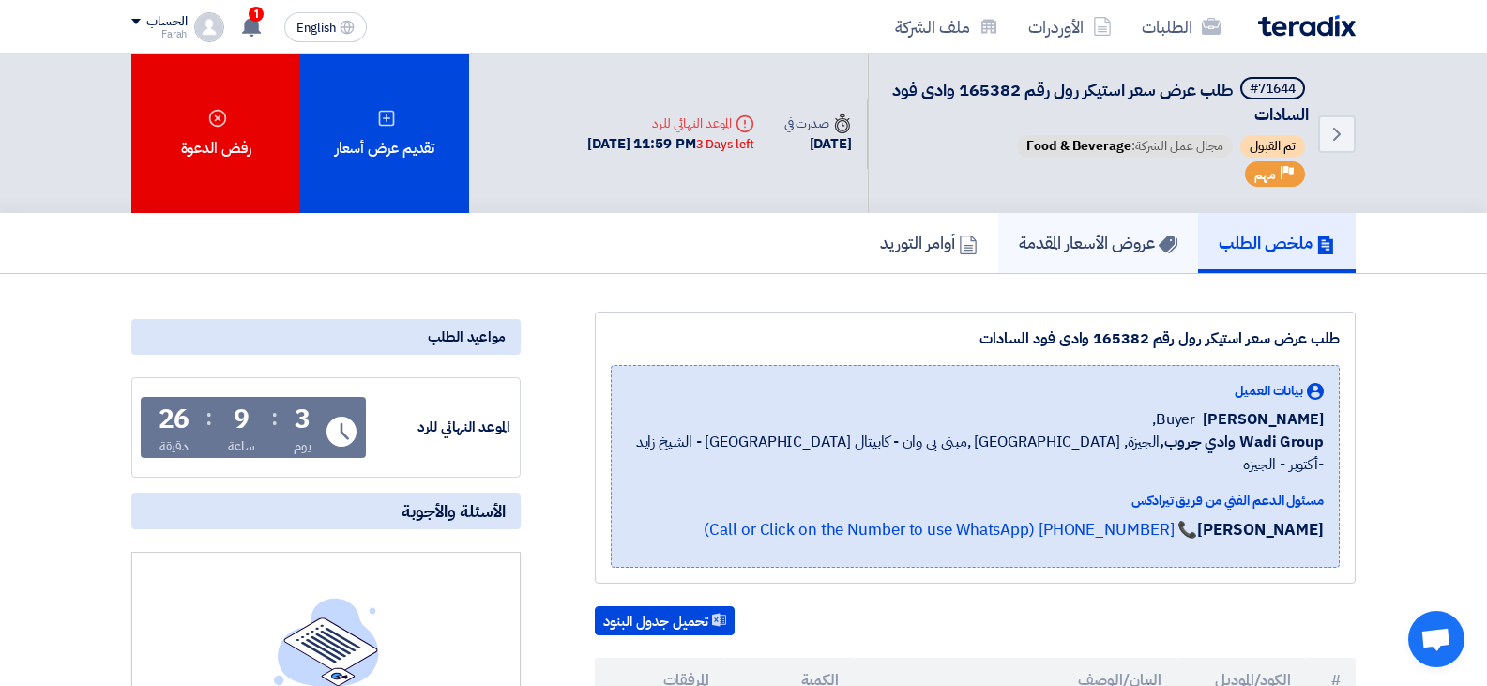
click at [1102, 262] on link "عروض الأسعار المقدمة" at bounding box center [1098, 243] width 200 height 60
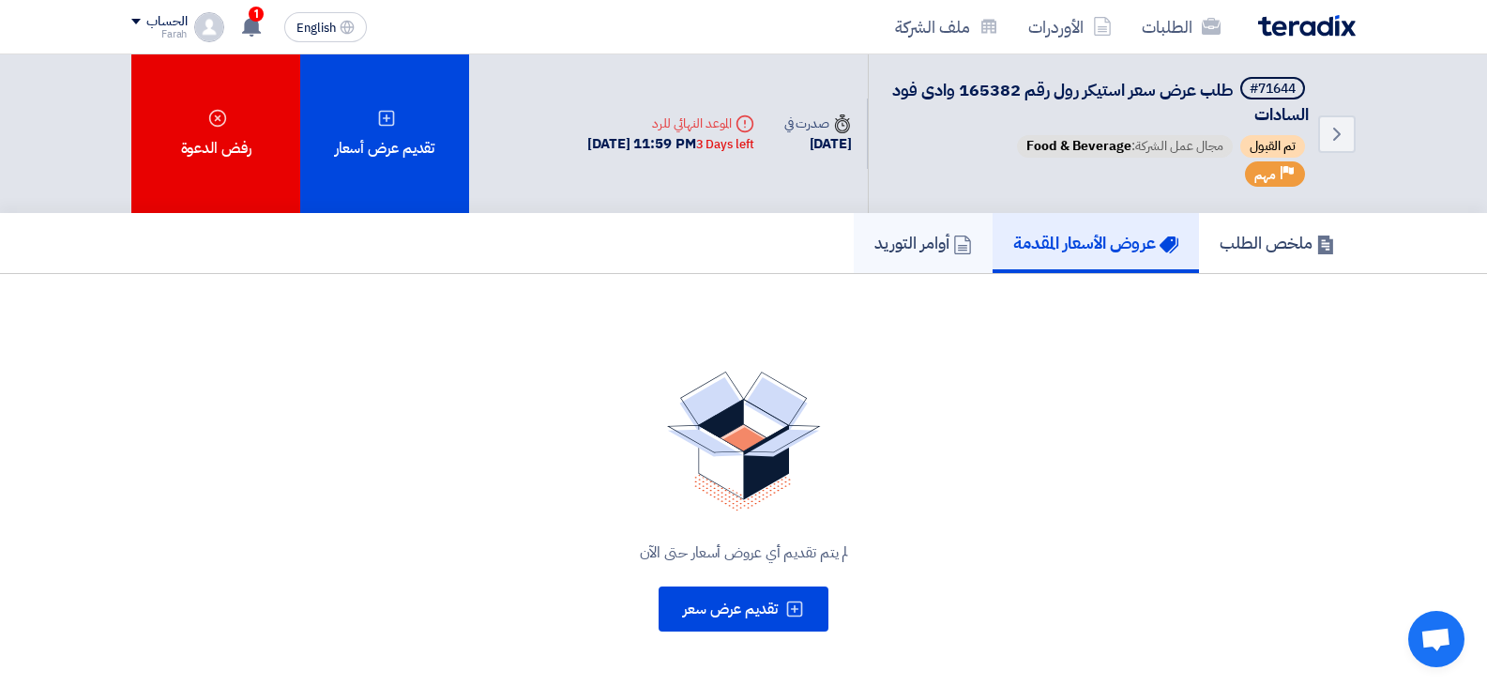
click at [930, 253] on h5 "أوامر التوريد" at bounding box center [924, 243] width 98 height 22
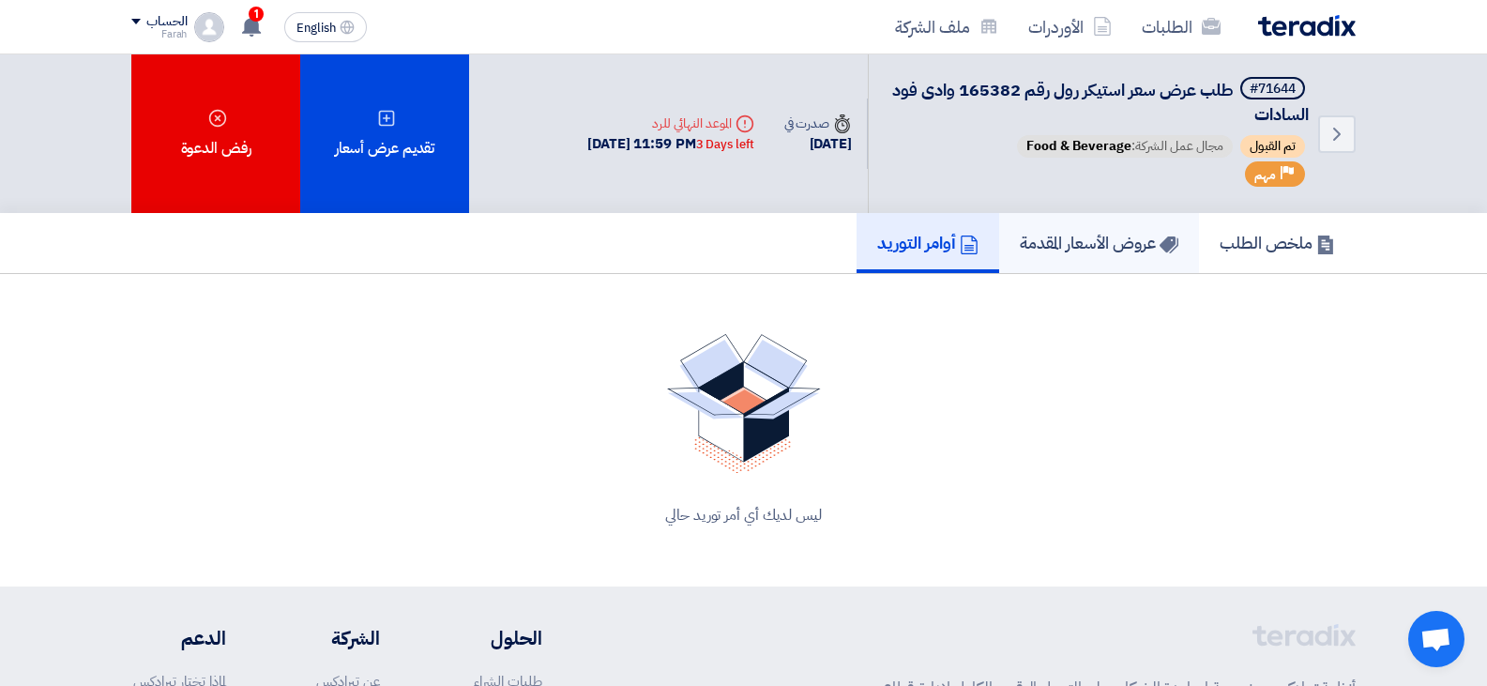
click at [1138, 252] on h5 "عروض الأسعار المقدمة" at bounding box center [1099, 243] width 159 height 22
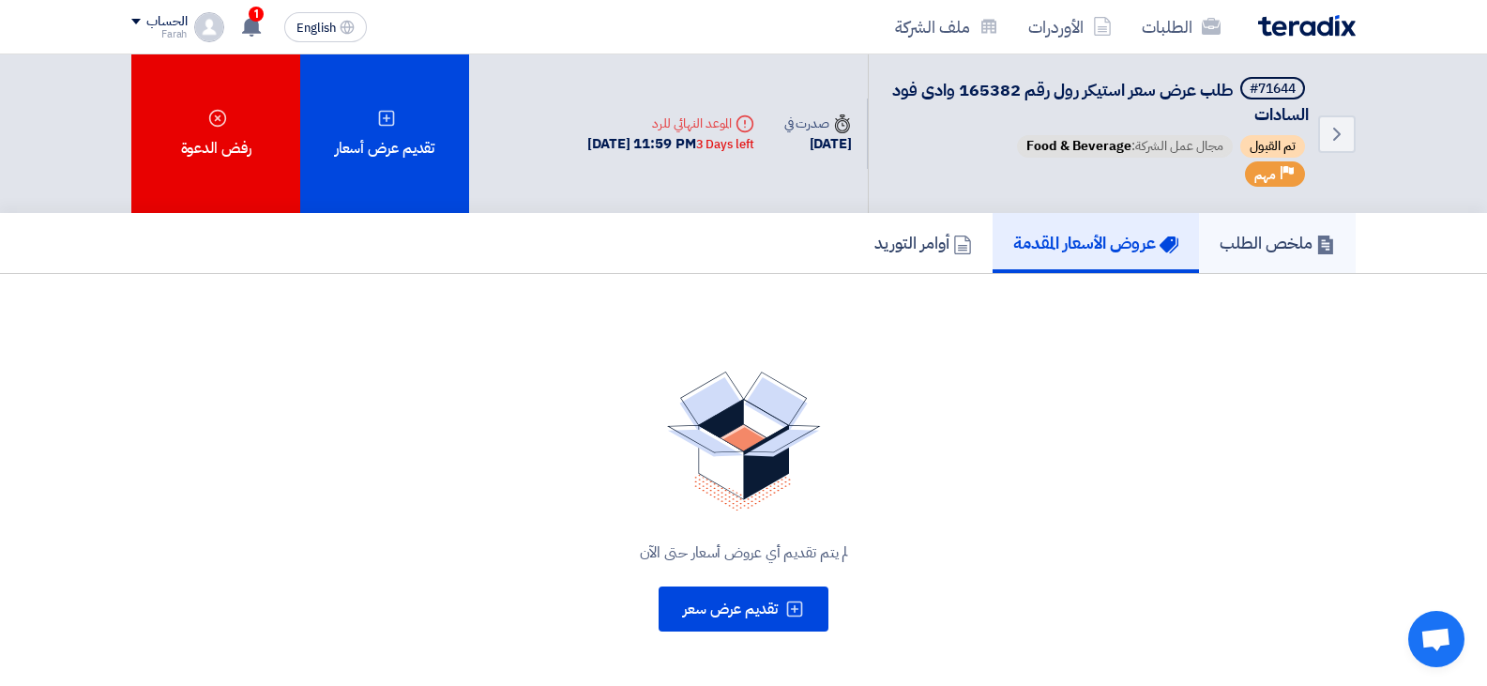
click at [1226, 232] on h5 "ملخص الطلب" at bounding box center [1277, 243] width 115 height 22
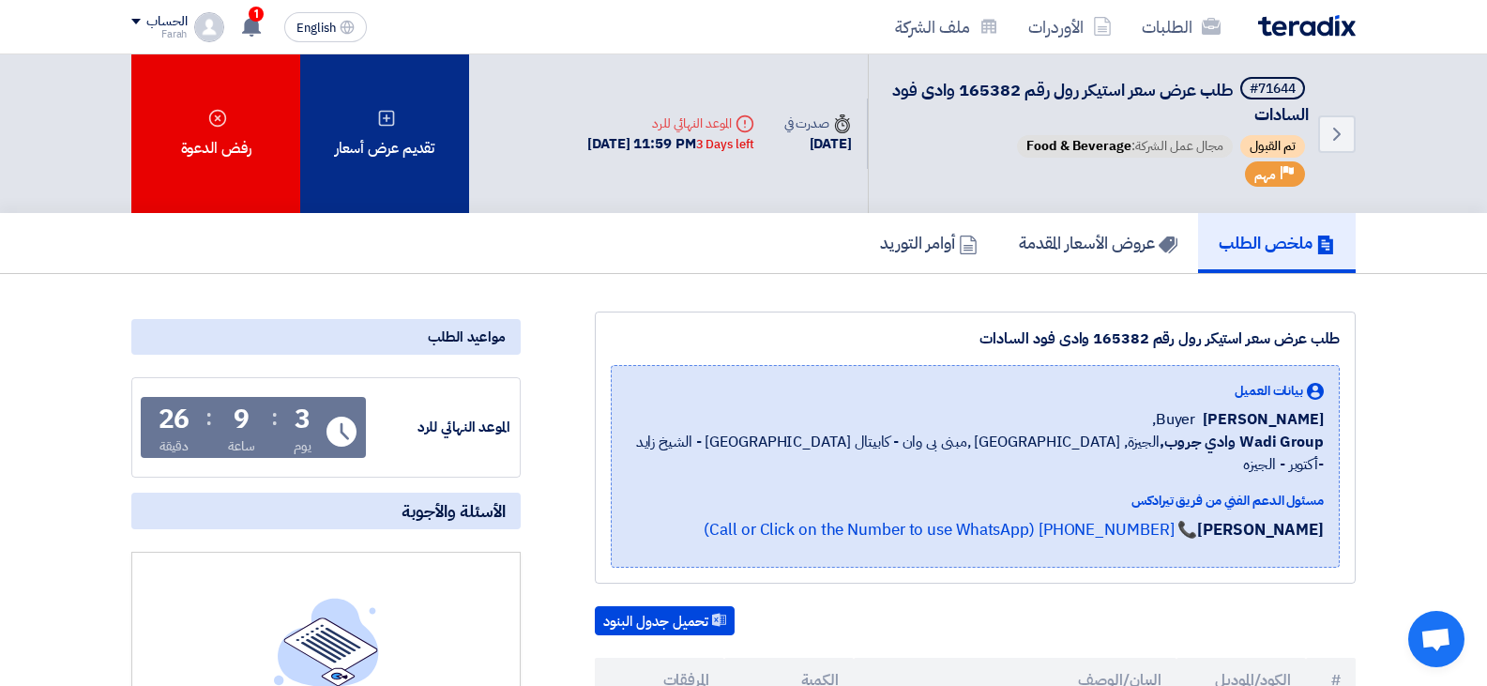
click at [374, 197] on div "تقديم عرض أسعار" at bounding box center [384, 133] width 169 height 159
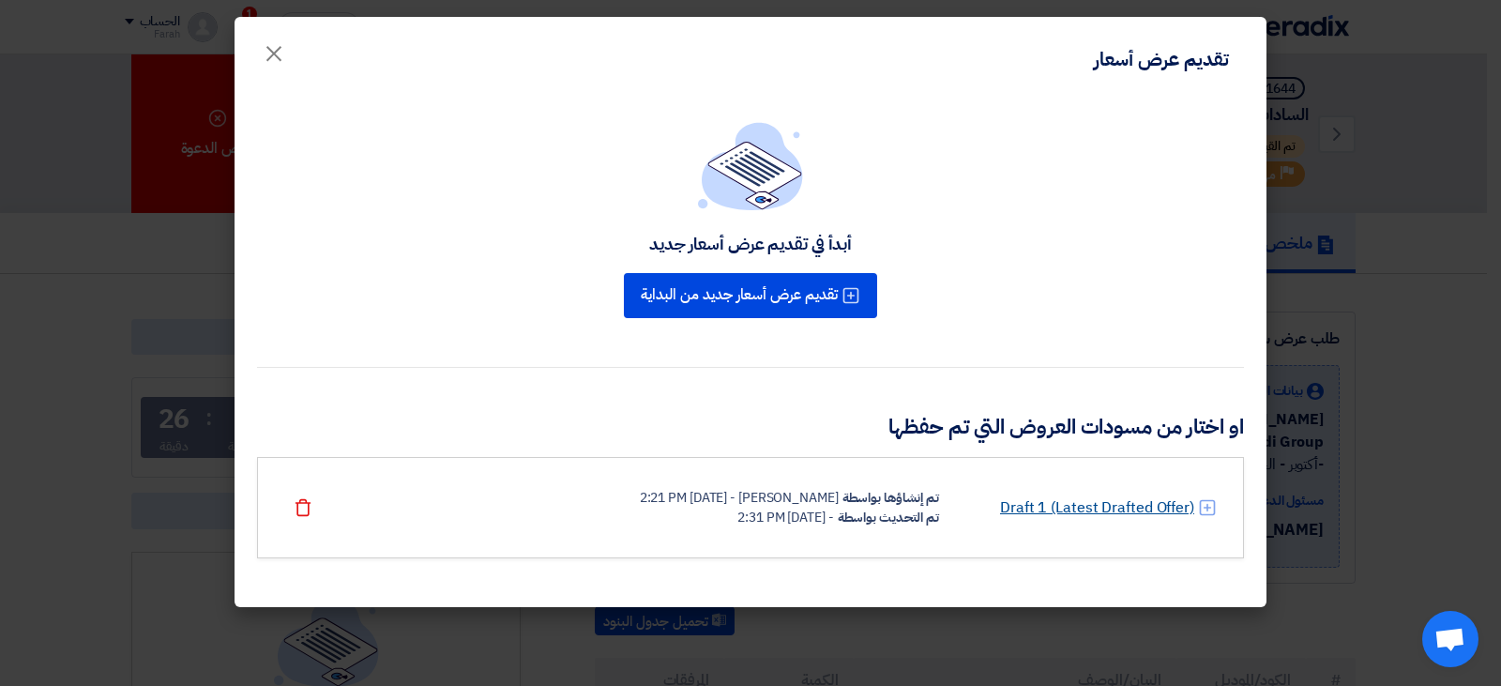
click at [1097, 512] on link "Draft 1 (Latest Drafted Offer)" at bounding box center [1097, 507] width 194 height 23
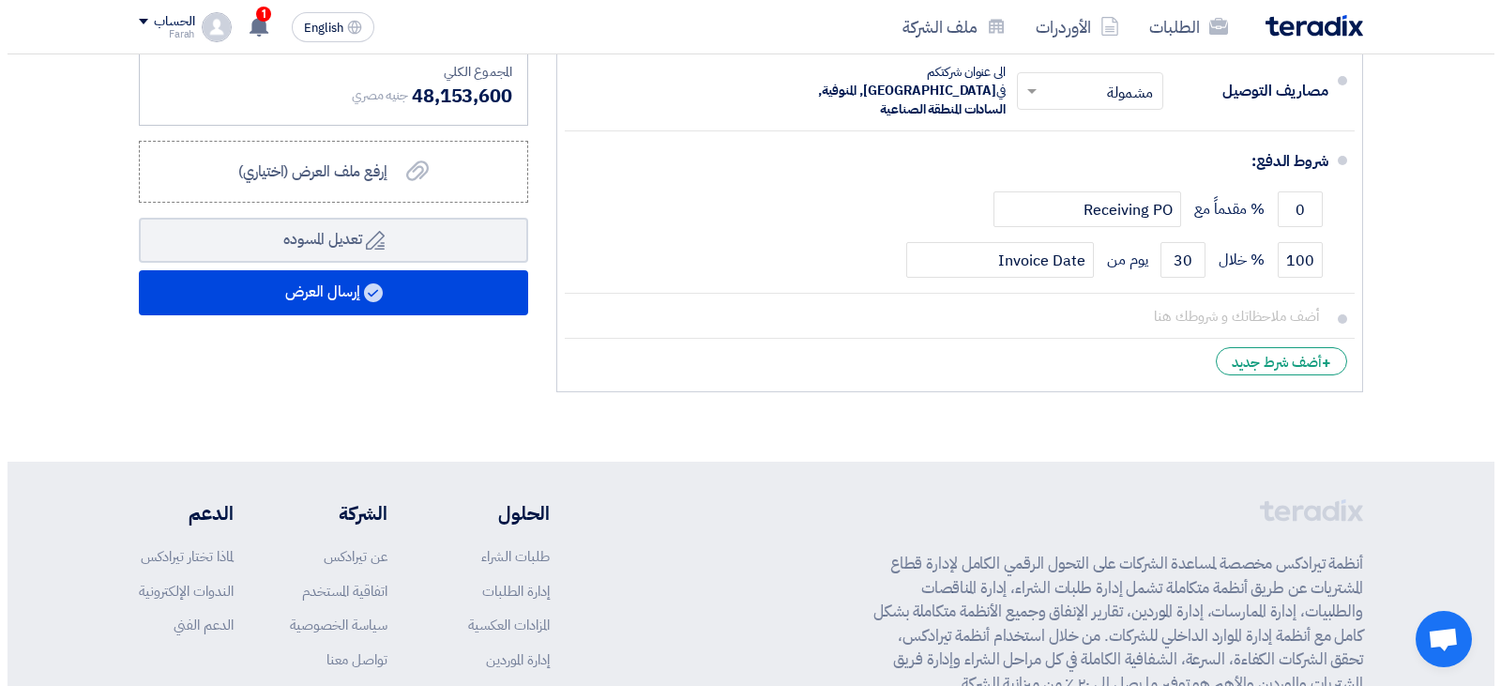
scroll to position [898, 0]
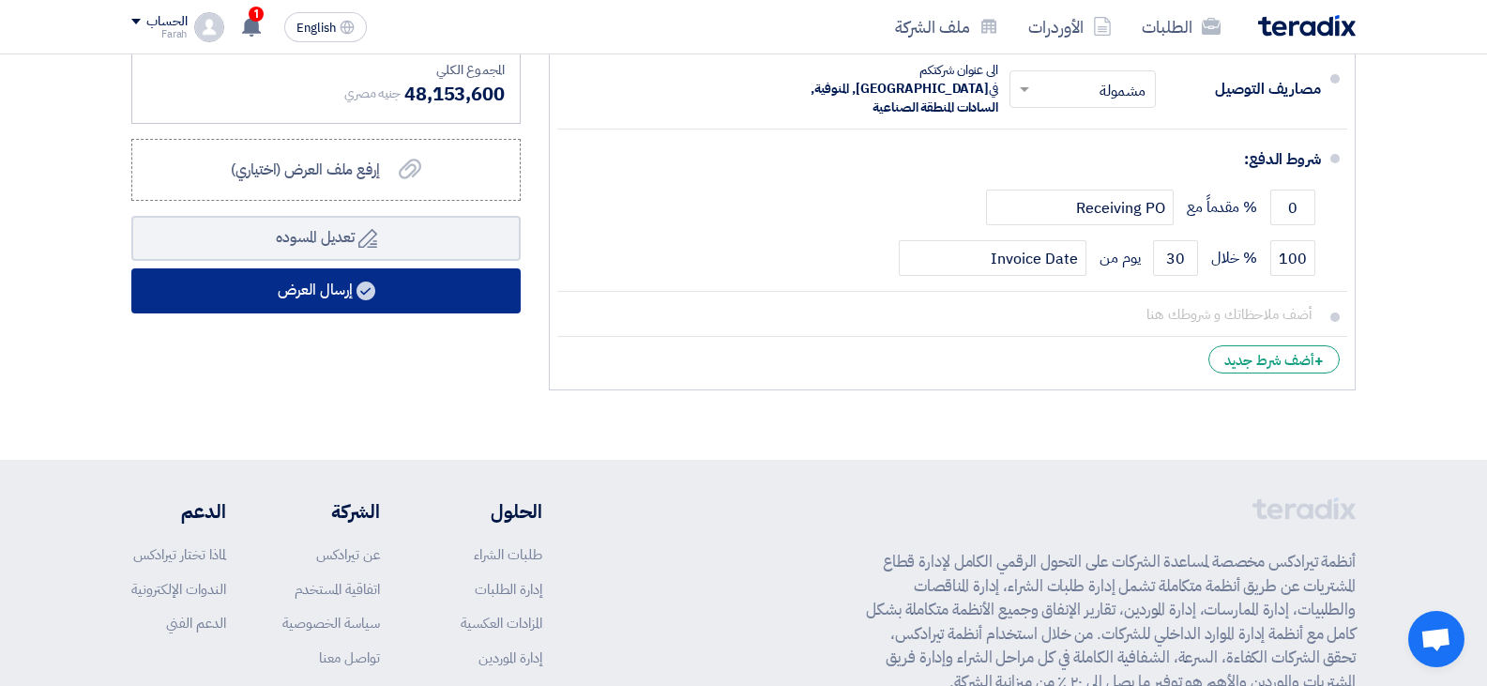
click at [314, 297] on button "إرسال العرض" at bounding box center [325, 290] width 389 height 45
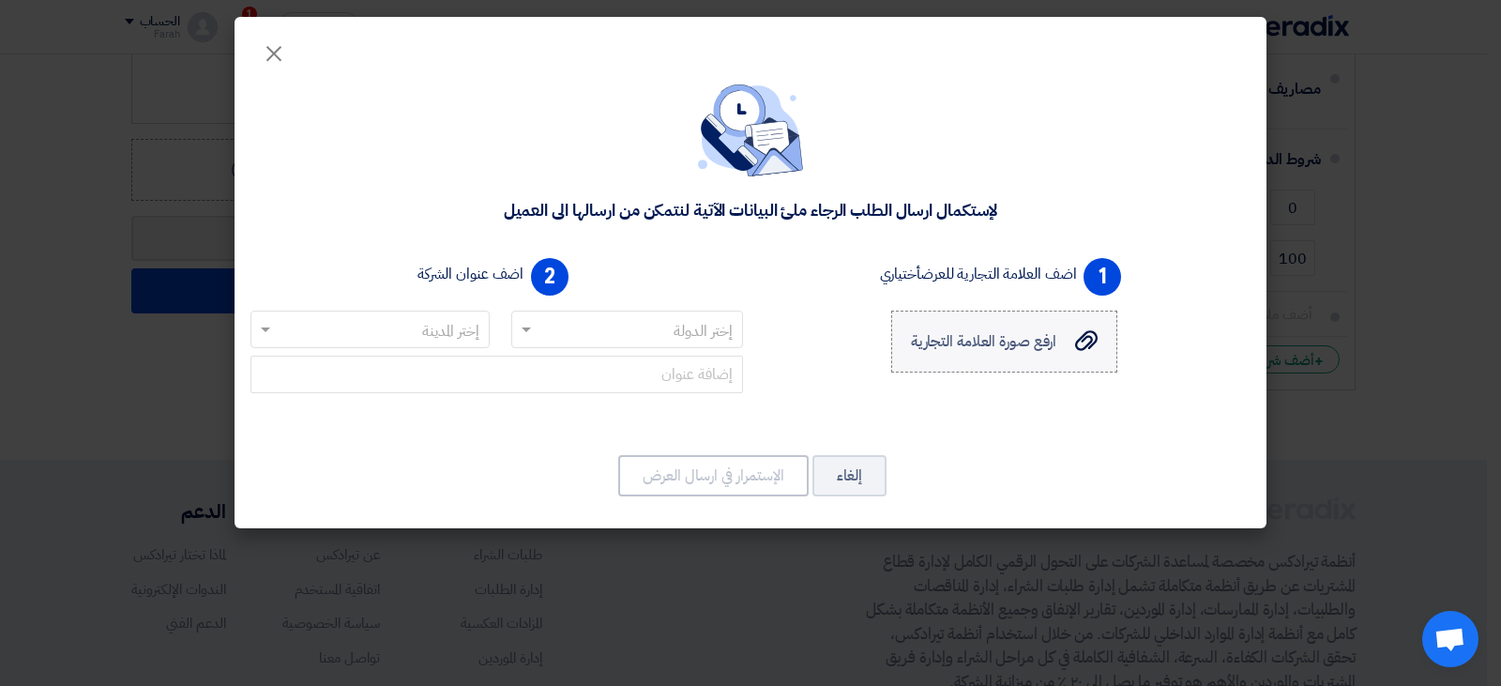
click at [1007, 347] on span "ارفع صورة العلامة التجارية" at bounding box center [984, 341] width 146 height 23
click at [0, 0] on input "ارفع صورة العلامة التجارية ارفع صورة العلامة التجارية" at bounding box center [0, 0] width 0 height 0
click at [637, 346] on ng-select "إختر الدولة [GEOGRAPHIC_DATA] [GEOGRAPHIC_DATA] (EN) [GEOGRAPHIC_DATA] [GEOGRAP…" at bounding box center [627, 330] width 233 height 38
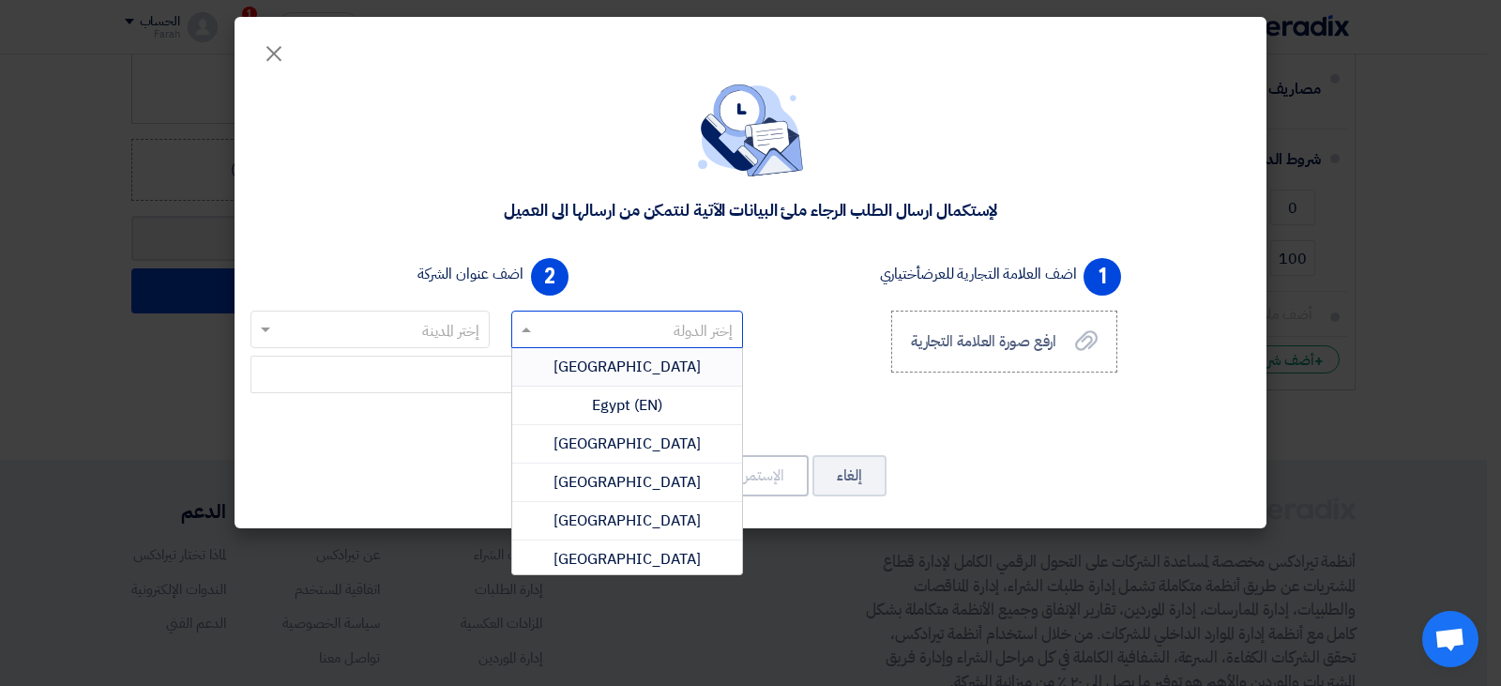
click at [641, 367] on span "[GEOGRAPHIC_DATA]" at bounding box center [627, 367] width 147 height 23
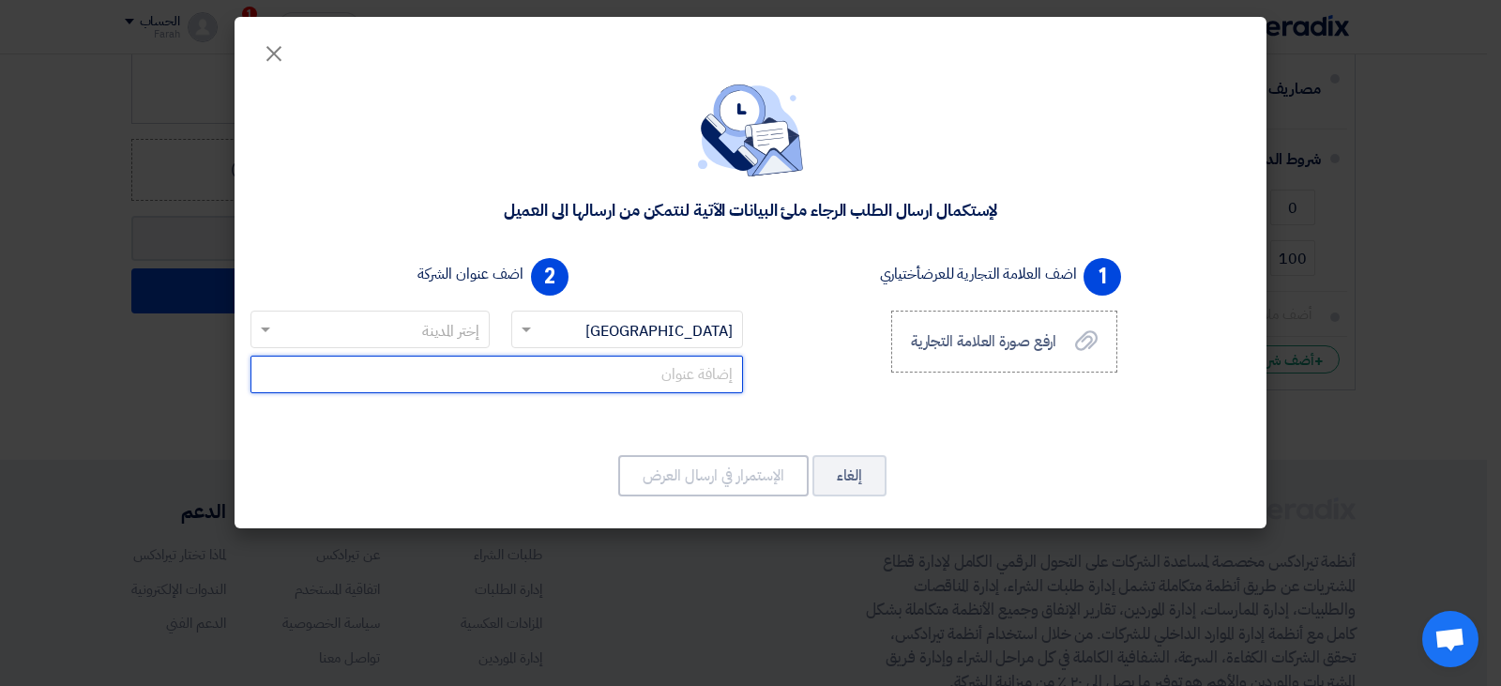
click at [640, 379] on input "text" at bounding box center [497, 375] width 493 height 38
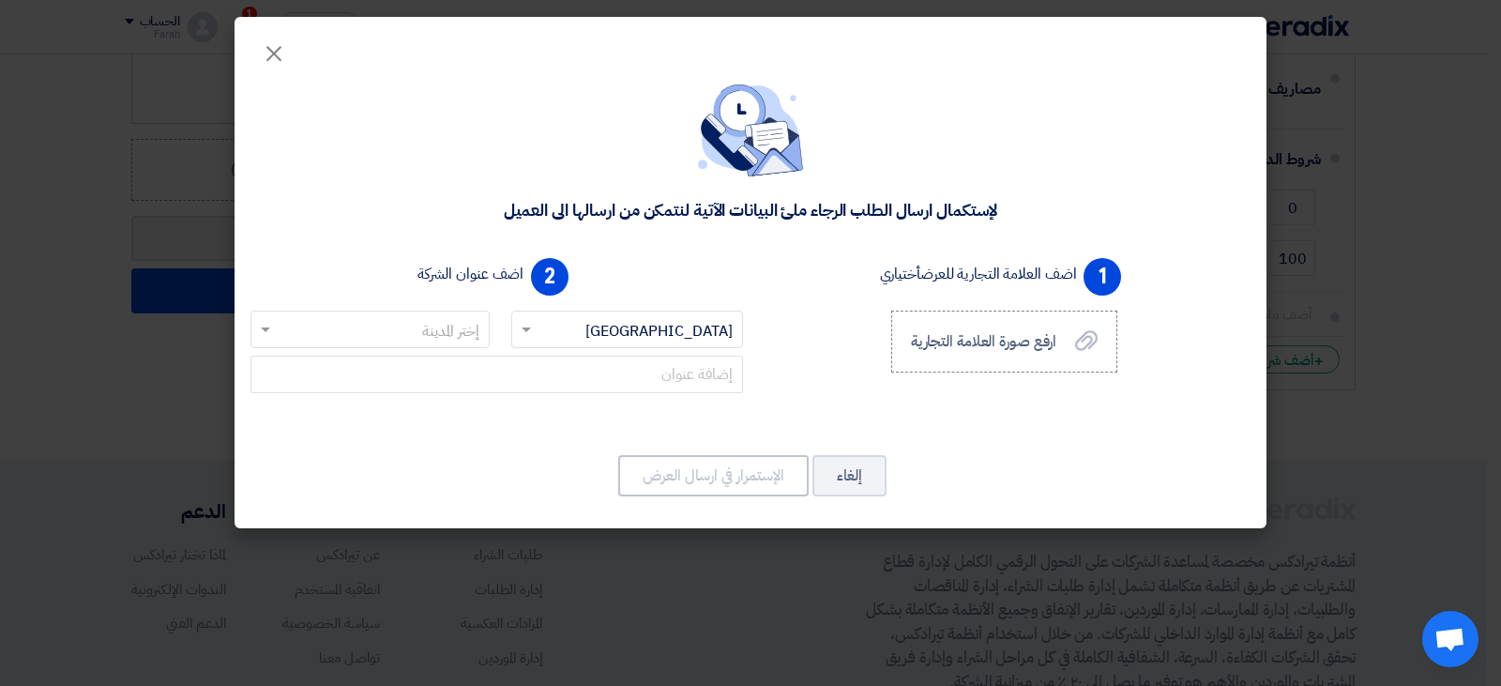
click at [390, 322] on input "text" at bounding box center [381, 330] width 202 height 31
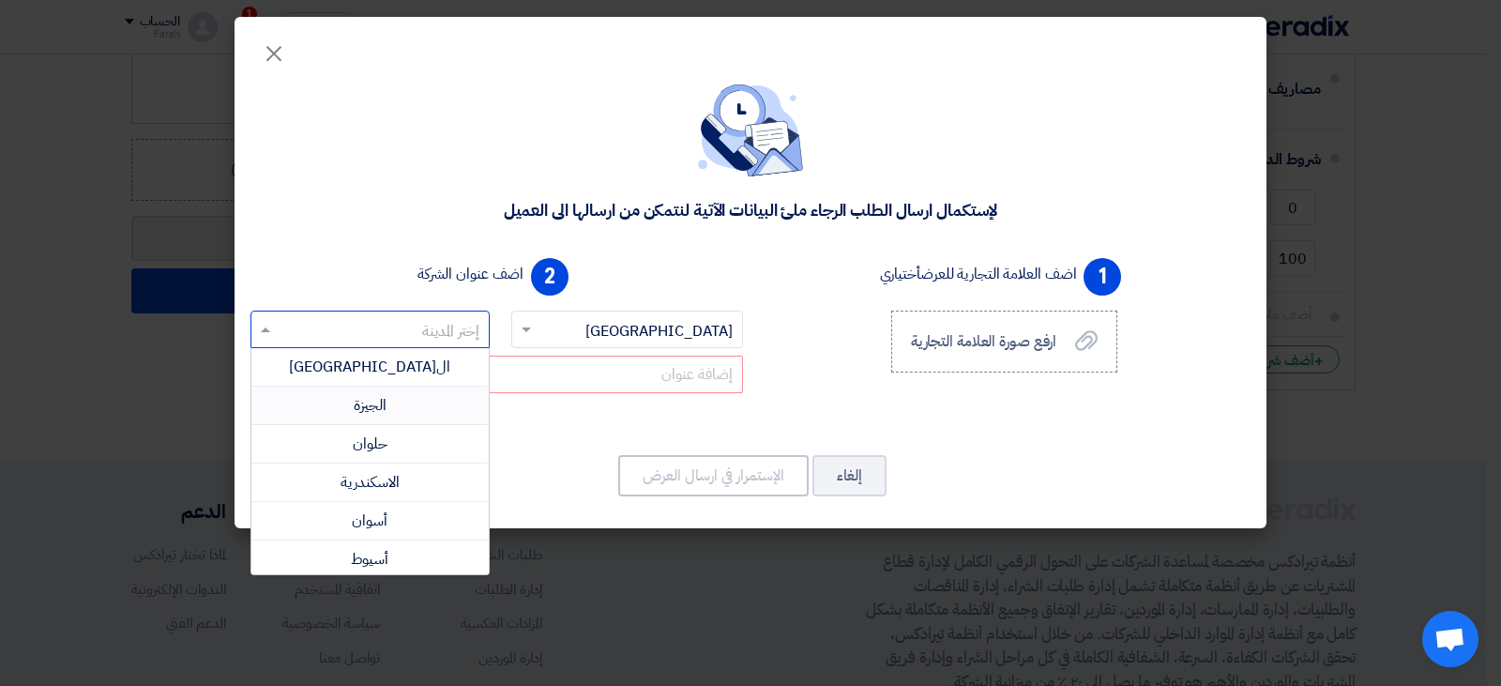
click at [398, 401] on div "الجيزة" at bounding box center [369, 406] width 237 height 38
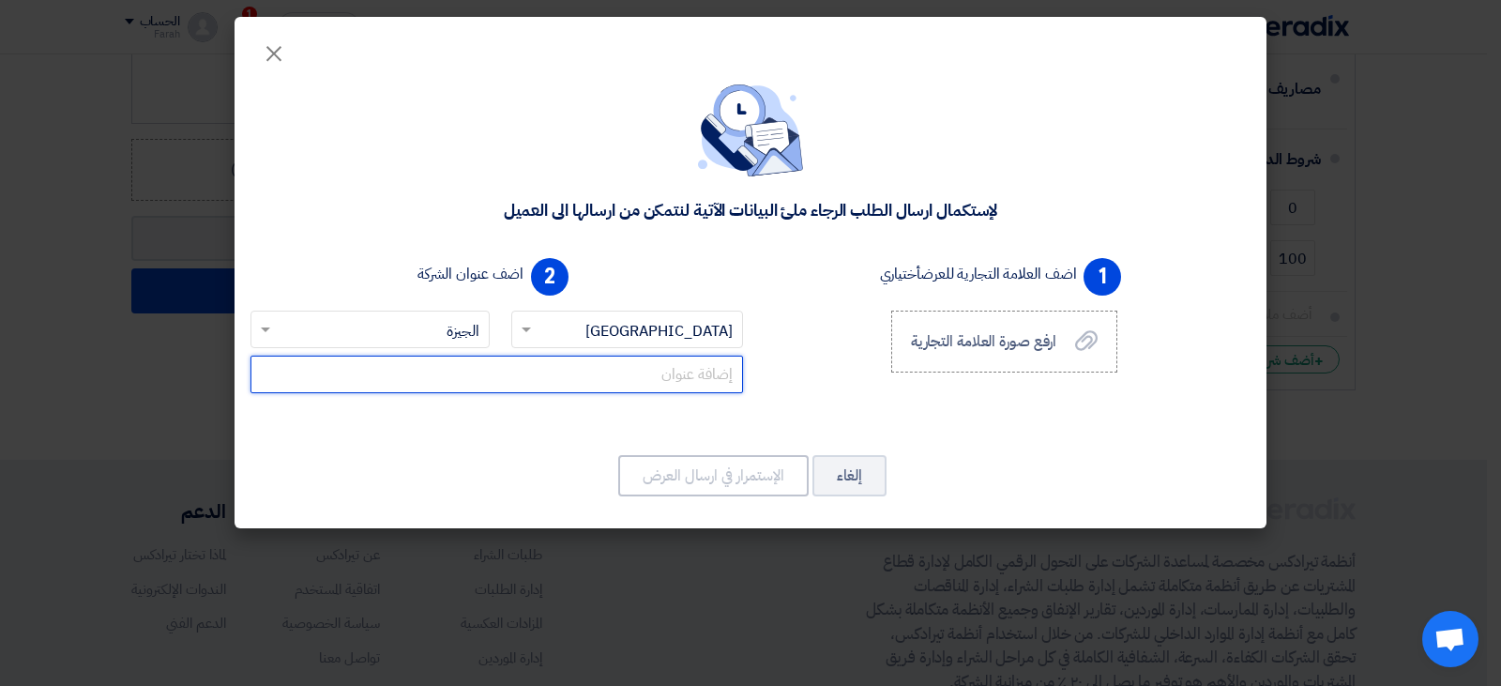
click at [605, 368] on input "text" at bounding box center [497, 375] width 493 height 38
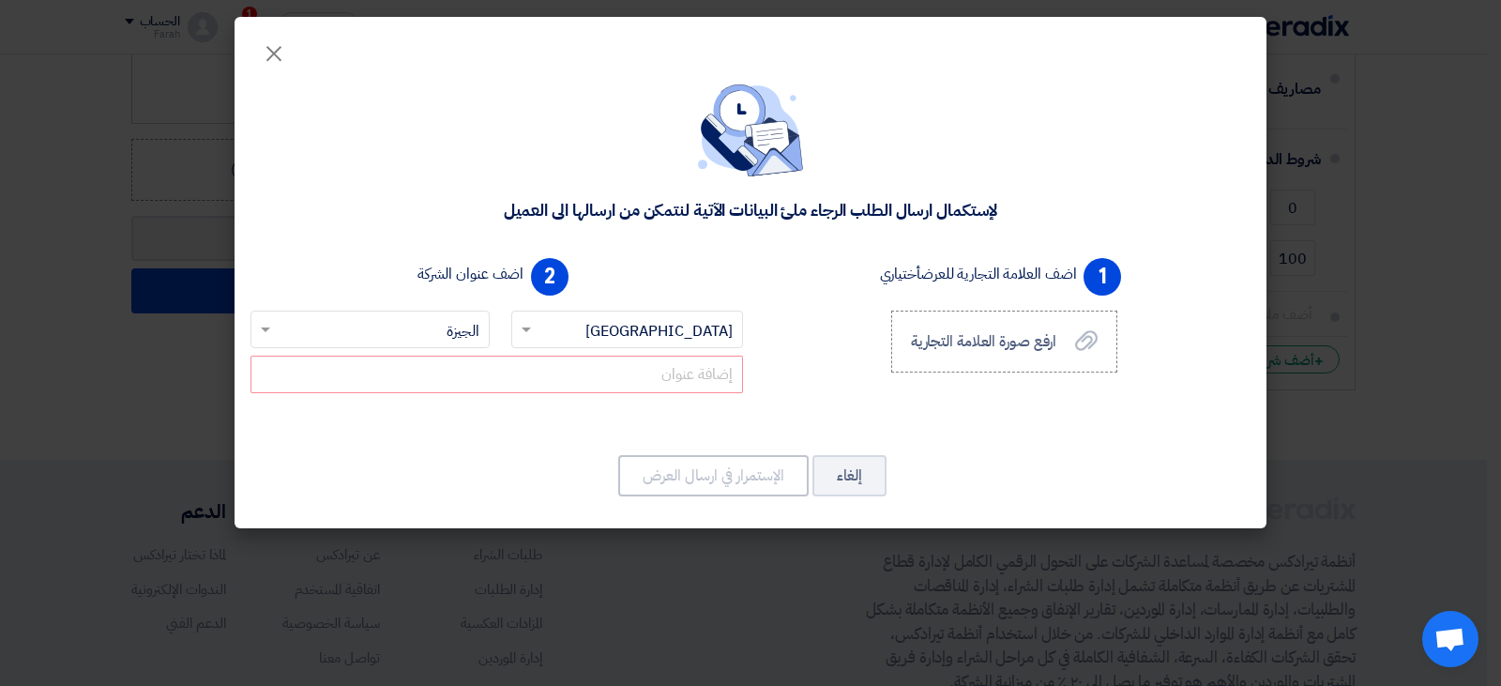
click at [442, 319] on input "text" at bounding box center [381, 330] width 202 height 31
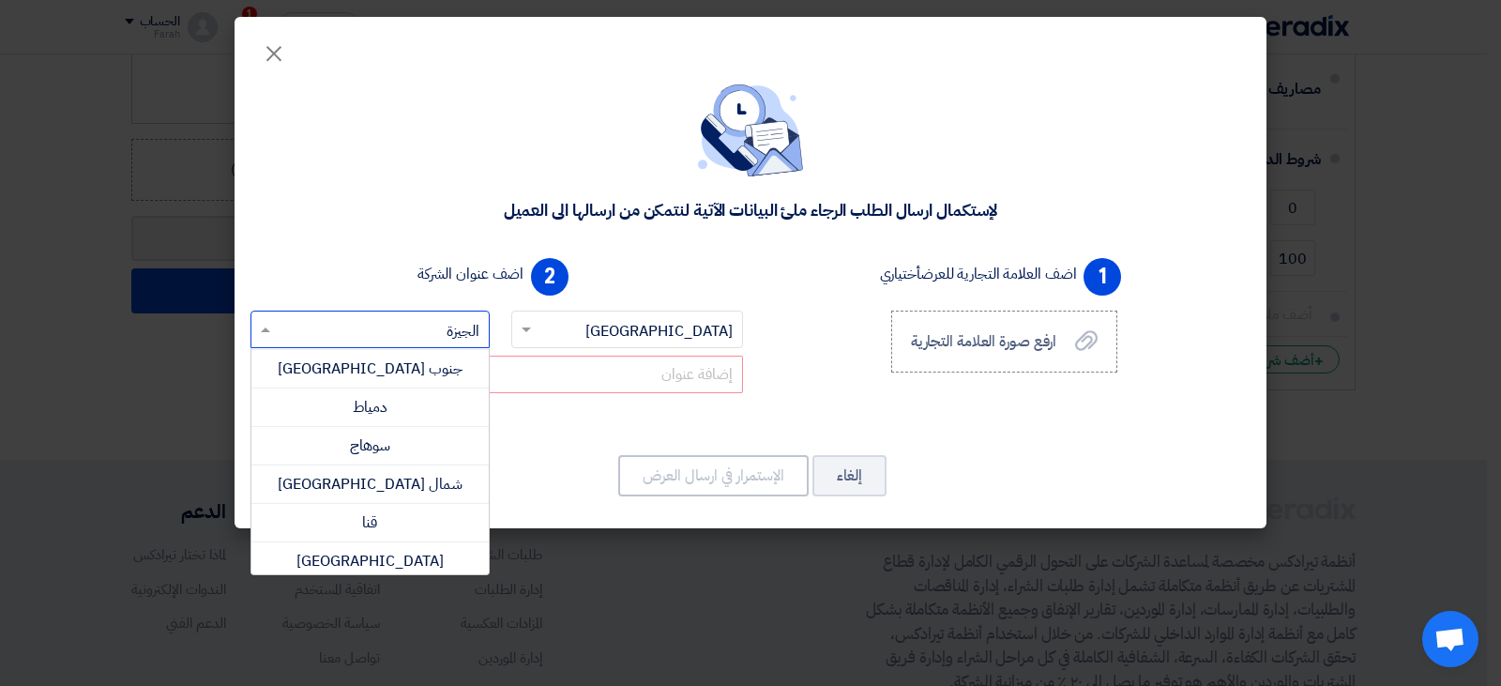
scroll to position [890, 0]
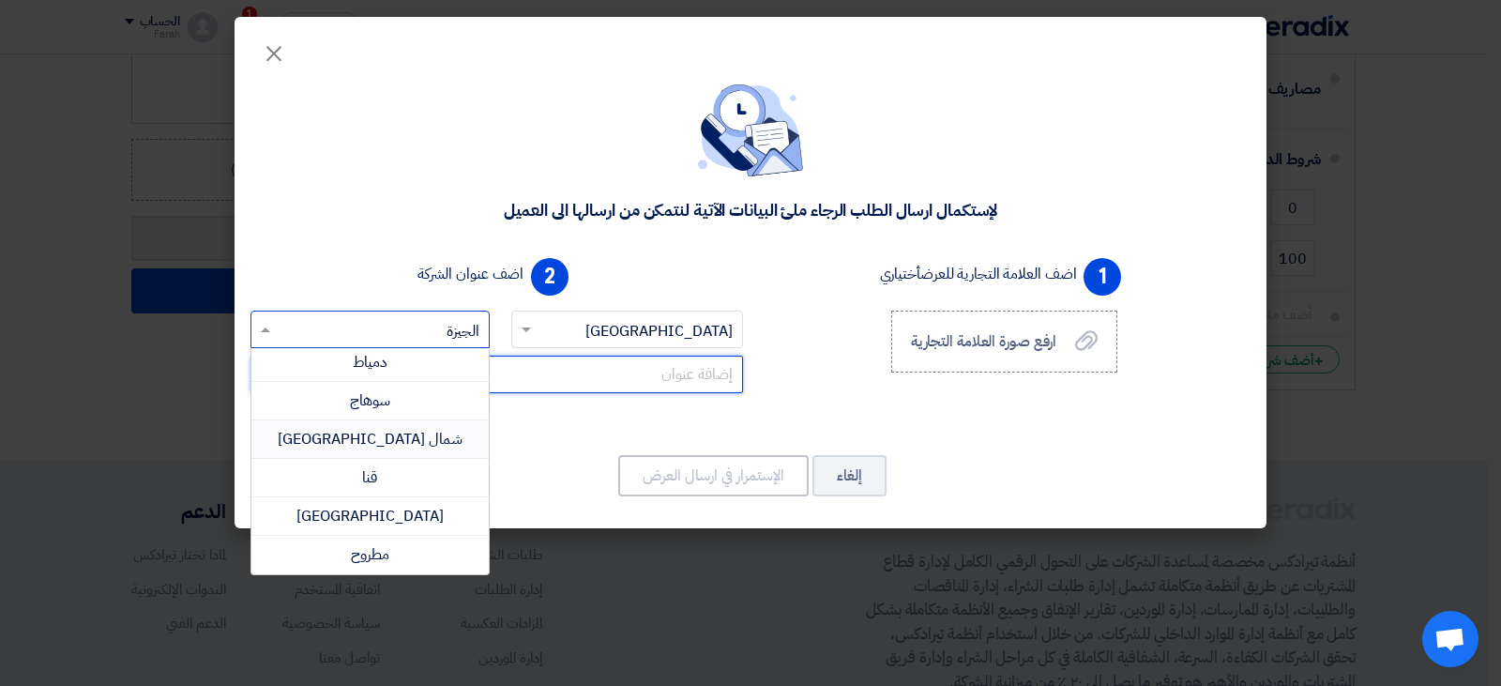
click at [589, 365] on input "text" at bounding box center [497, 375] width 493 height 38
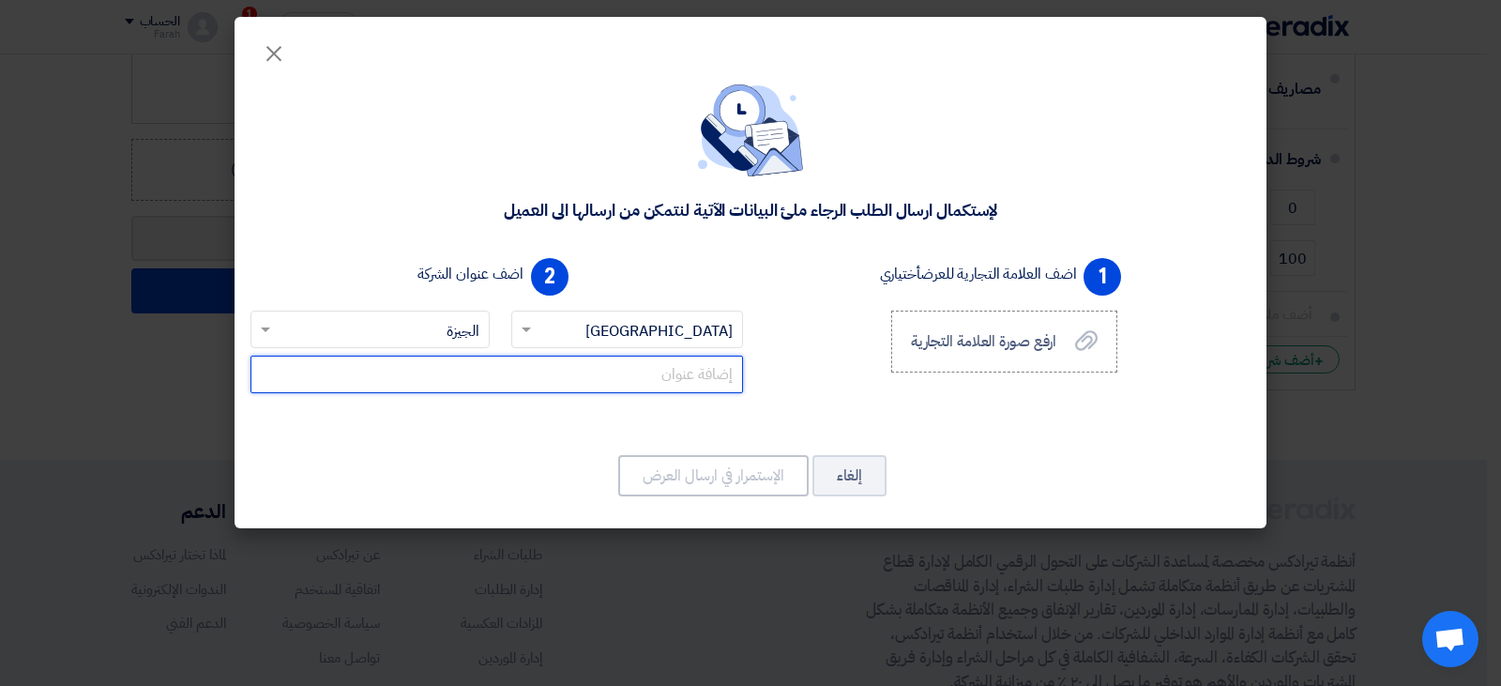
click at [614, 368] on input "text" at bounding box center [497, 375] width 493 height 38
paste input "1st Ind. Zone، [DATE], [GEOGRAPHIC_DATA], [GEOGRAPHIC_DATA] 3222451"
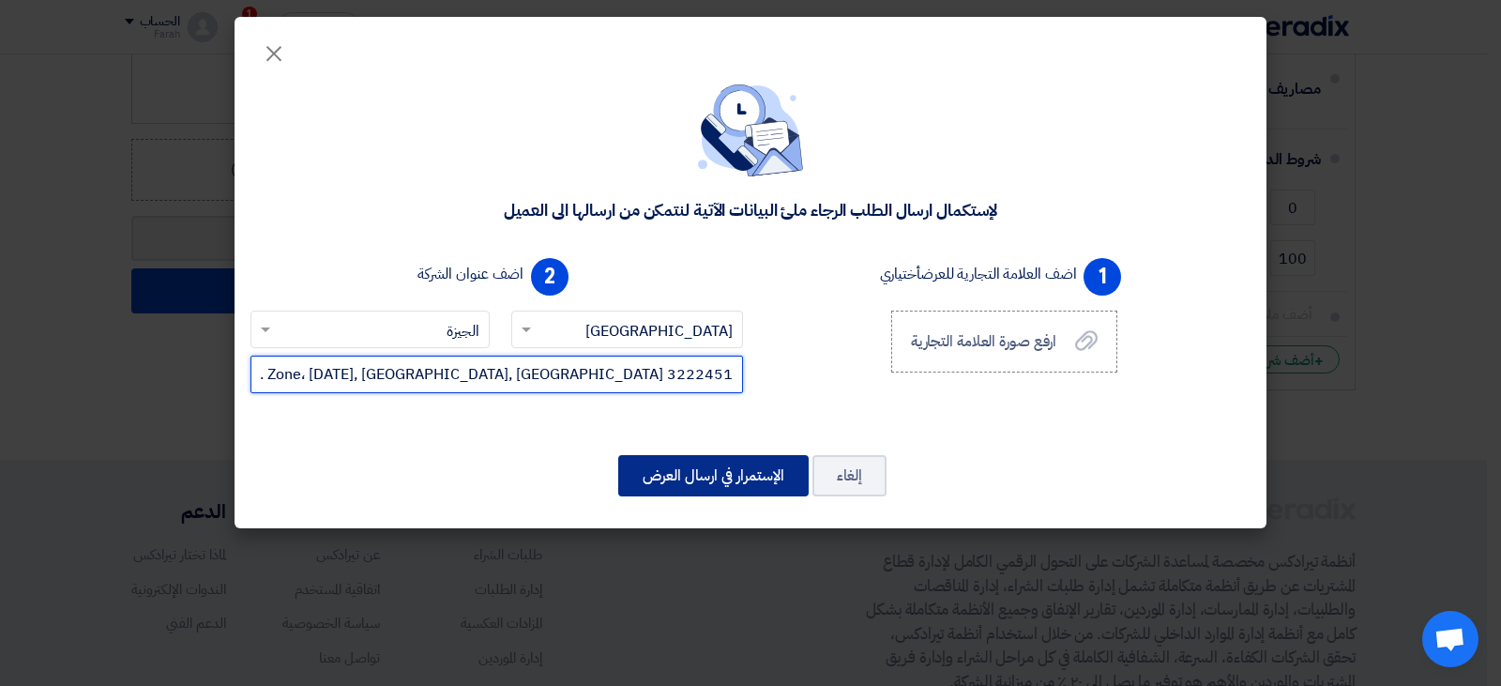
type input "1st Ind. Zone، [DATE], [GEOGRAPHIC_DATA], [GEOGRAPHIC_DATA] 3222451"
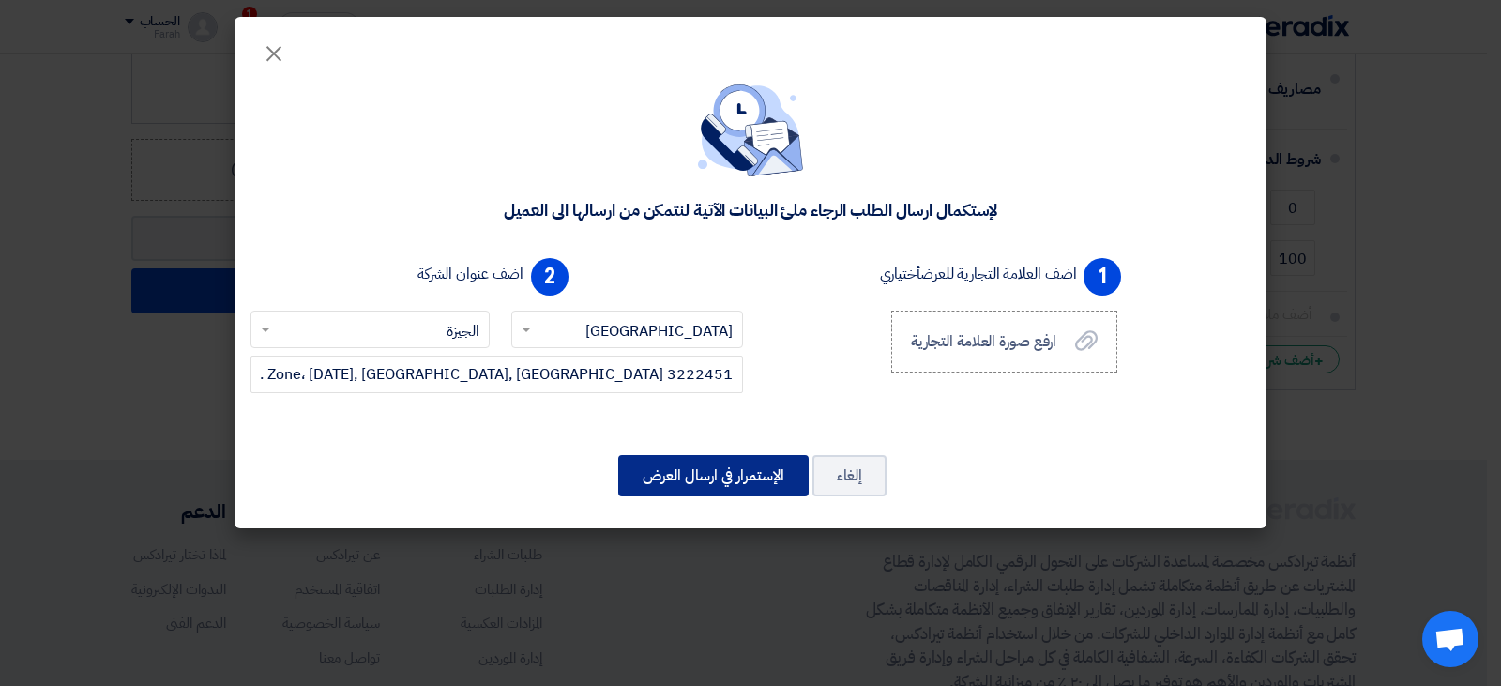
click at [716, 464] on button "الإستمرار في ارسال العرض" at bounding box center [713, 475] width 190 height 41
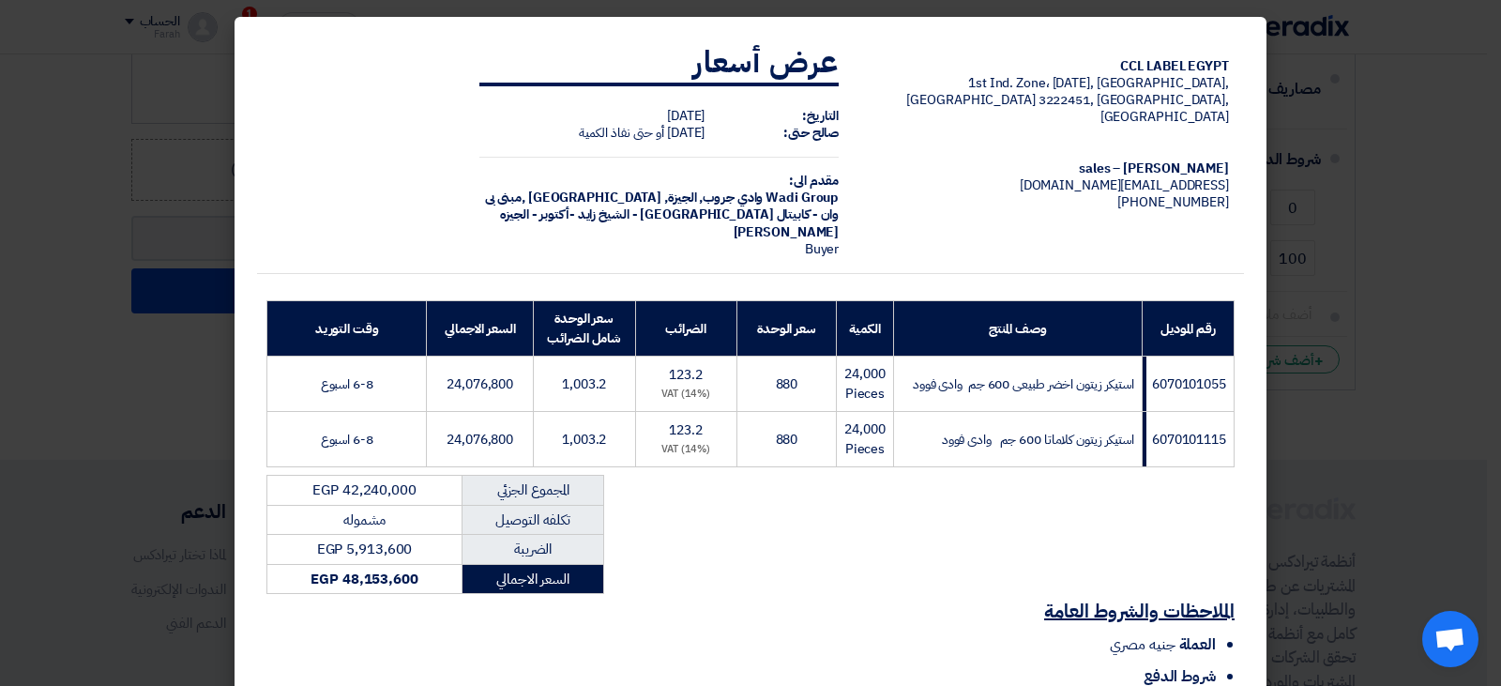
scroll to position [199, 0]
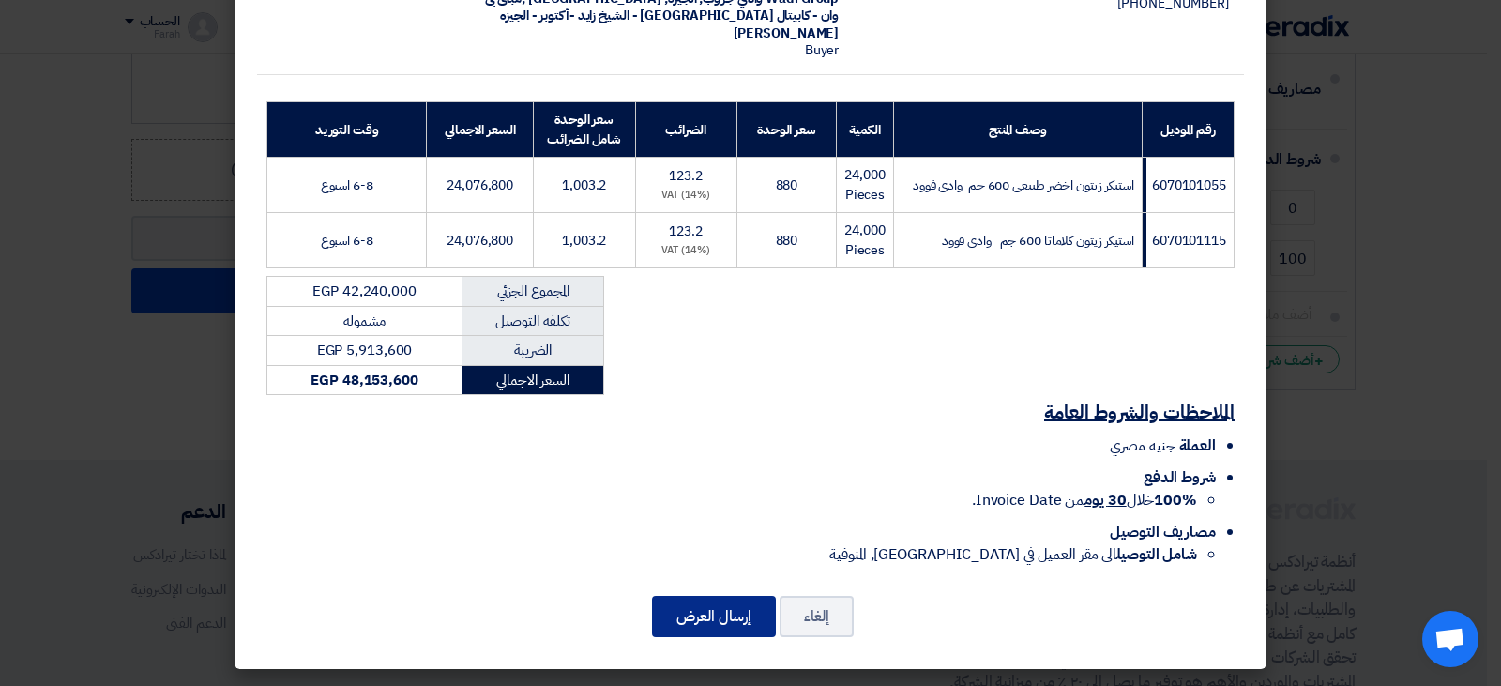
click at [738, 629] on button "إرسال العرض" at bounding box center [714, 616] width 124 height 41
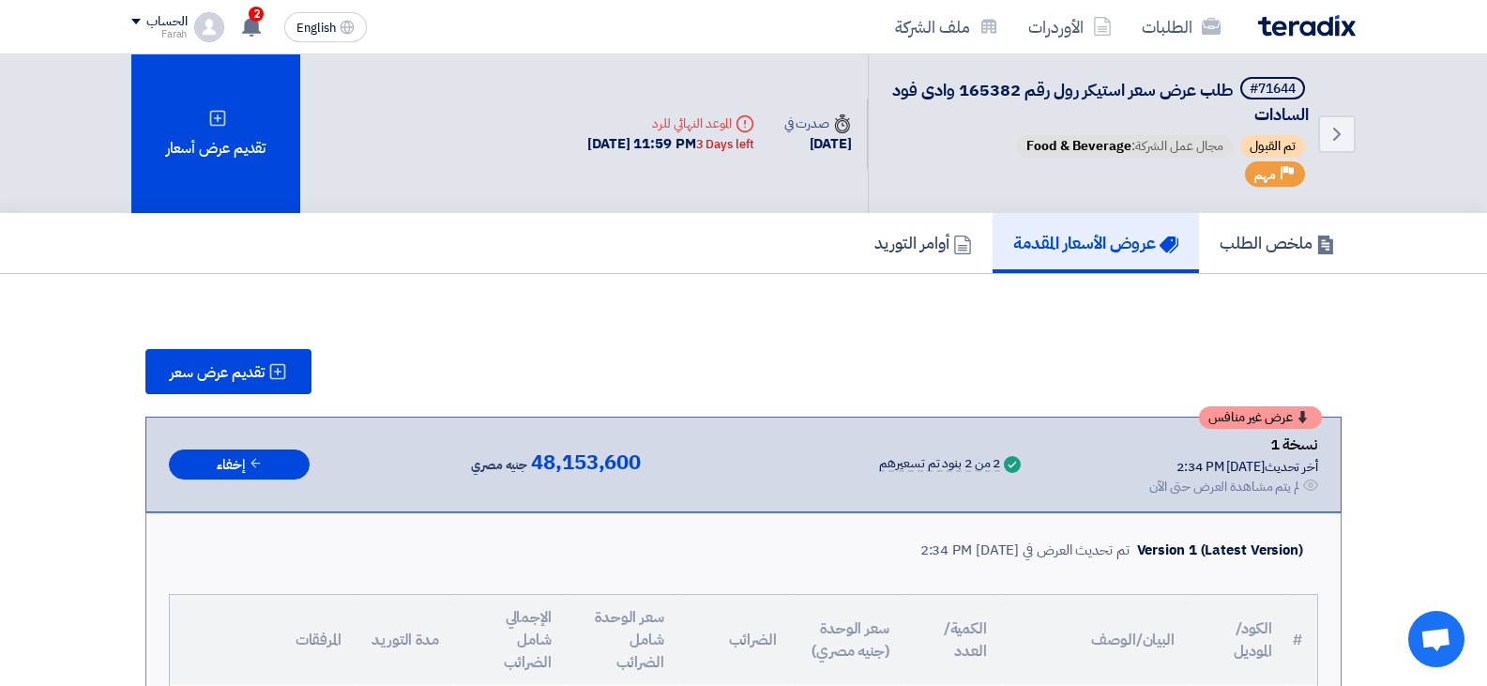
click at [254, 36] on icon at bounding box center [251, 26] width 21 height 21
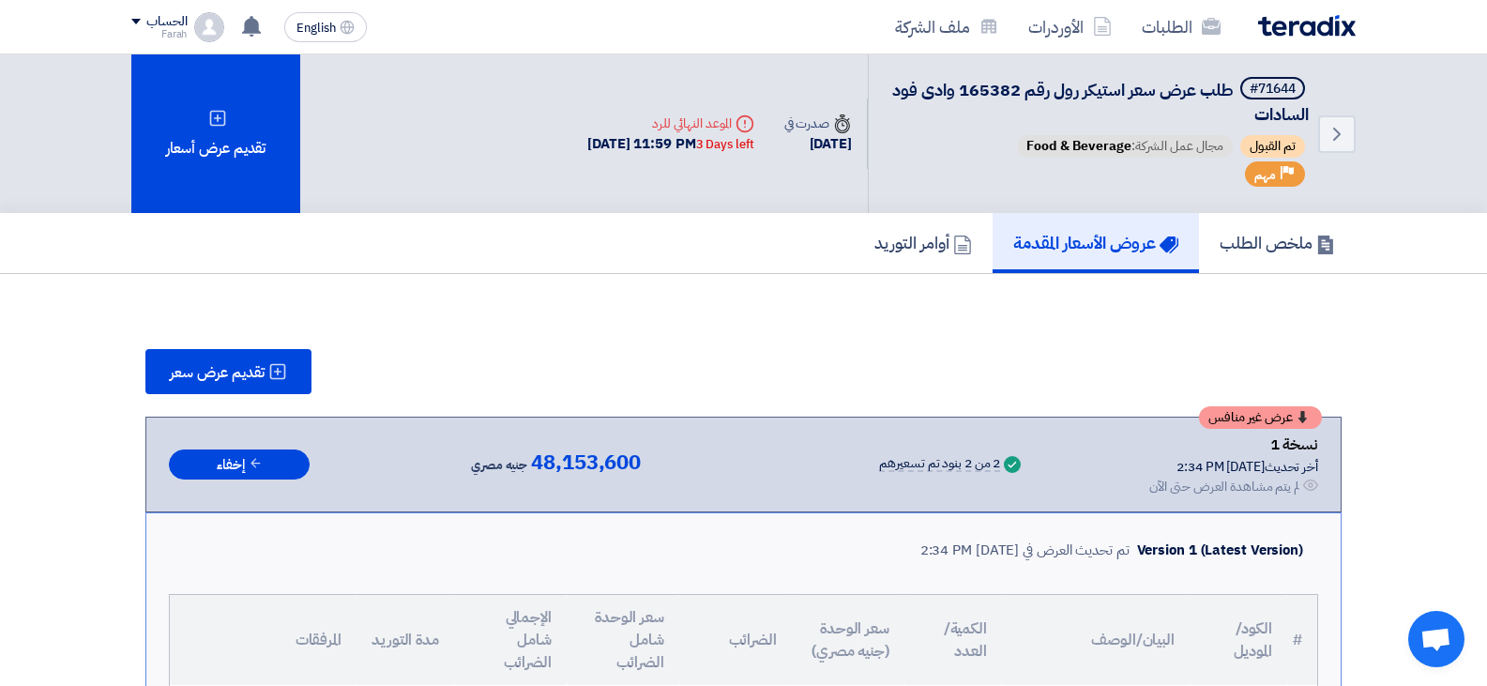
click at [1228, 251] on h5 "ملخص الطلب" at bounding box center [1277, 243] width 115 height 22
